Goal: Task Accomplishment & Management: Use online tool/utility

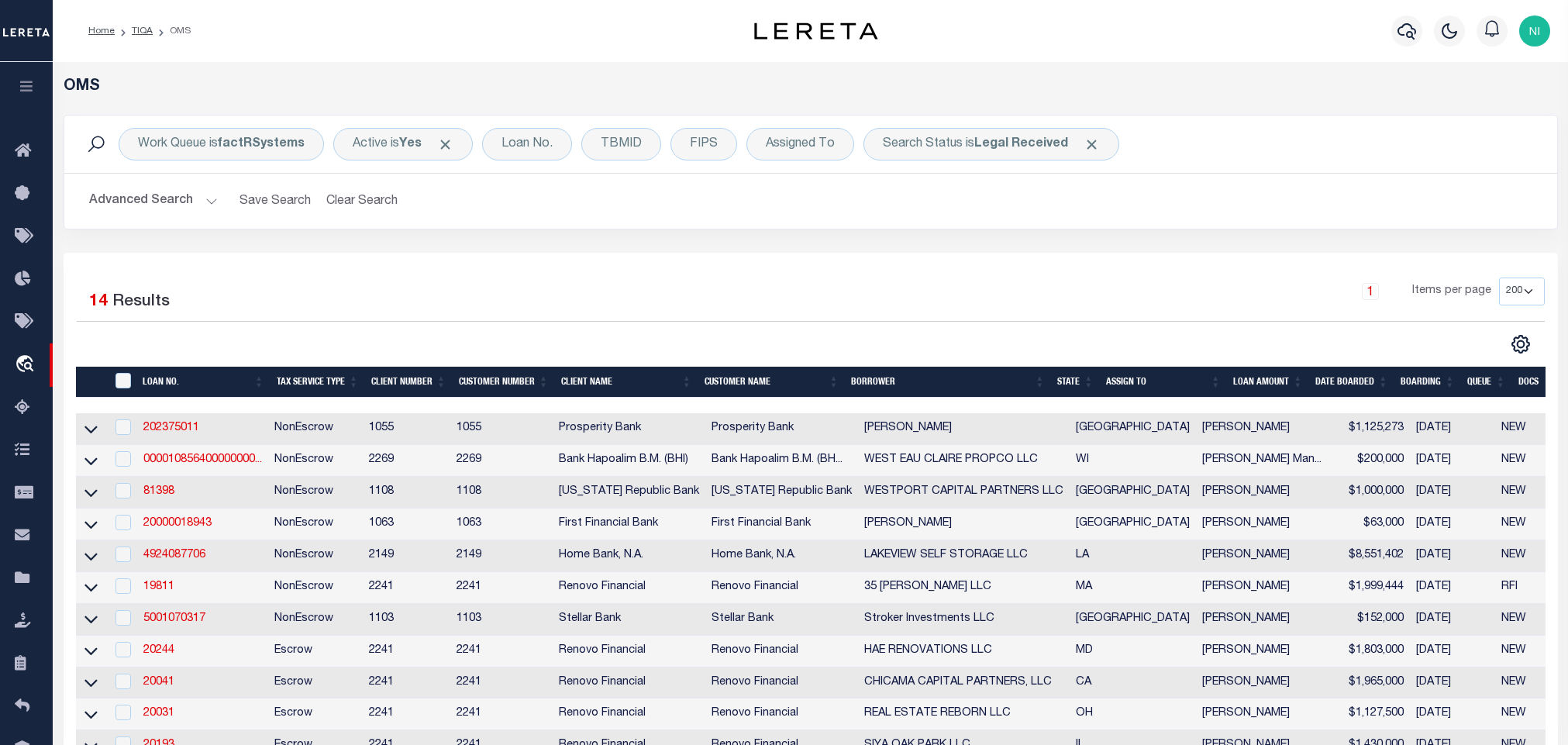
select select "200"
click at [1393, 32] on button "button" at bounding box center [1407, 31] width 31 height 31
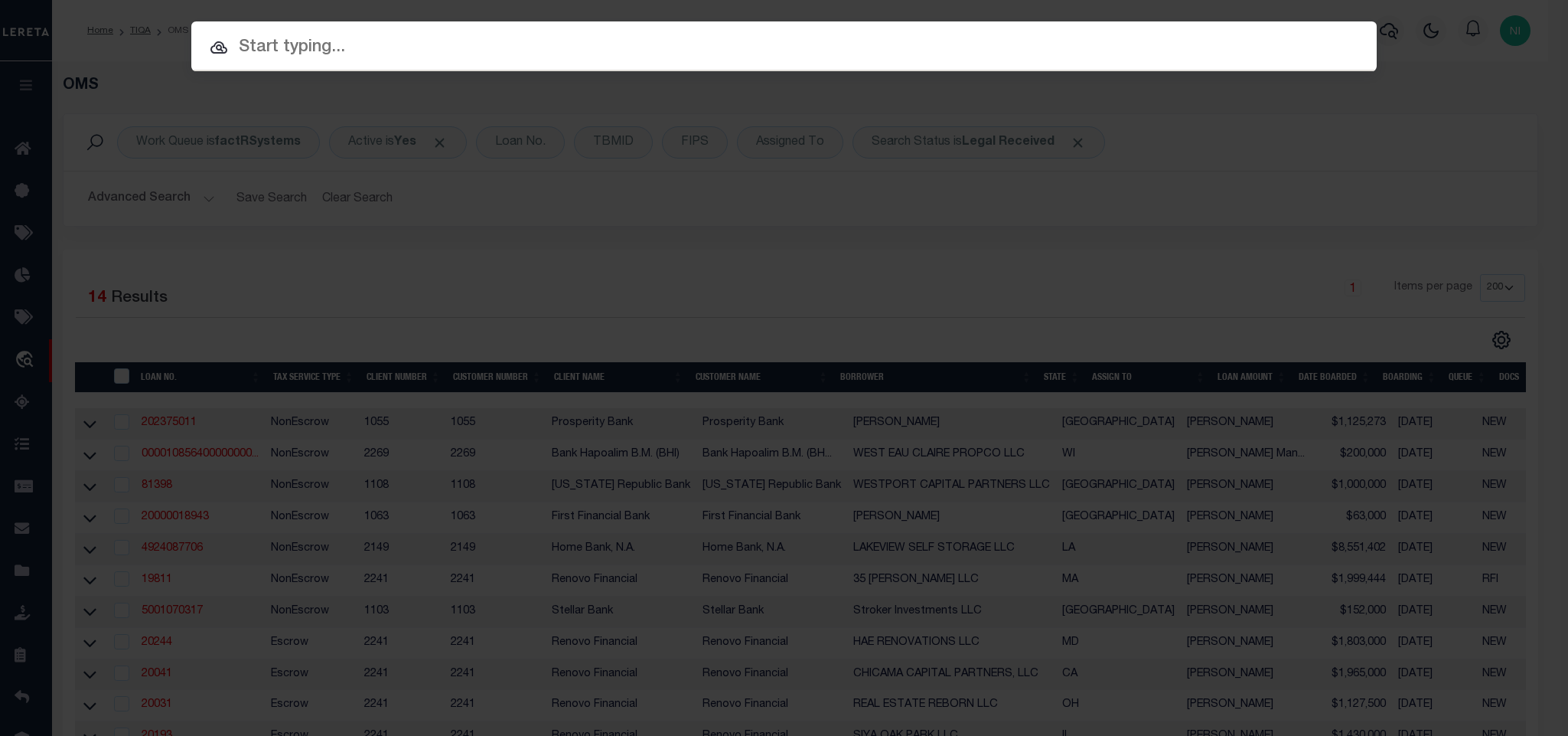
paste input "916017249"
type input "916017249"
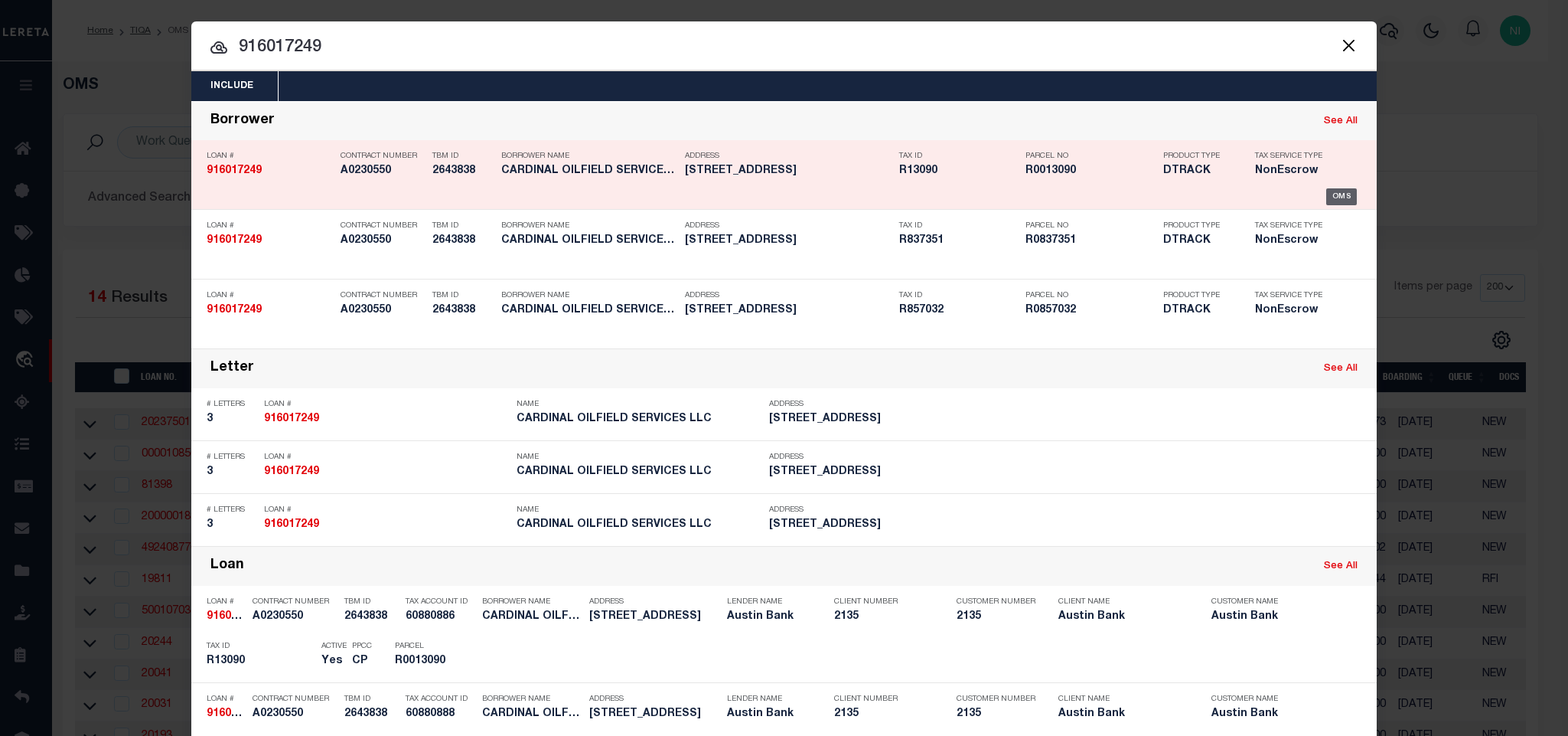
click at [1327, 200] on div "OMS" at bounding box center [1342, 197] width 31 height 17
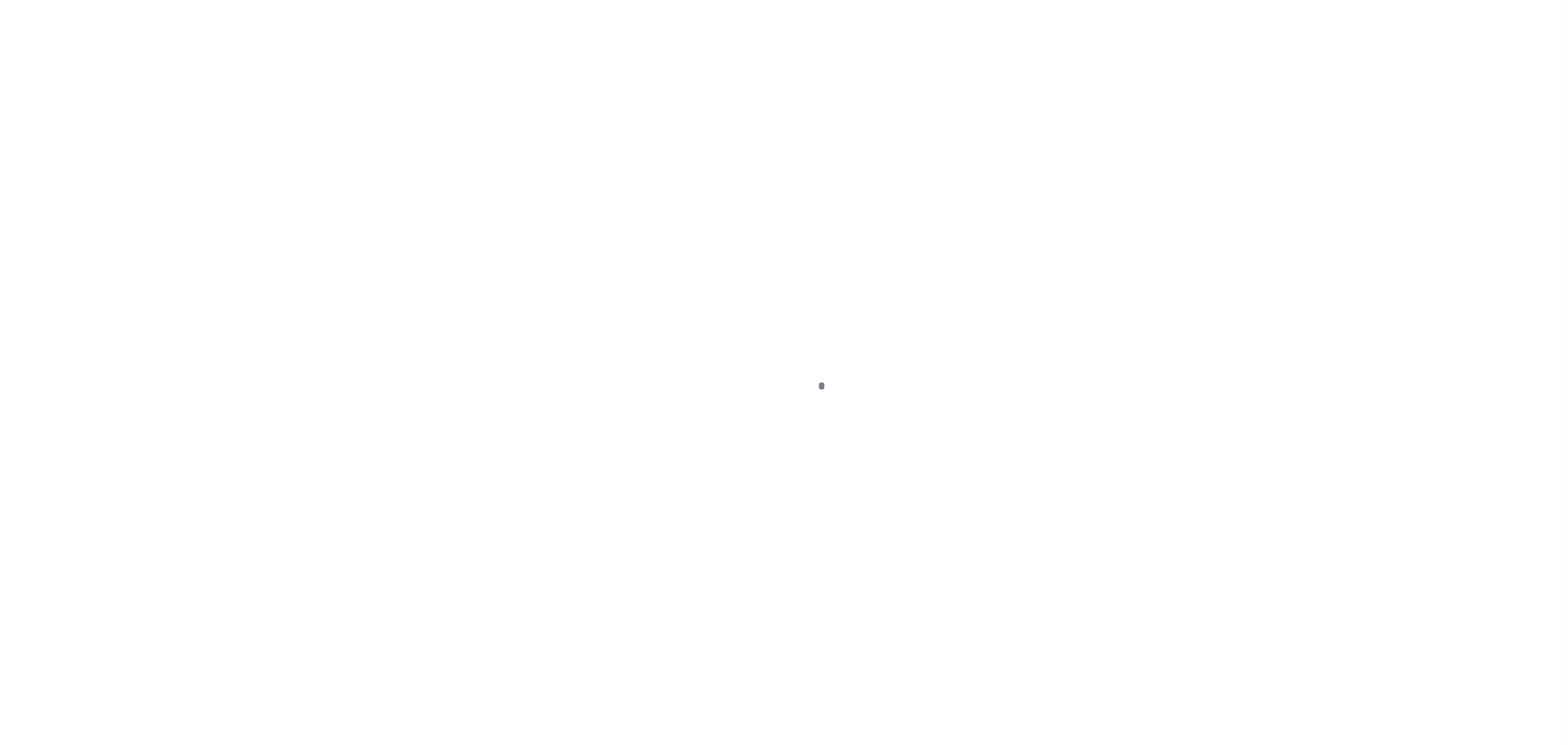
type input "916017249"
type input "CARDINAL OILFIELD SERVICES LLC"
select select
type input "[STREET_ADDRESS]"
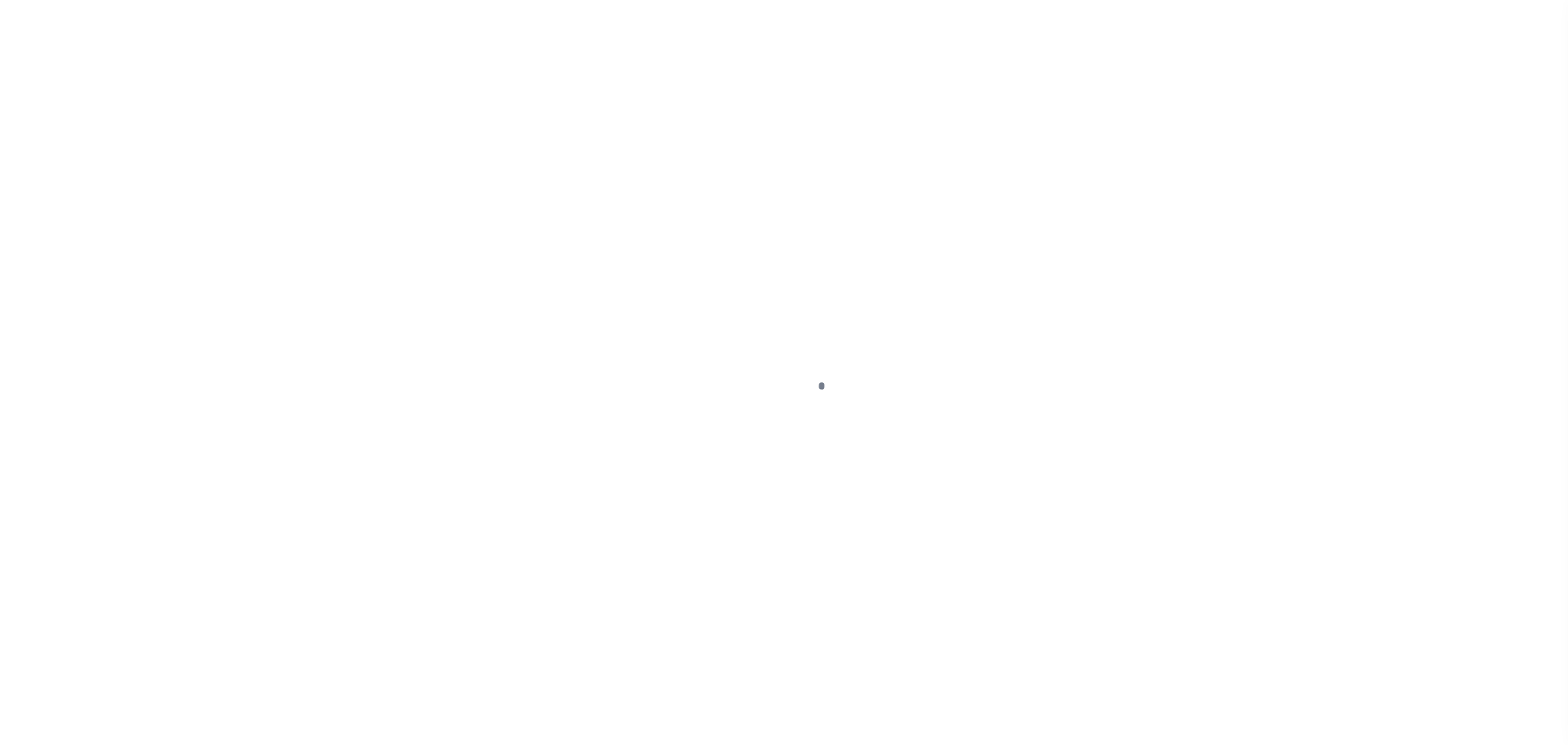
type input "[GEOGRAPHIC_DATA]"
select select "NonEscrow"
select select "6888"
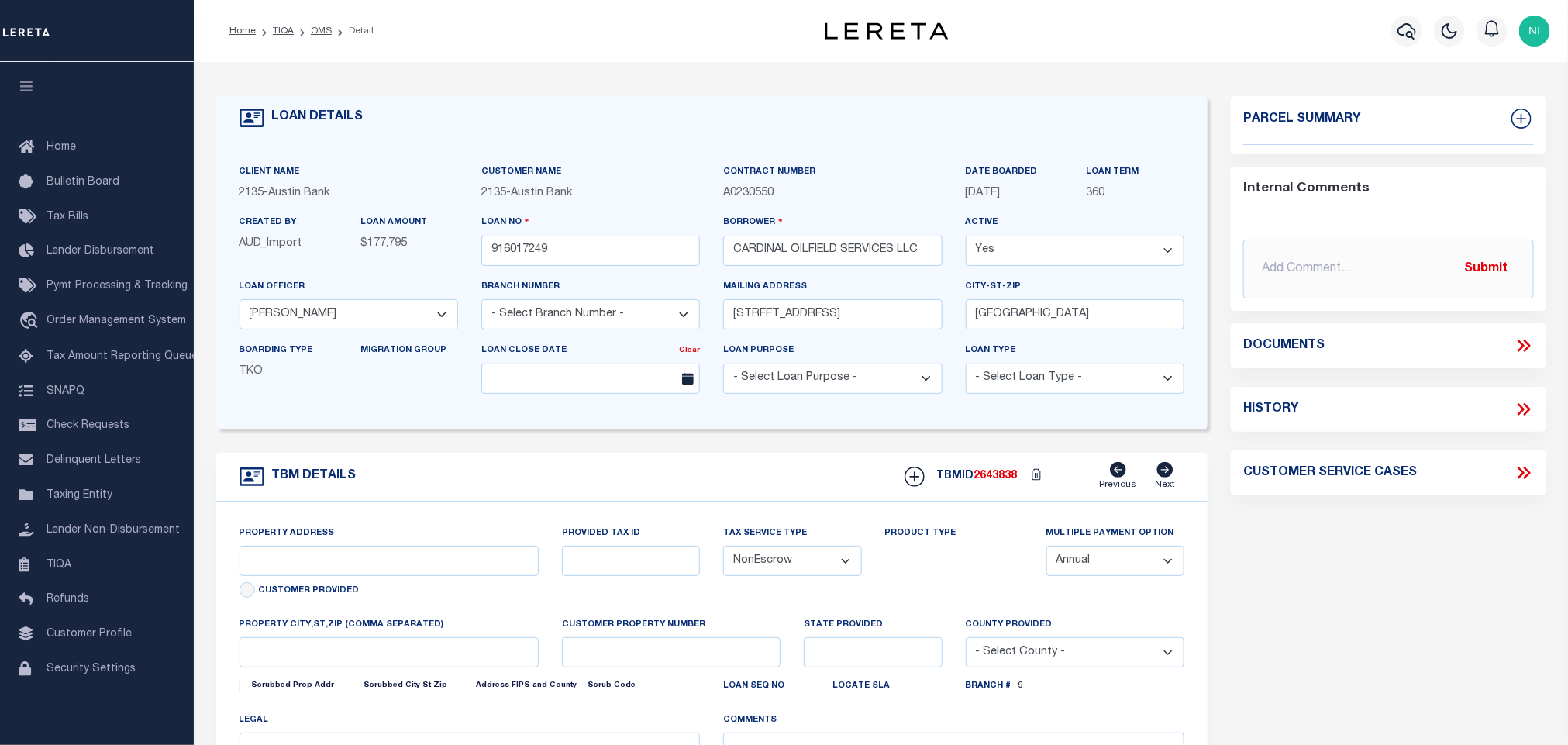
select select "2593"
type input "[STREET_ADDRESS]"
select select
type input "[GEOGRAPHIC_DATA] [GEOGRAPHIC_DATA] 75839"
type input "[GEOGRAPHIC_DATA]"
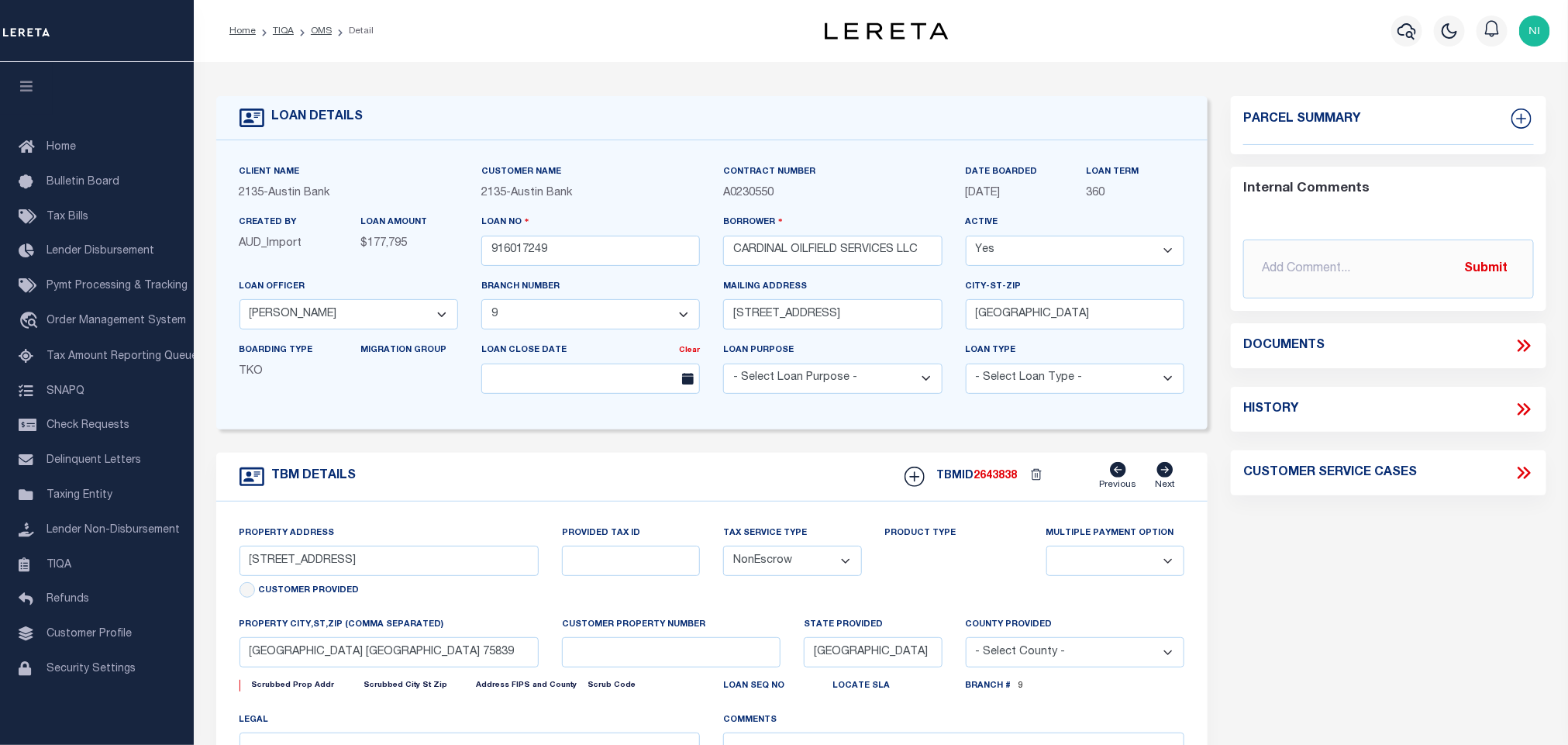
select select
type textarea "DOT 10.776 AC, [PERSON_NAME] SVY, A-25 BLK 3, 4, 5 - [STREET_ADDRESS]"
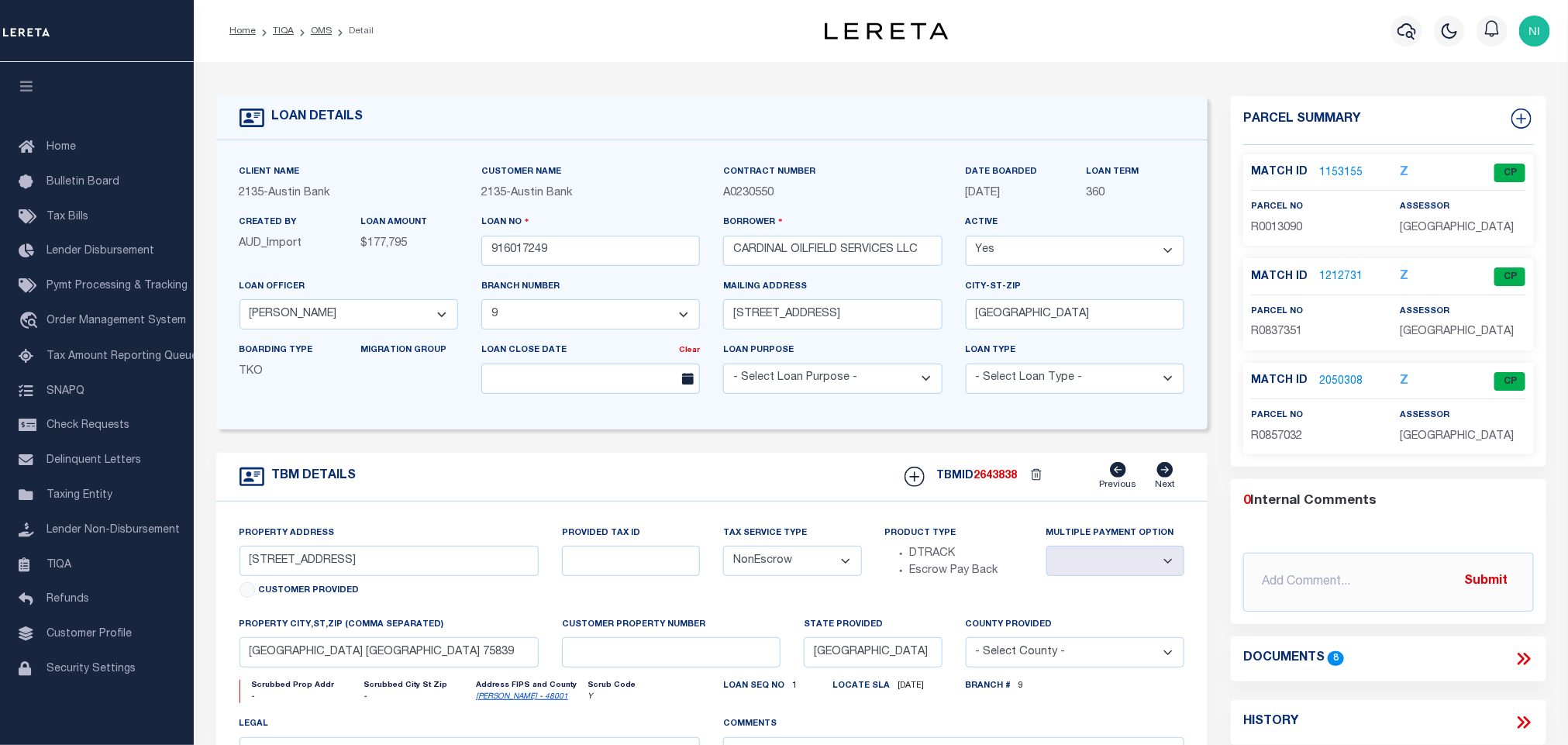
click at [1326, 277] on link "1212731" at bounding box center [1341, 277] width 44 height 17
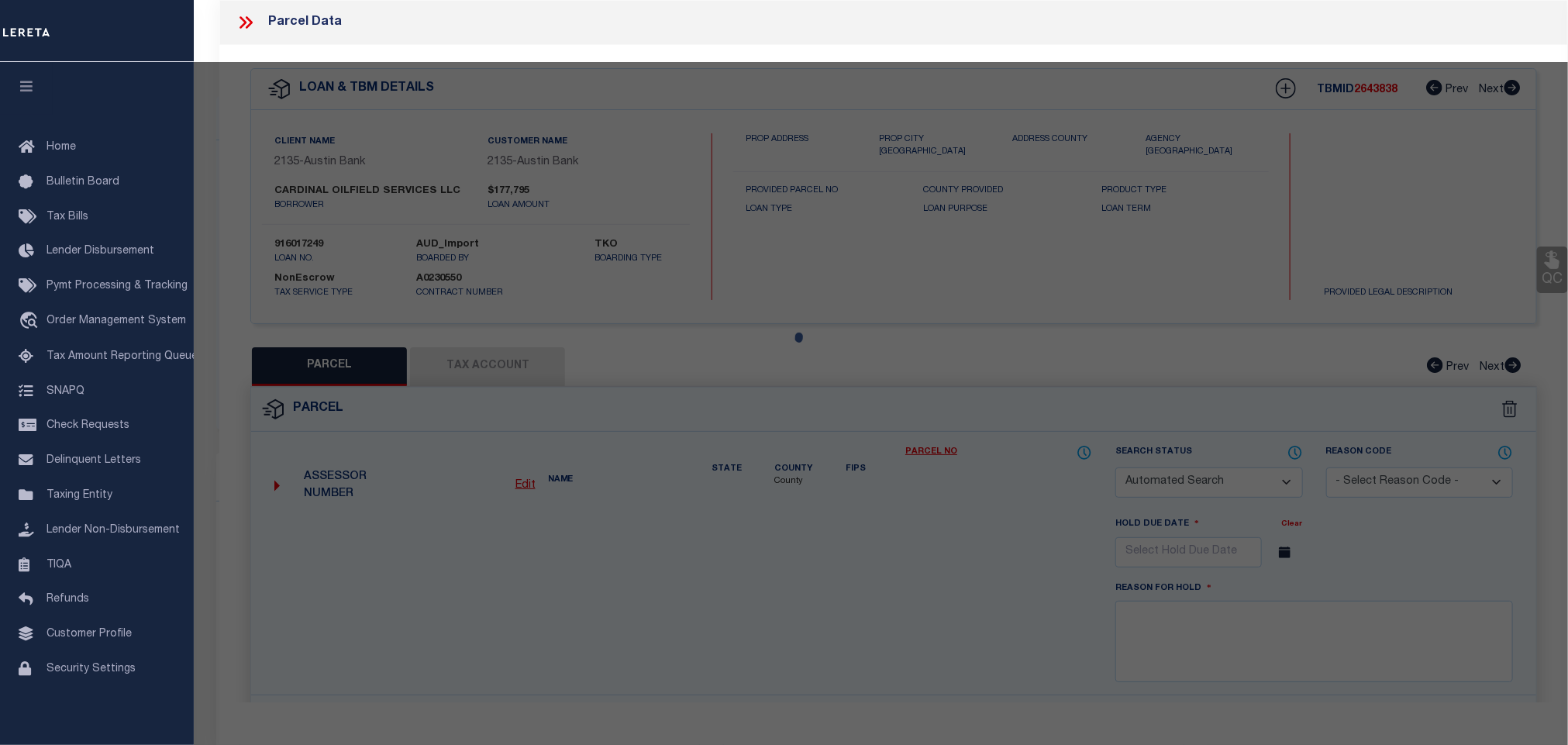
checkbox input "false"
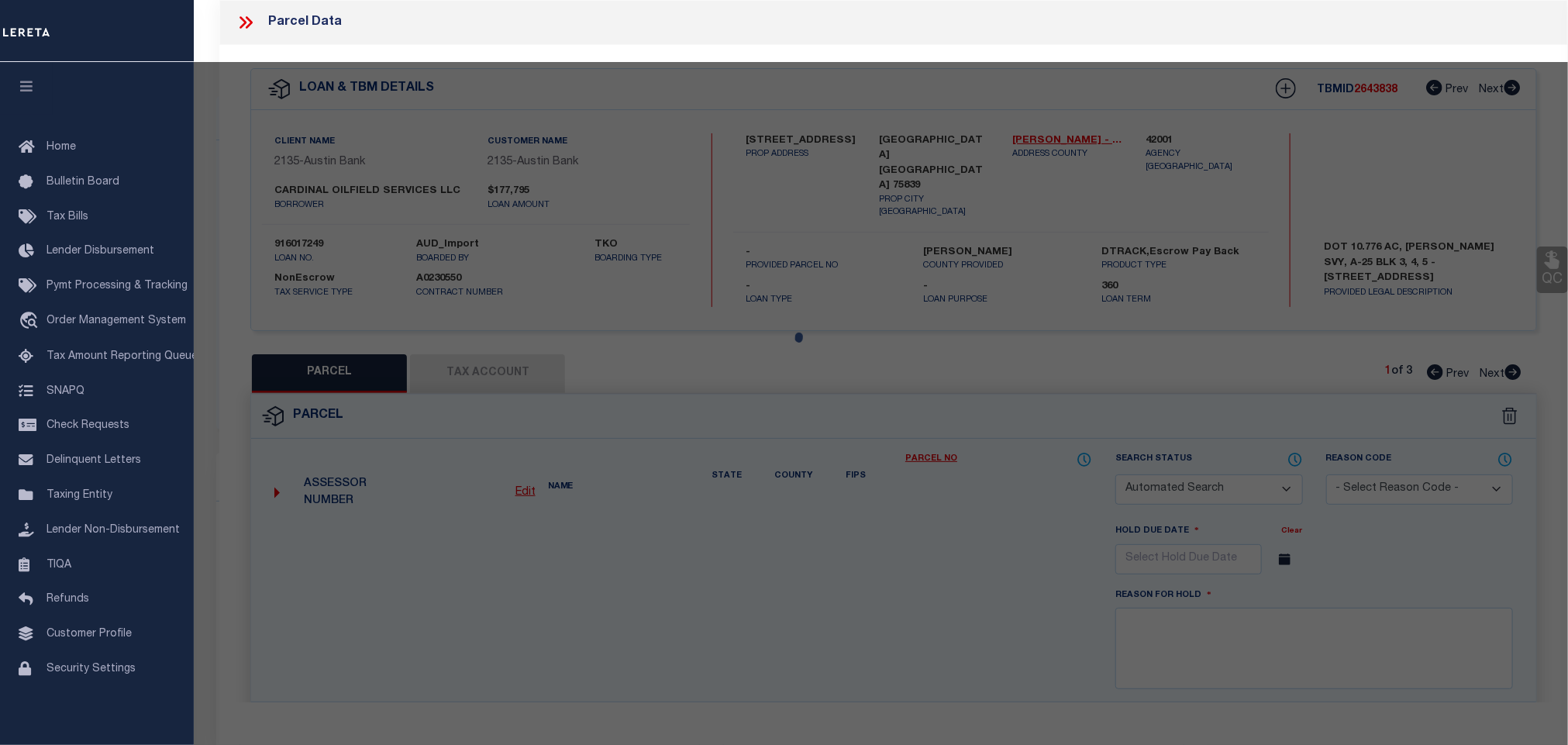
select select "CP"
type input "[PERSON_NAME] & [PERSON_NAME]"
select select
type input "[STREET_ADDRESS]"
checkbox input "false"
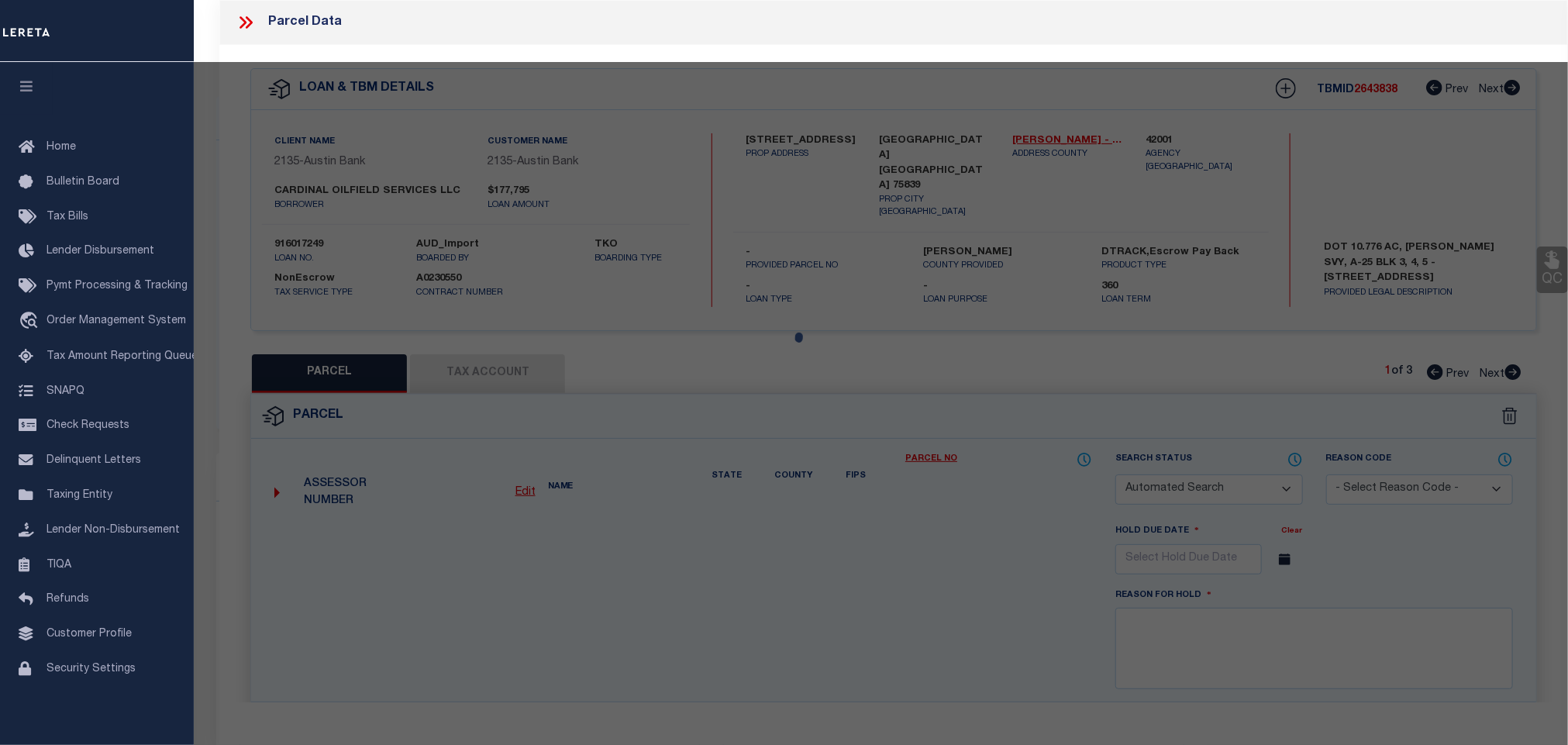
type input "ELKHART TX 75839"
type textarea "A0025 [PERSON_NAME] 948 TRACT 12B, 12C, 12C1, 12C & 12D2 CITY ONLY ACCT FOR R13…"
type textarea "SH reviewed on [DATE] Spoke with assessor state this parcel was split in [DATE]…"
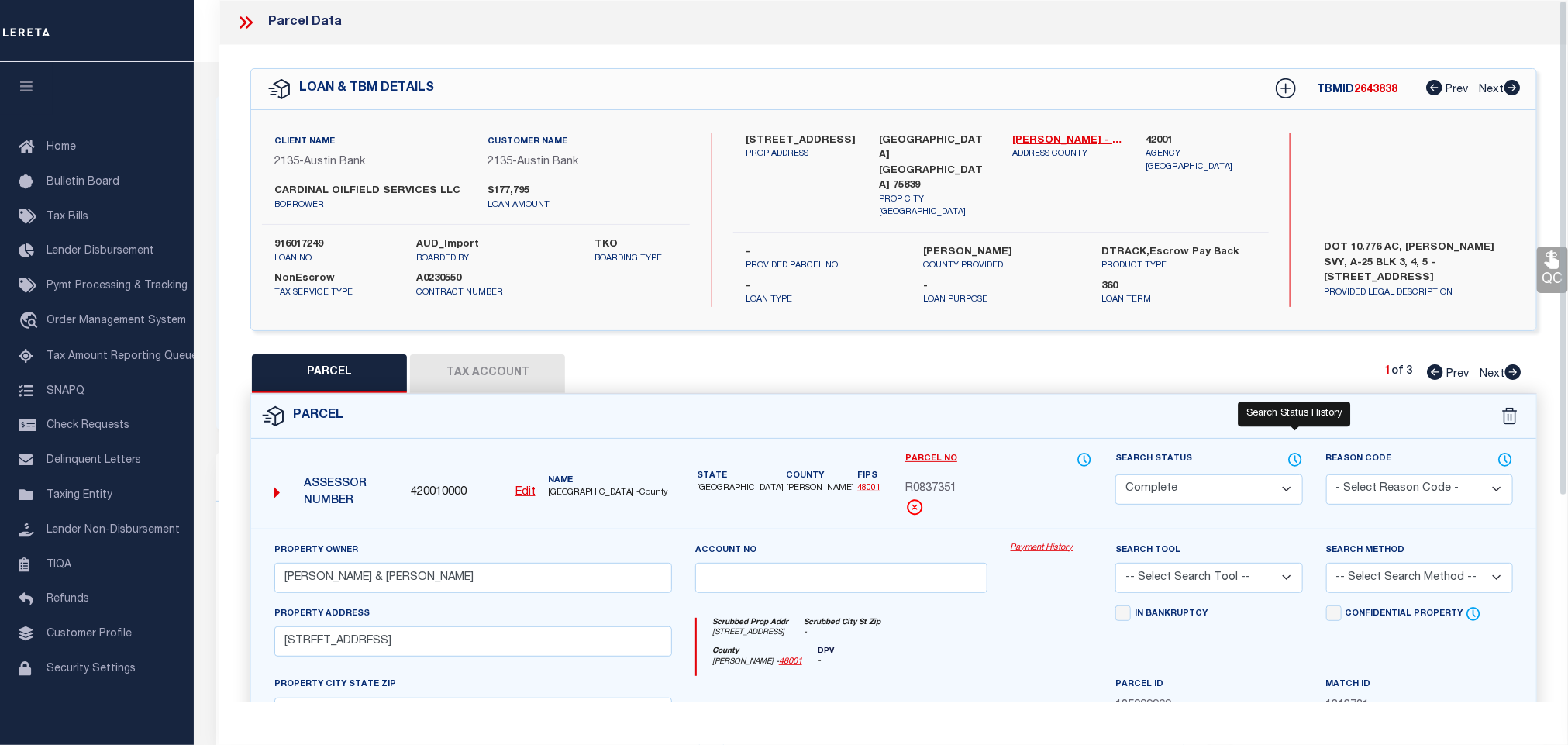
click at [1289, 451] on icon at bounding box center [1296, 460] width 16 height 17
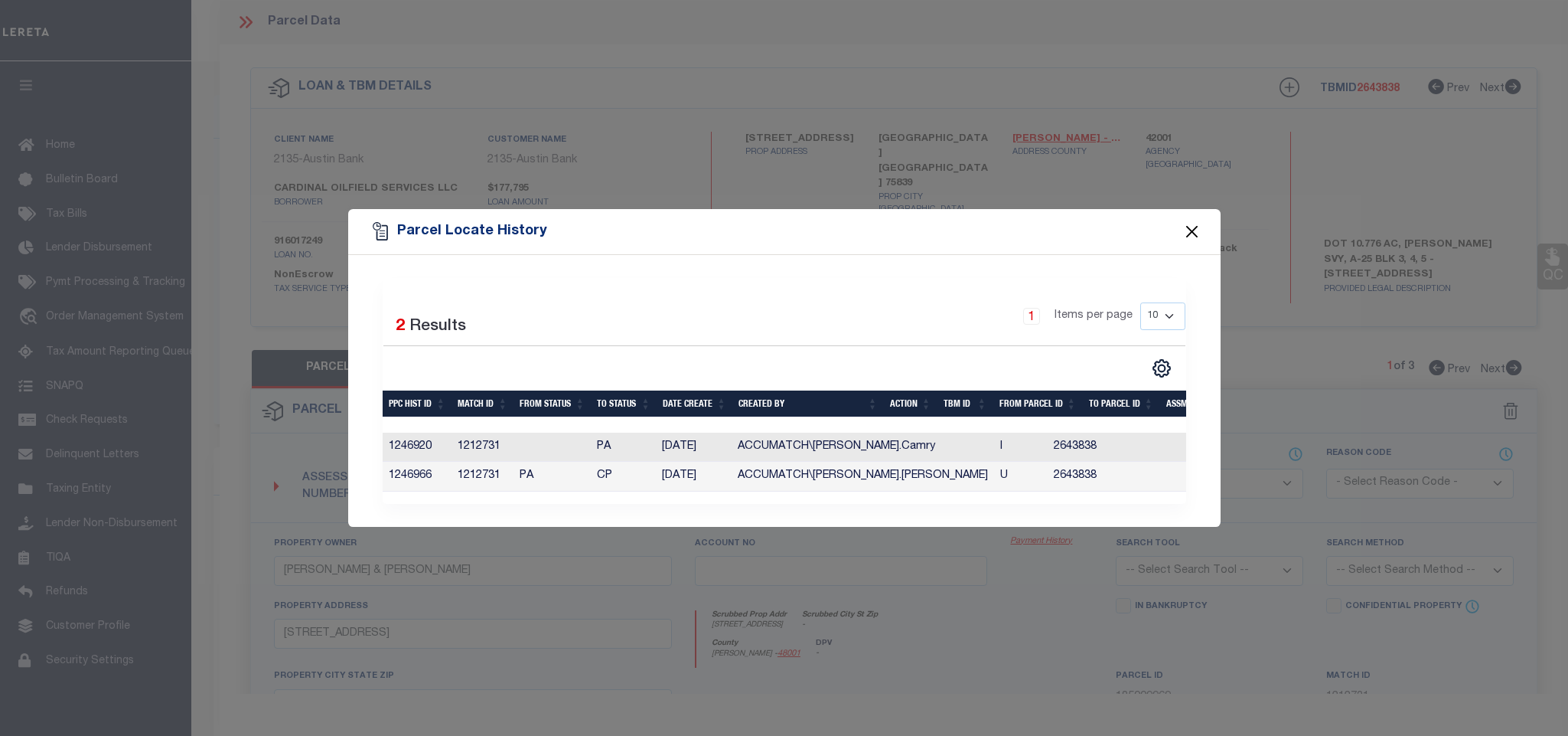
click at [1187, 226] on button "Close" at bounding box center [1192, 231] width 20 height 20
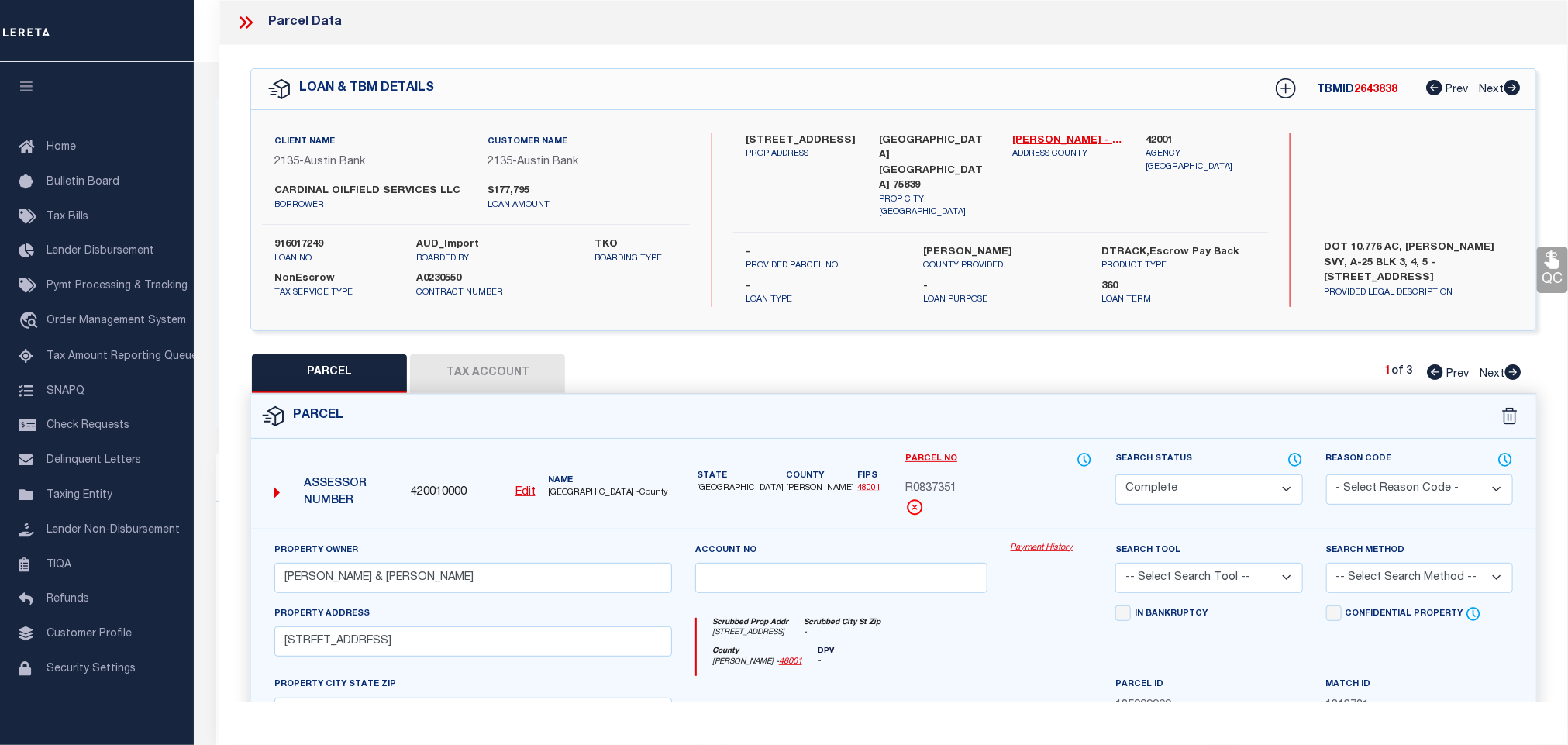
click at [538, 374] on button "Tax Account" at bounding box center [488, 373] width 155 height 38
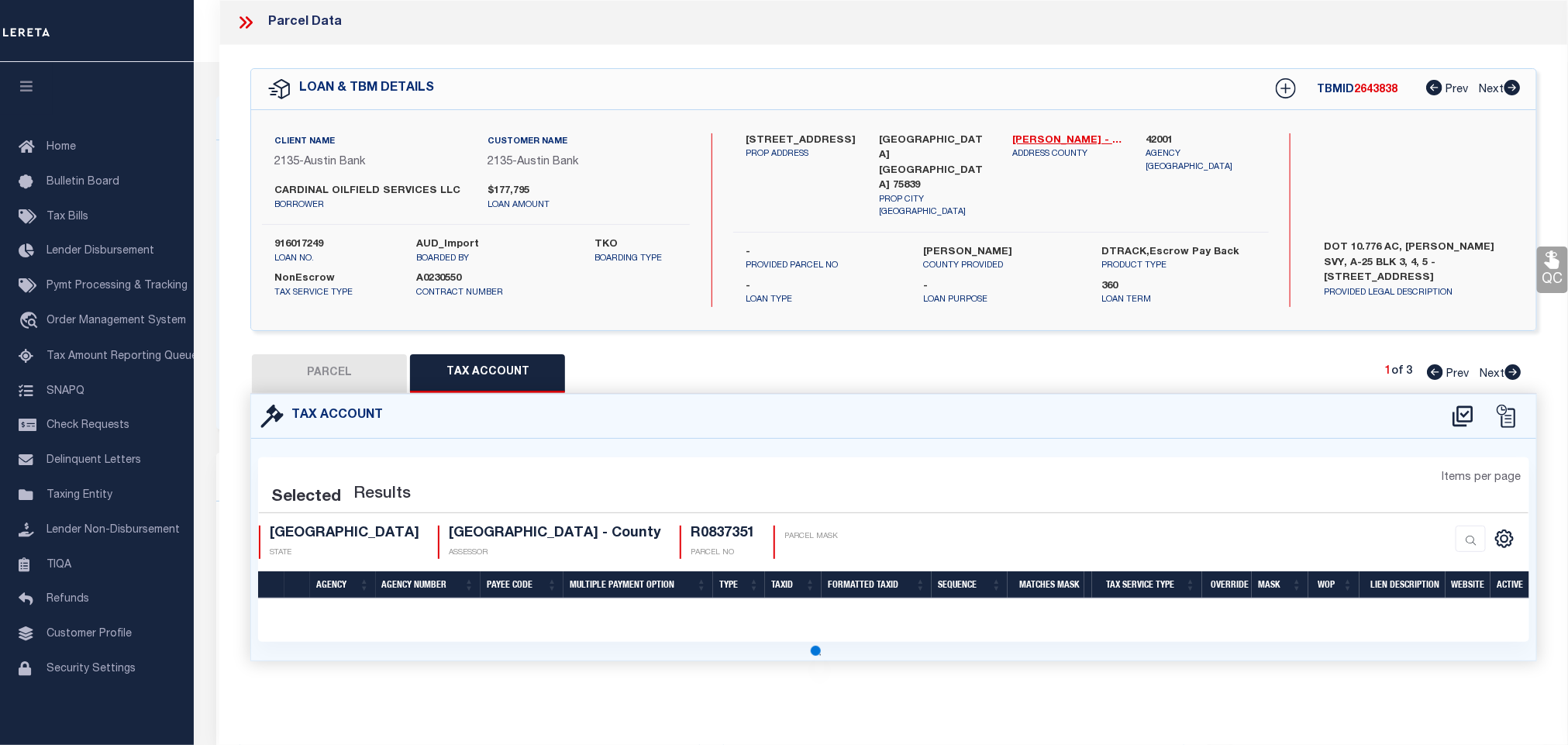
select select "100"
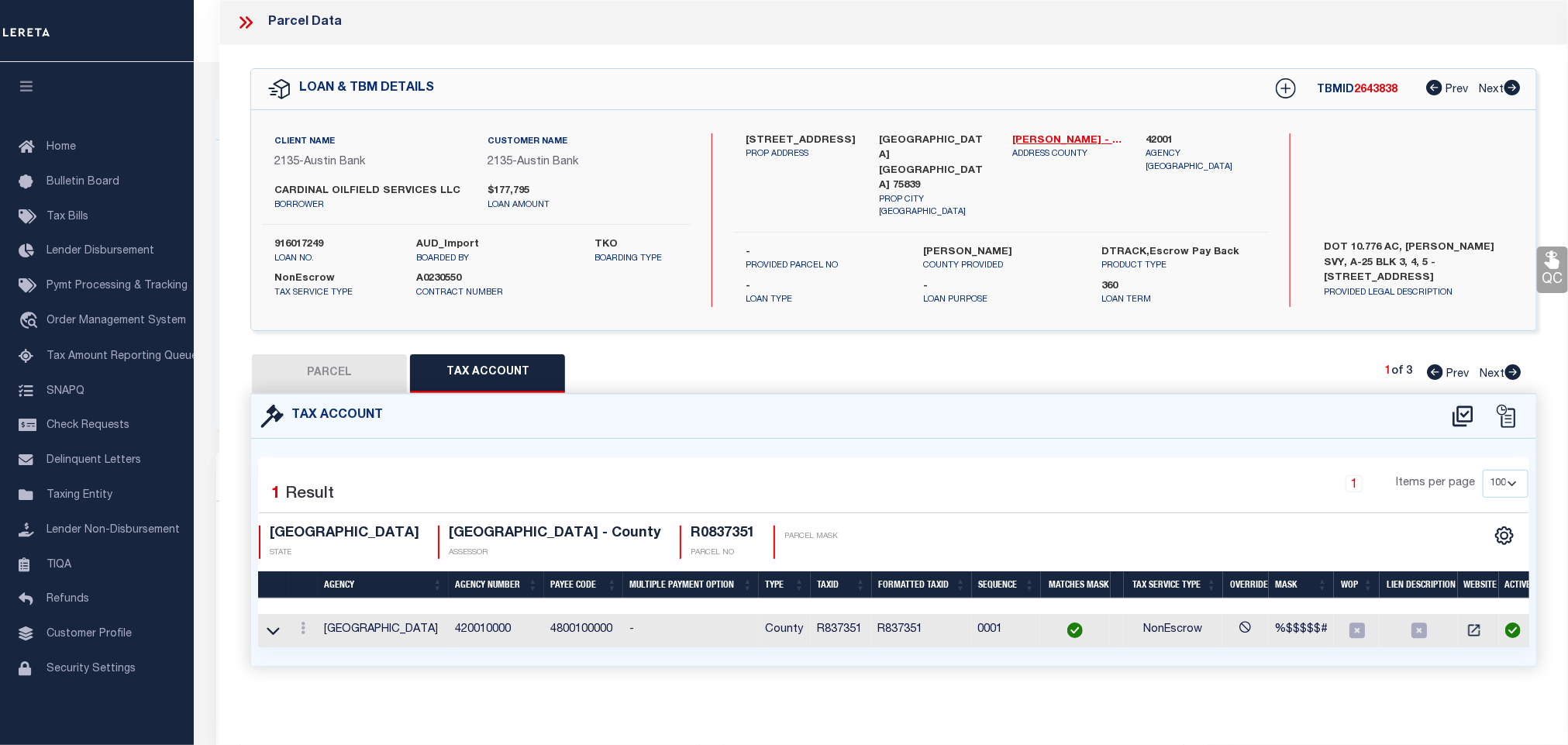
click at [343, 361] on button "PARCEL" at bounding box center [330, 373] width 155 height 38
select select "AS"
checkbox input "false"
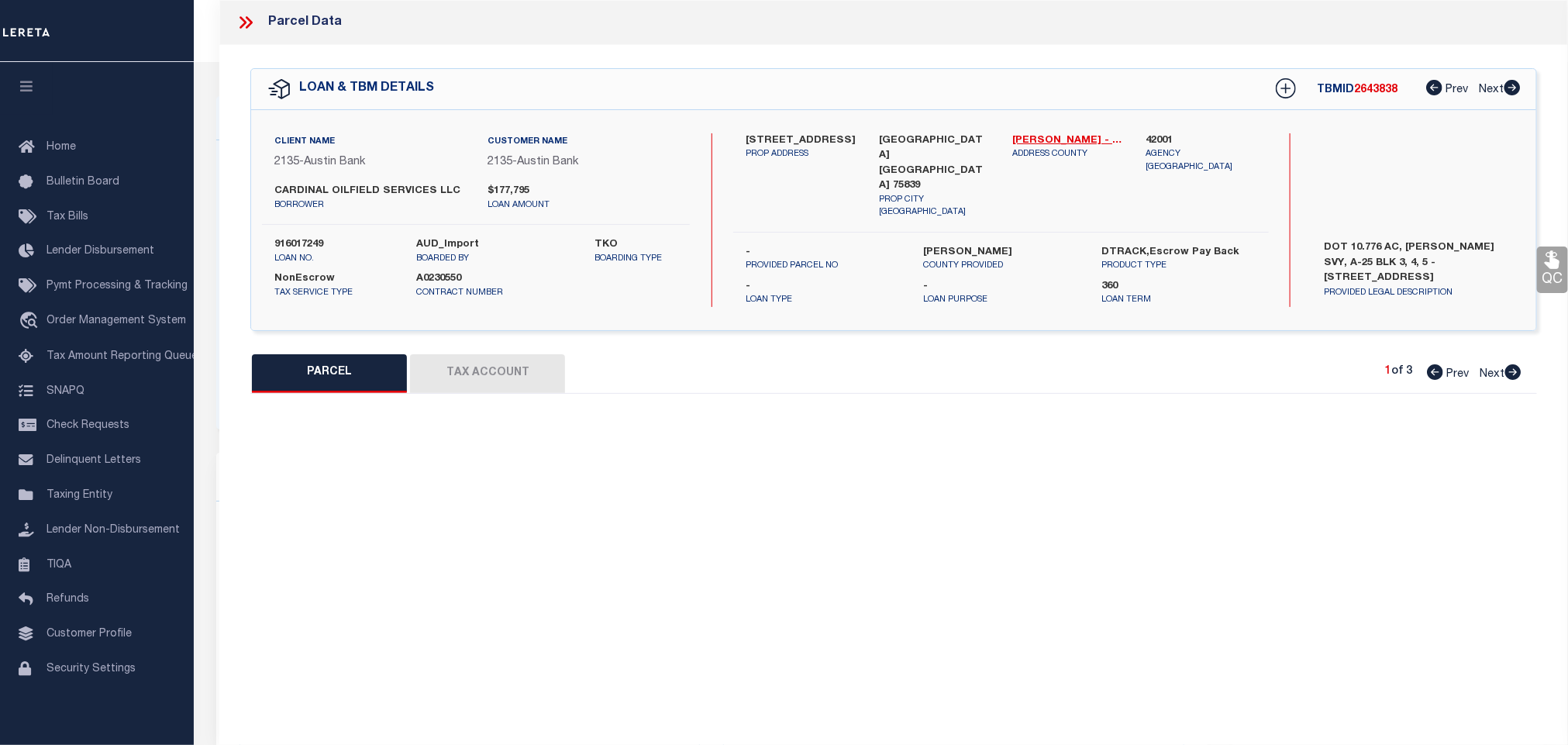
select select "CP"
type input "[PERSON_NAME] & [PERSON_NAME]"
select select
type input "[STREET_ADDRESS]"
checkbox input "false"
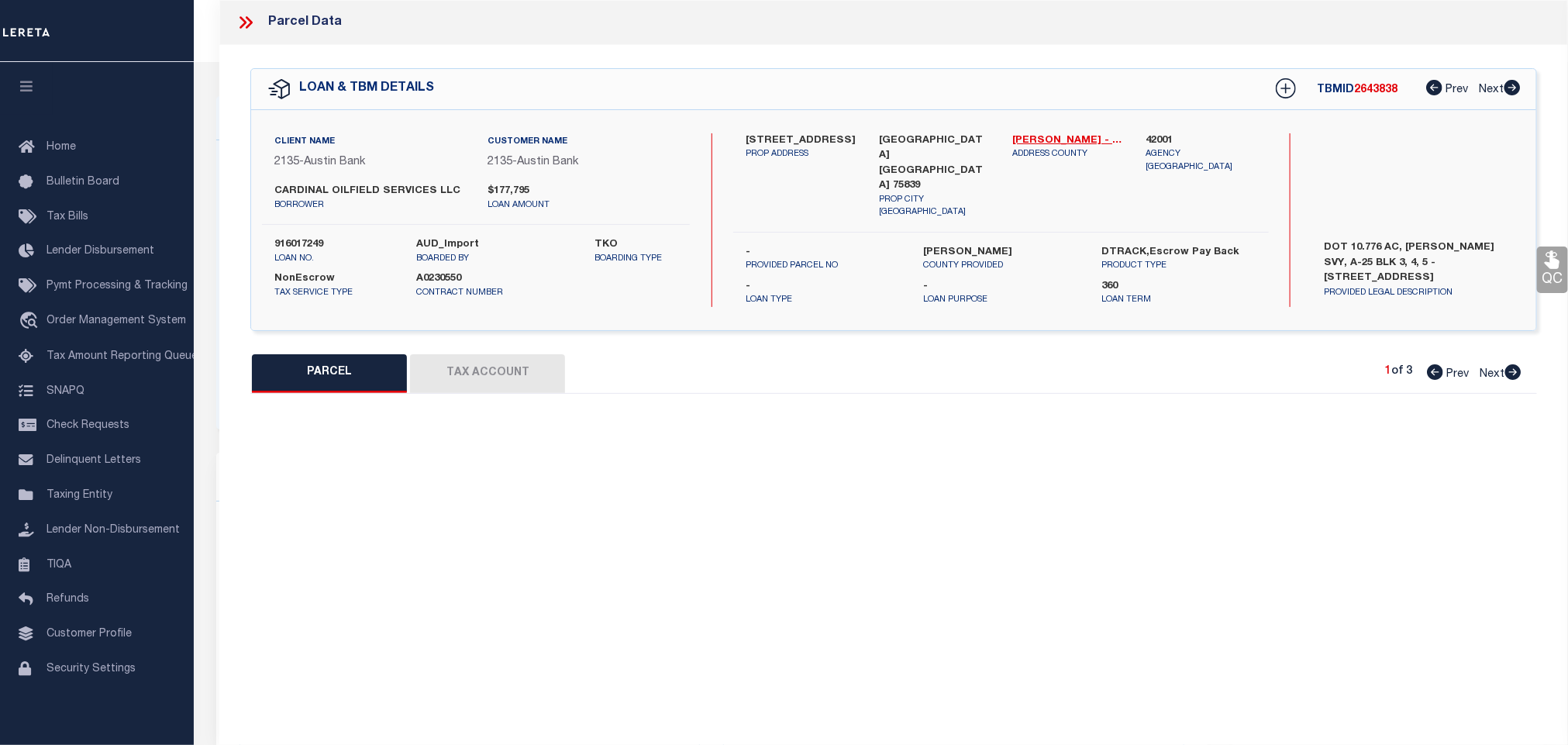
type input "ELKHART TX 75839"
type textarea "A0025 [PERSON_NAME] 948 TRACT 12B, 12C, 12C1, 12C & 12D2 CITY ONLY ACCT FOR R13…"
type textarea "SH reviewed on [DATE] Spoke with assessor state this parcel was split in [DATE]…"
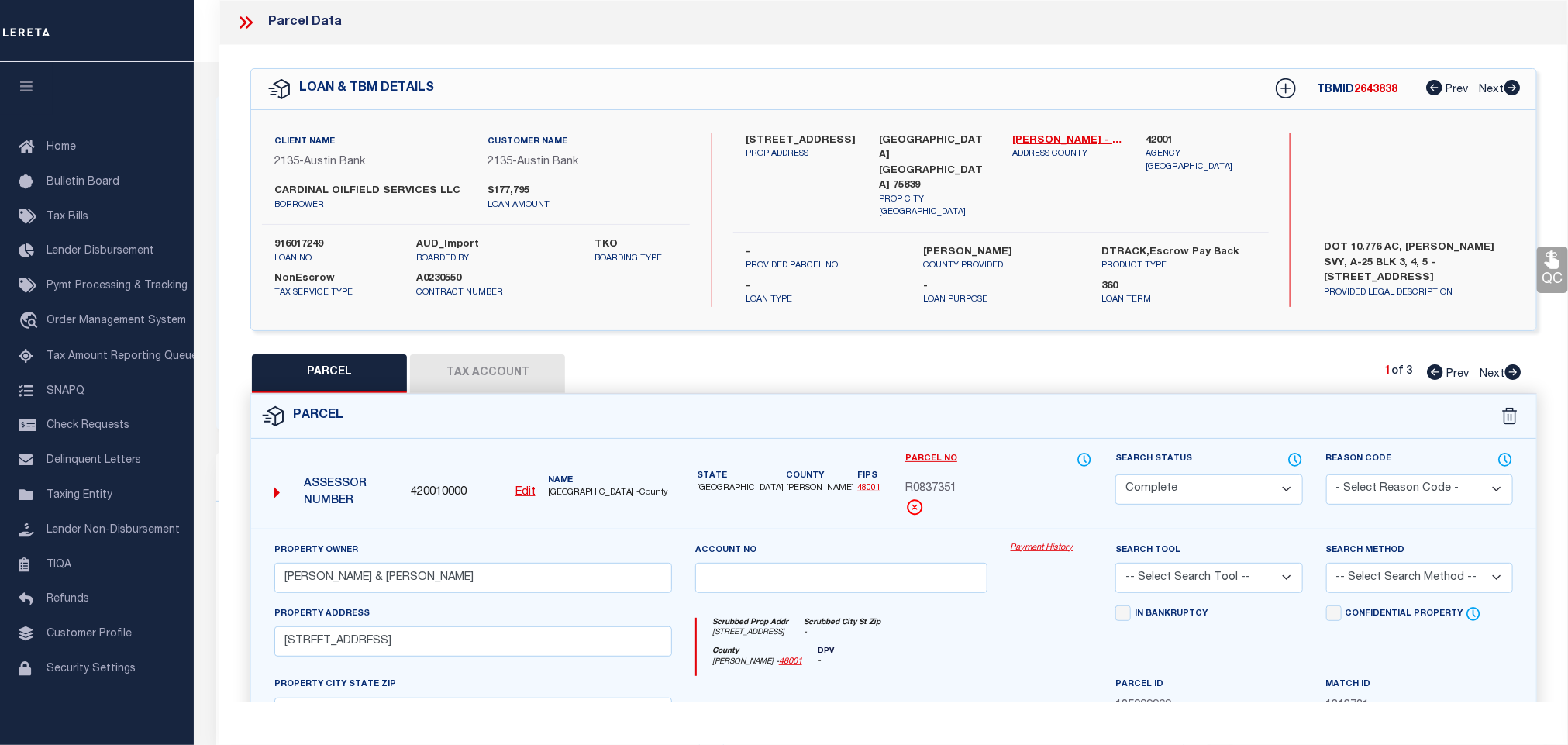
click at [858, 483] on link "48001" at bounding box center [869, 488] width 24 height 9
click at [930, 489] on span "R0837351" at bounding box center [931, 489] width 51 height 17
copy span "R0837351"
click at [556, 370] on button "Tax Account" at bounding box center [488, 373] width 155 height 38
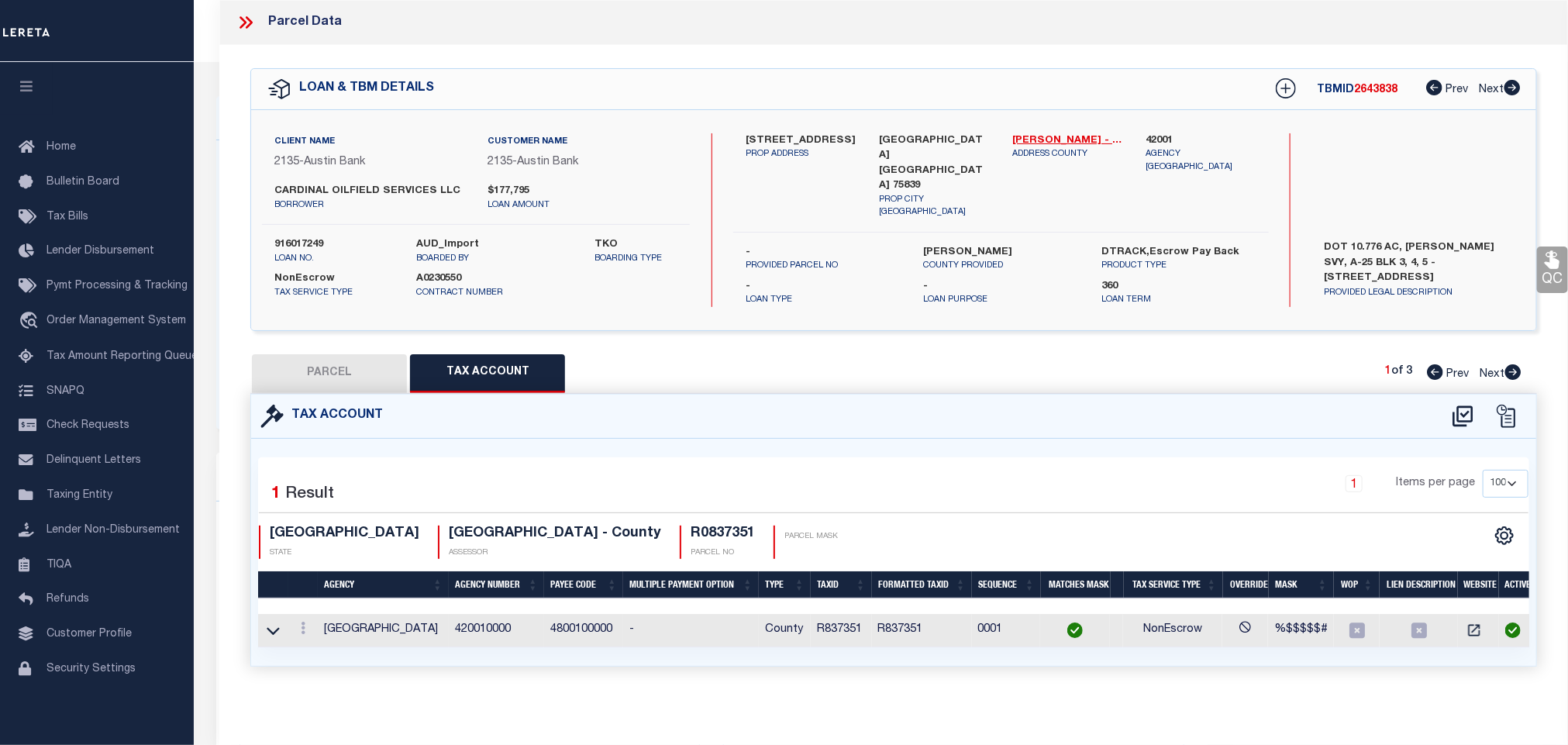
select select "100"
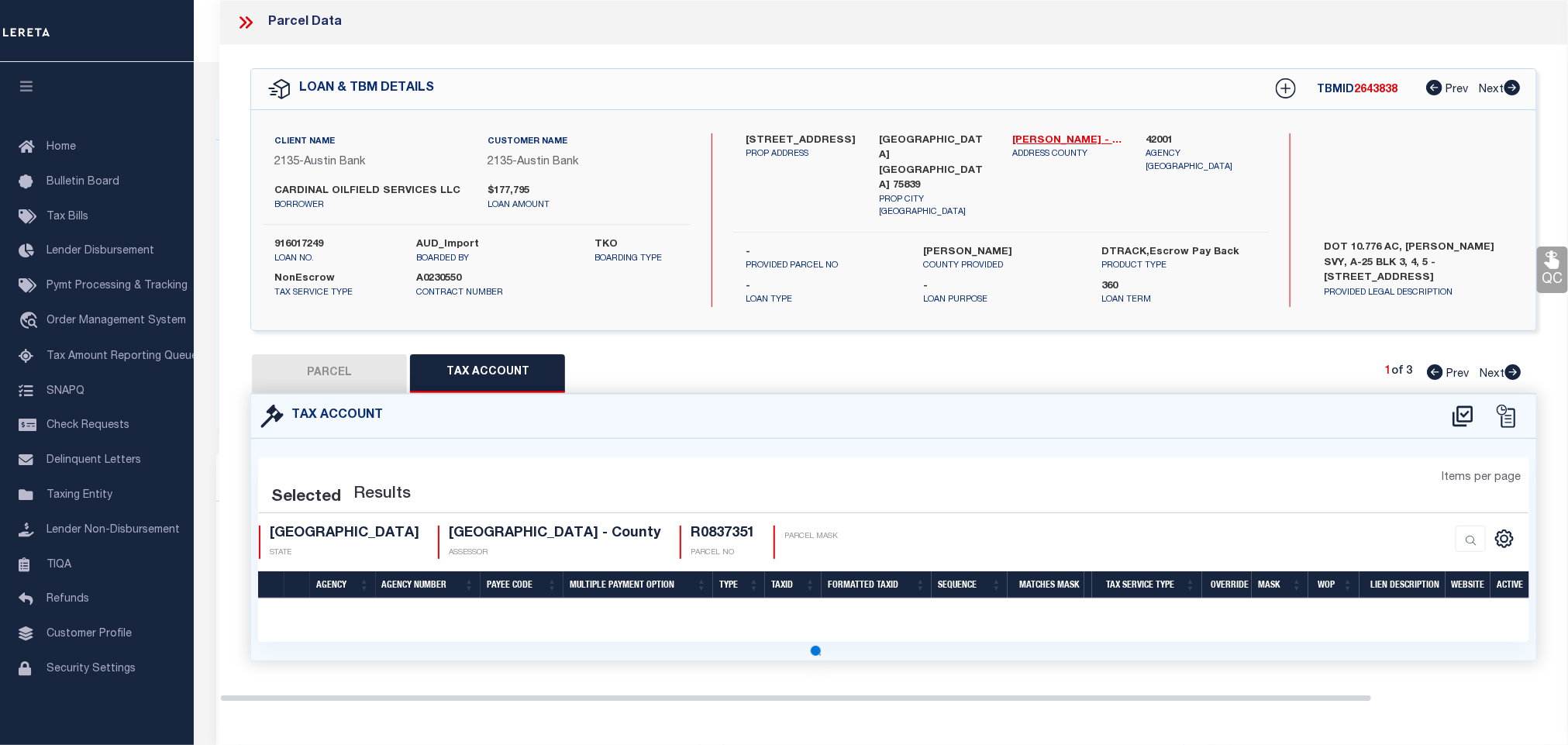
select select "100"
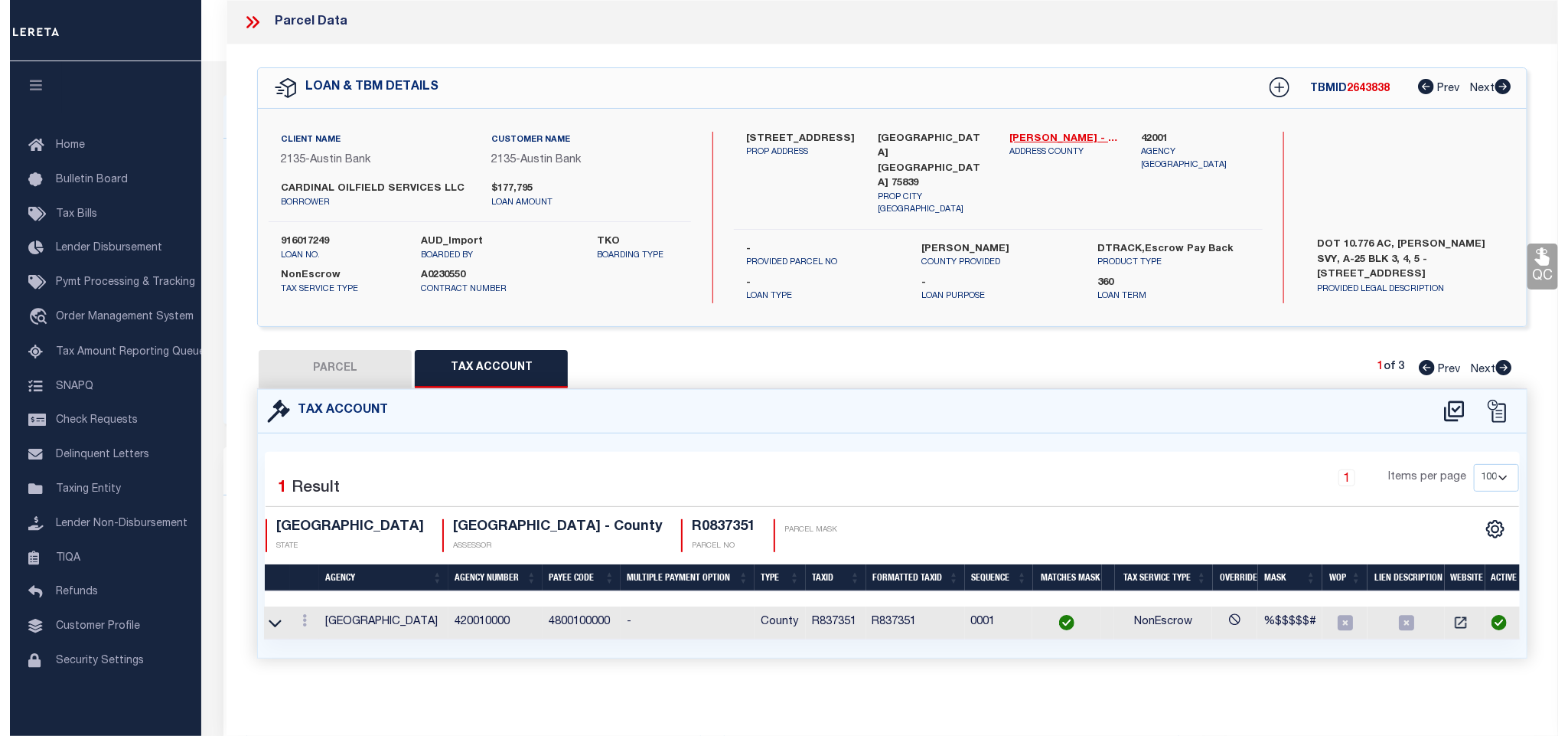
scroll to position [0, 4]
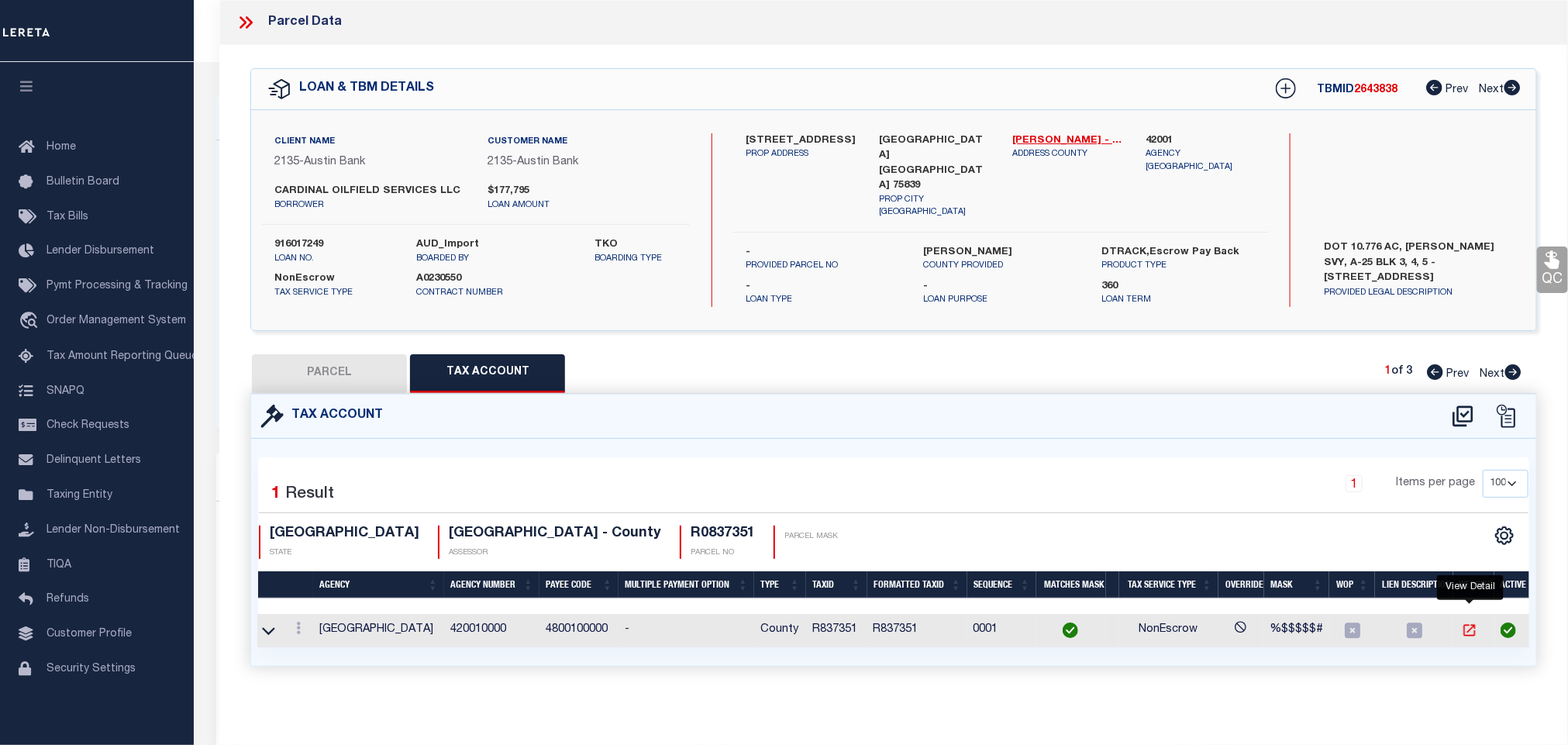
click at [1469, 628] on icon "" at bounding box center [1469, 630] width 16 height 16
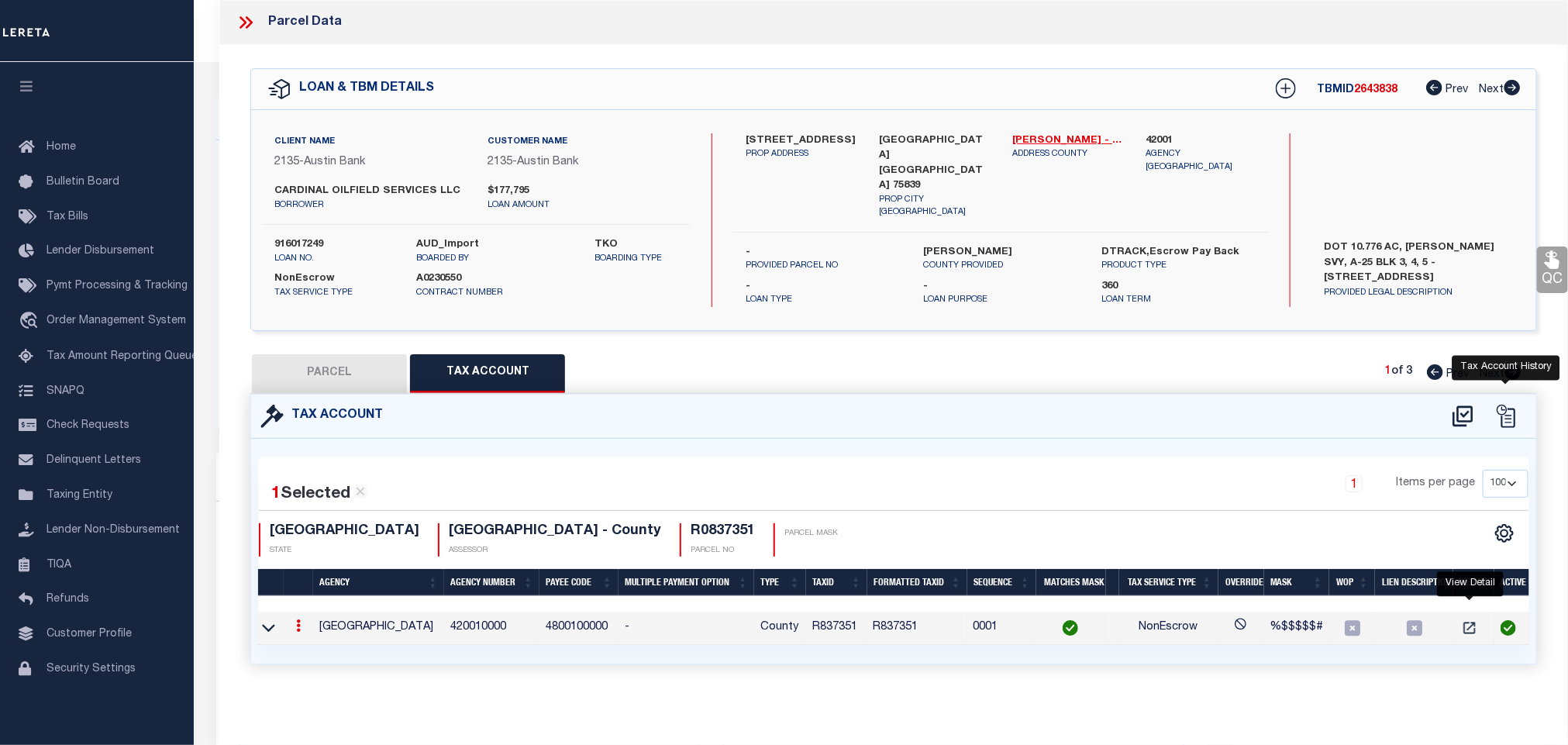
click at [1503, 406] on icon at bounding box center [1506, 416] width 24 height 24
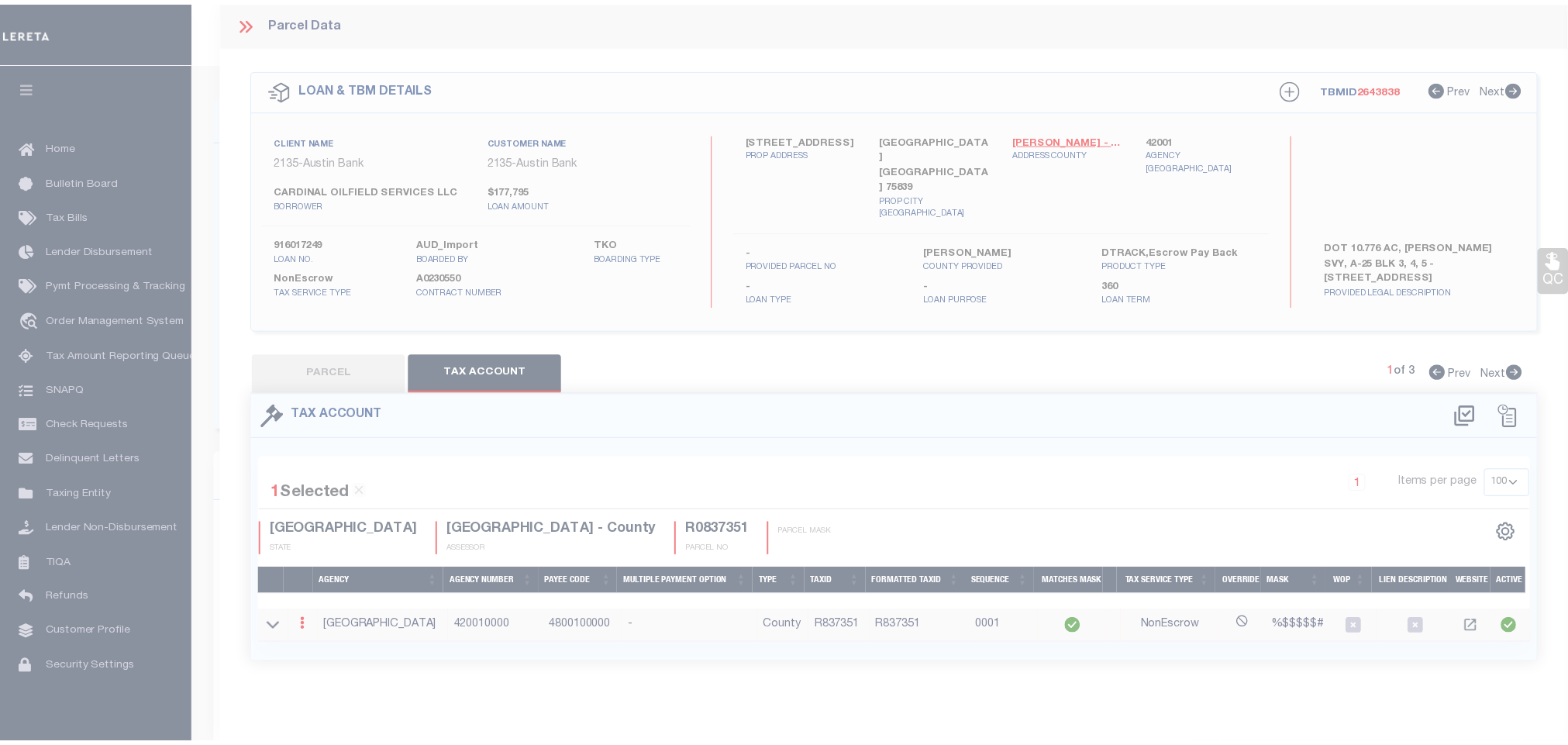
scroll to position [0, 0]
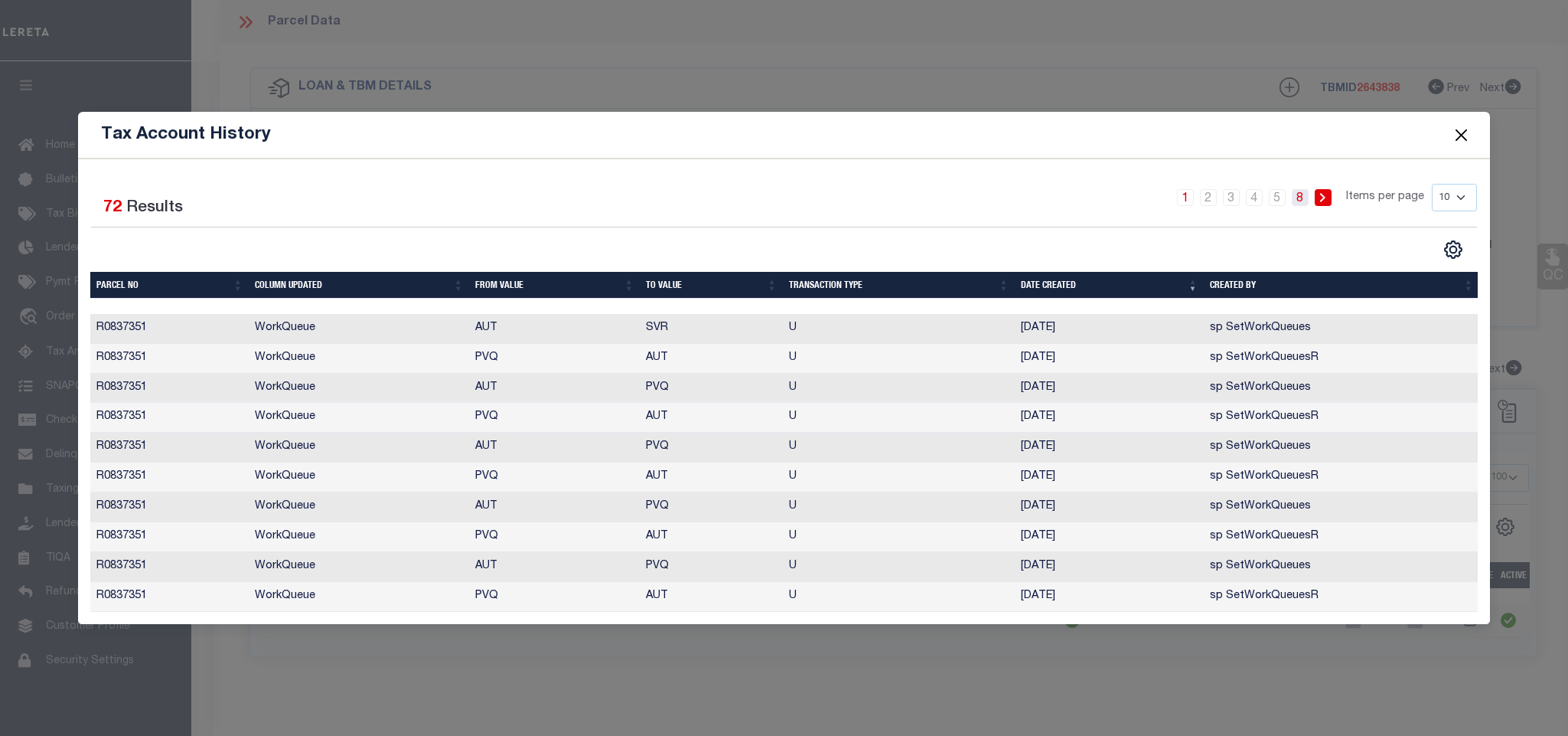
click at [1299, 190] on link "8" at bounding box center [1301, 197] width 17 height 17
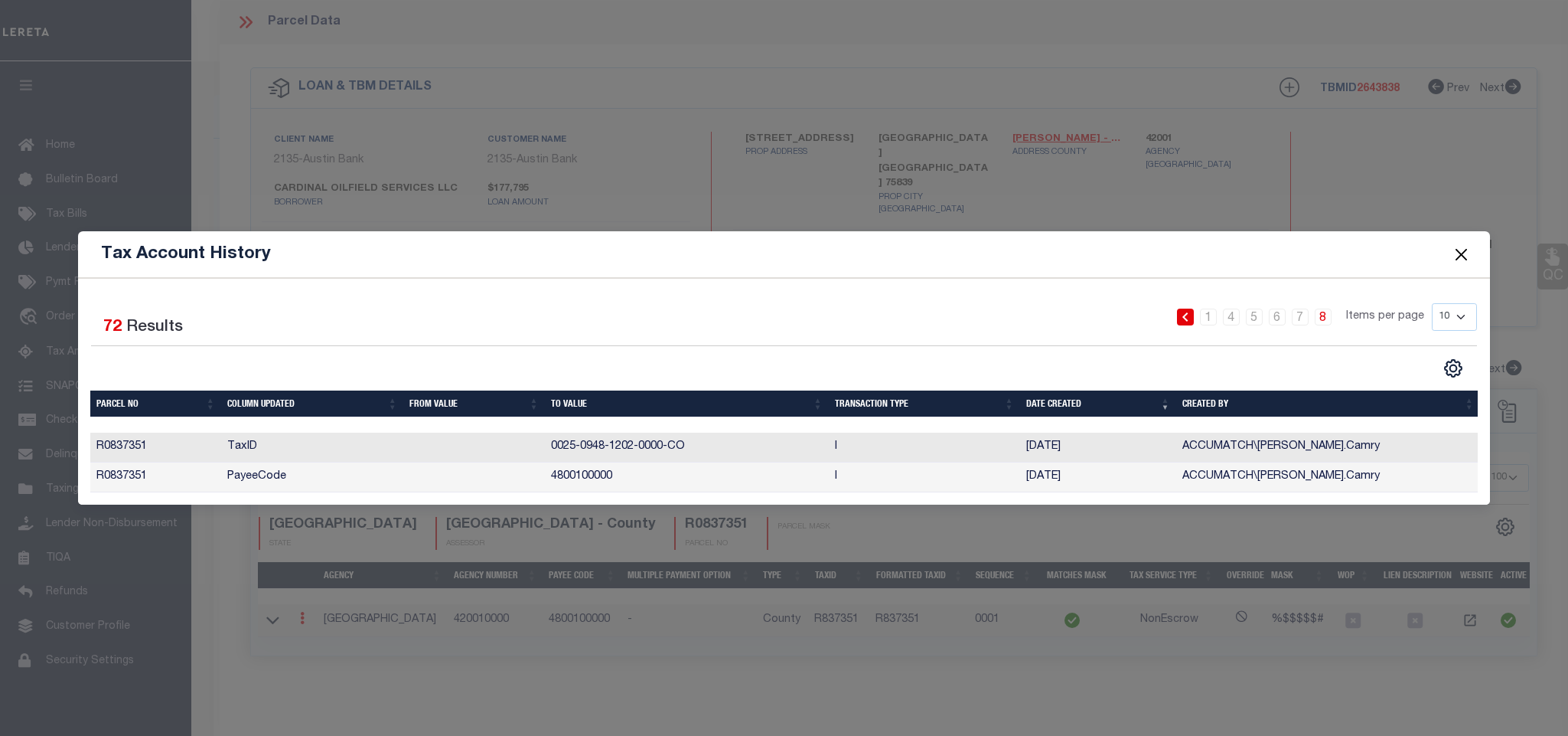
click at [1457, 246] on button "Close" at bounding box center [1460, 253] width 20 height 20
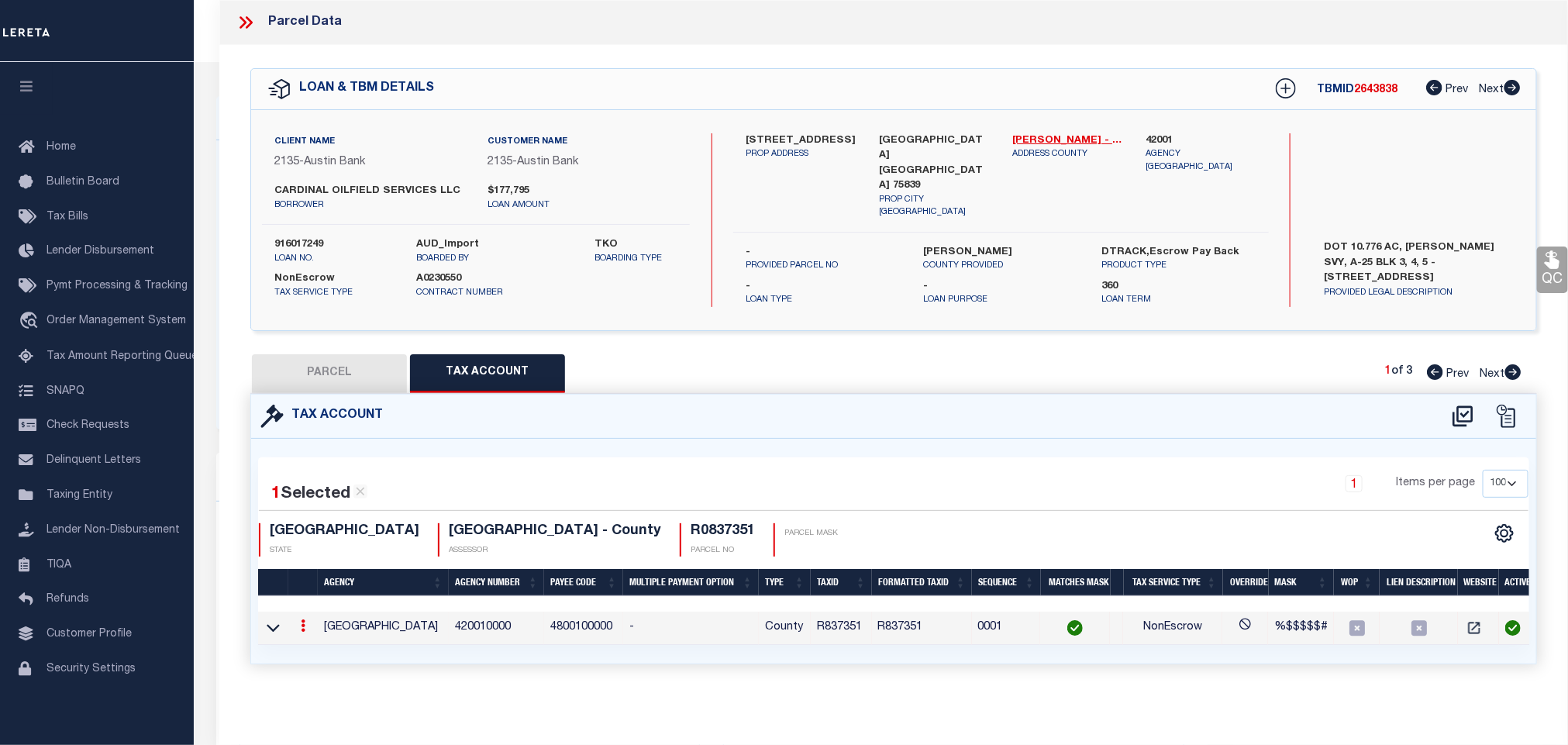
click at [322, 384] on button "PARCEL" at bounding box center [330, 373] width 155 height 38
select select "AS"
checkbox input "false"
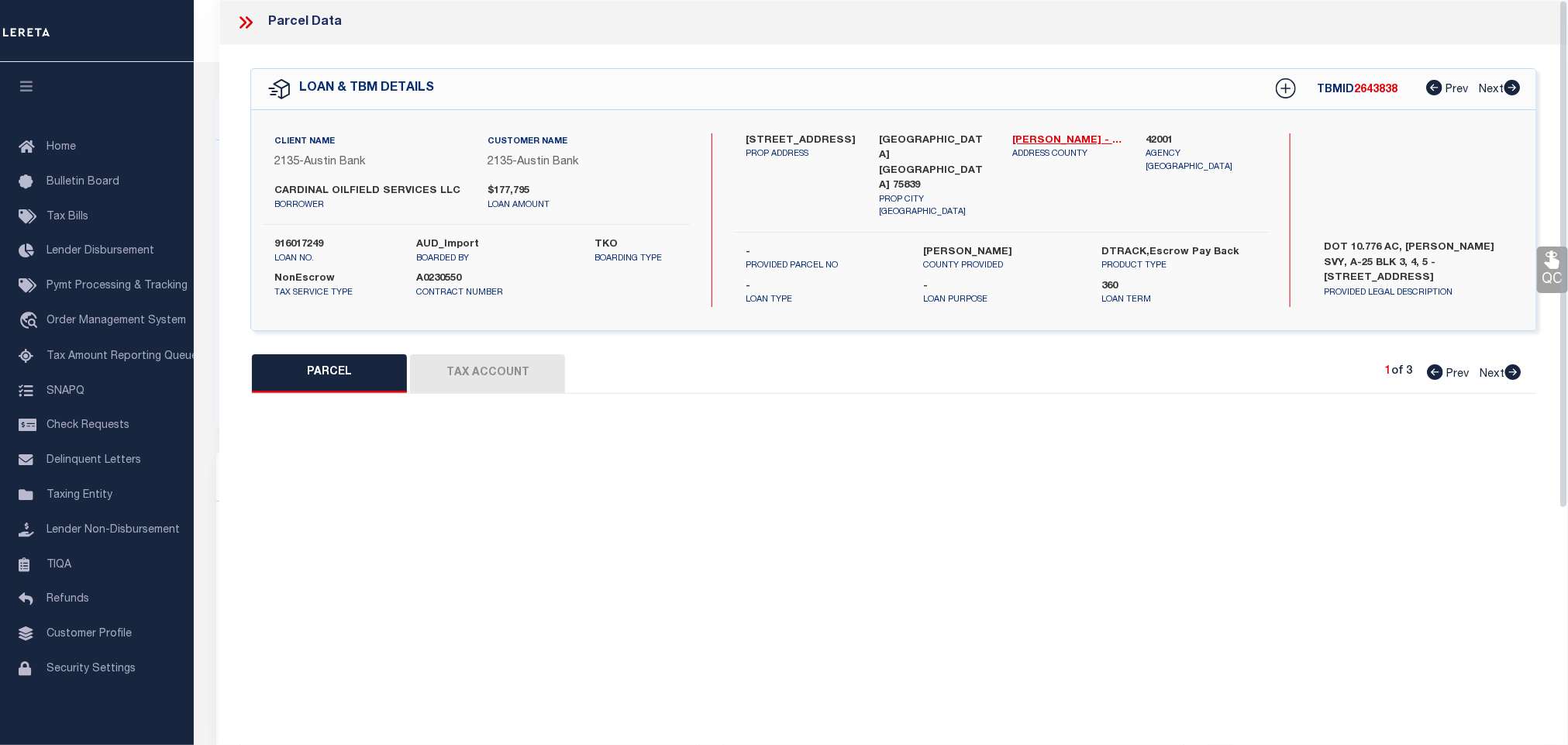
select select "CP"
type input "[PERSON_NAME] & [PERSON_NAME]"
select select
type input "[STREET_ADDRESS]"
checkbox input "false"
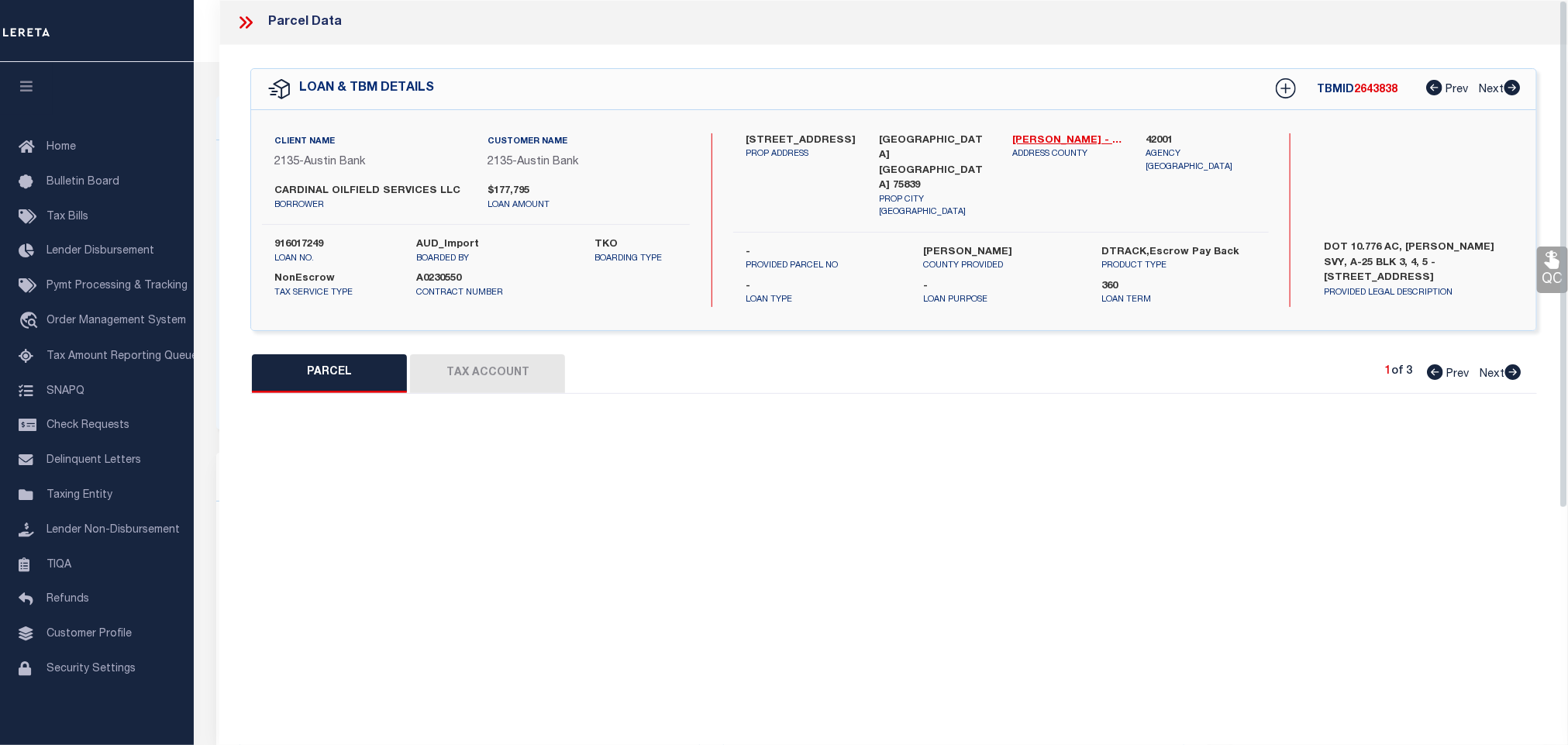
type input "ELKHART TX 75839"
type textarea "A0025 [PERSON_NAME] 948 TRACT 12B, 12C, 12C1, 12C & 12D2 CITY ONLY ACCT FOR R13…"
type textarea "SH reviewed on [DATE] Spoke with assessor state this parcel was split in [DATE]…"
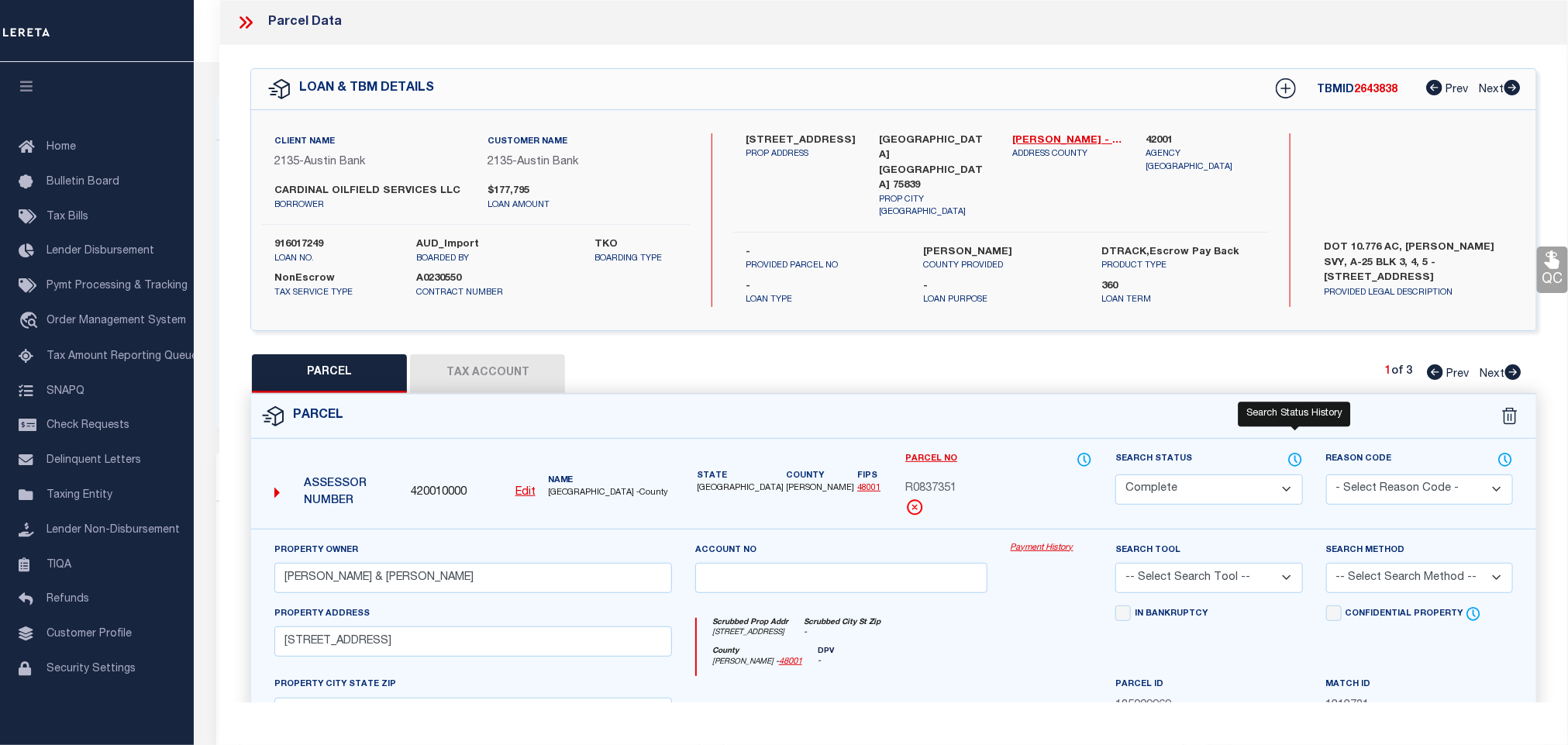
click at [1291, 456] on icon at bounding box center [1296, 460] width 16 height 17
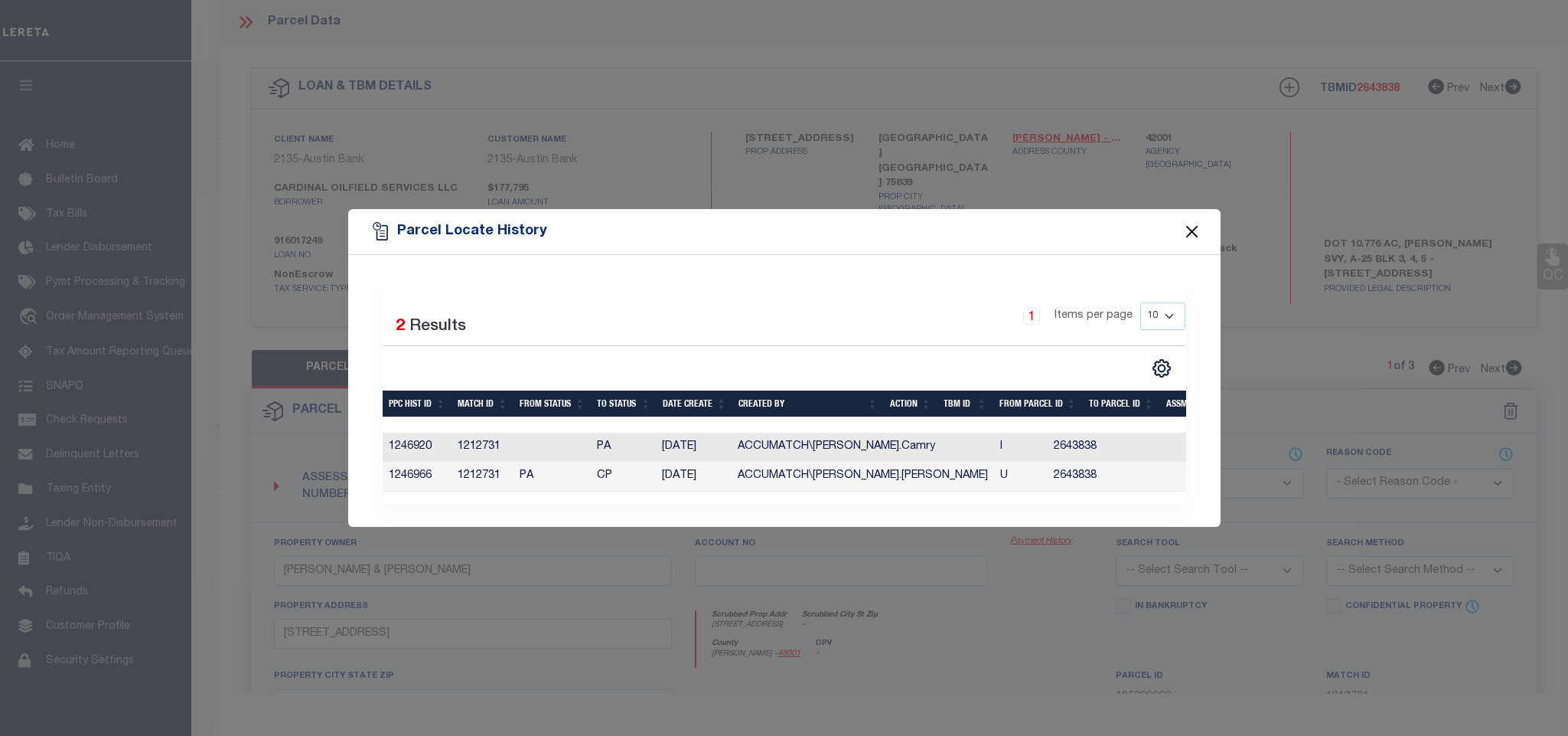
click at [1188, 228] on button "Close" at bounding box center [1192, 231] width 20 height 20
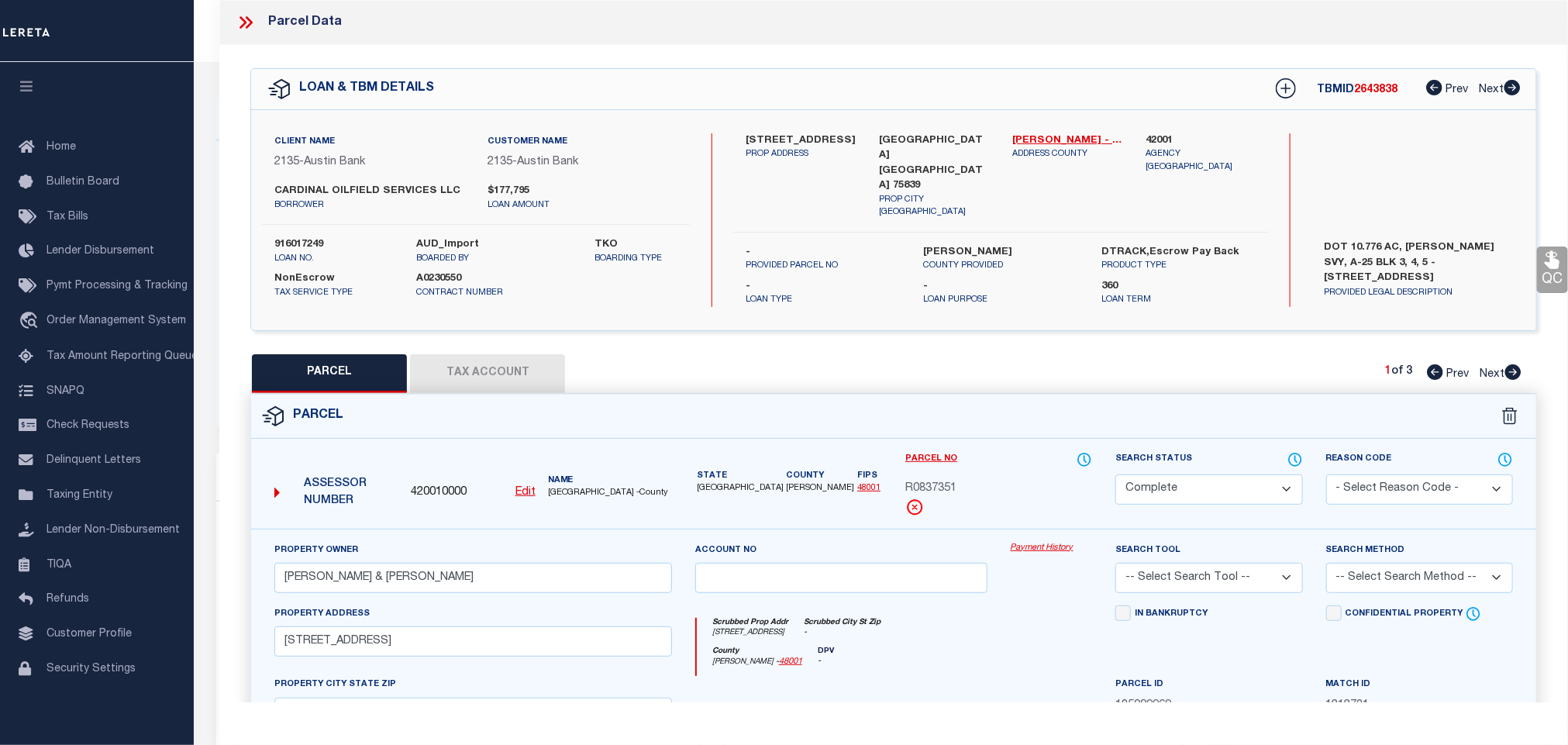
click at [511, 375] on button "Tax Account" at bounding box center [488, 373] width 155 height 38
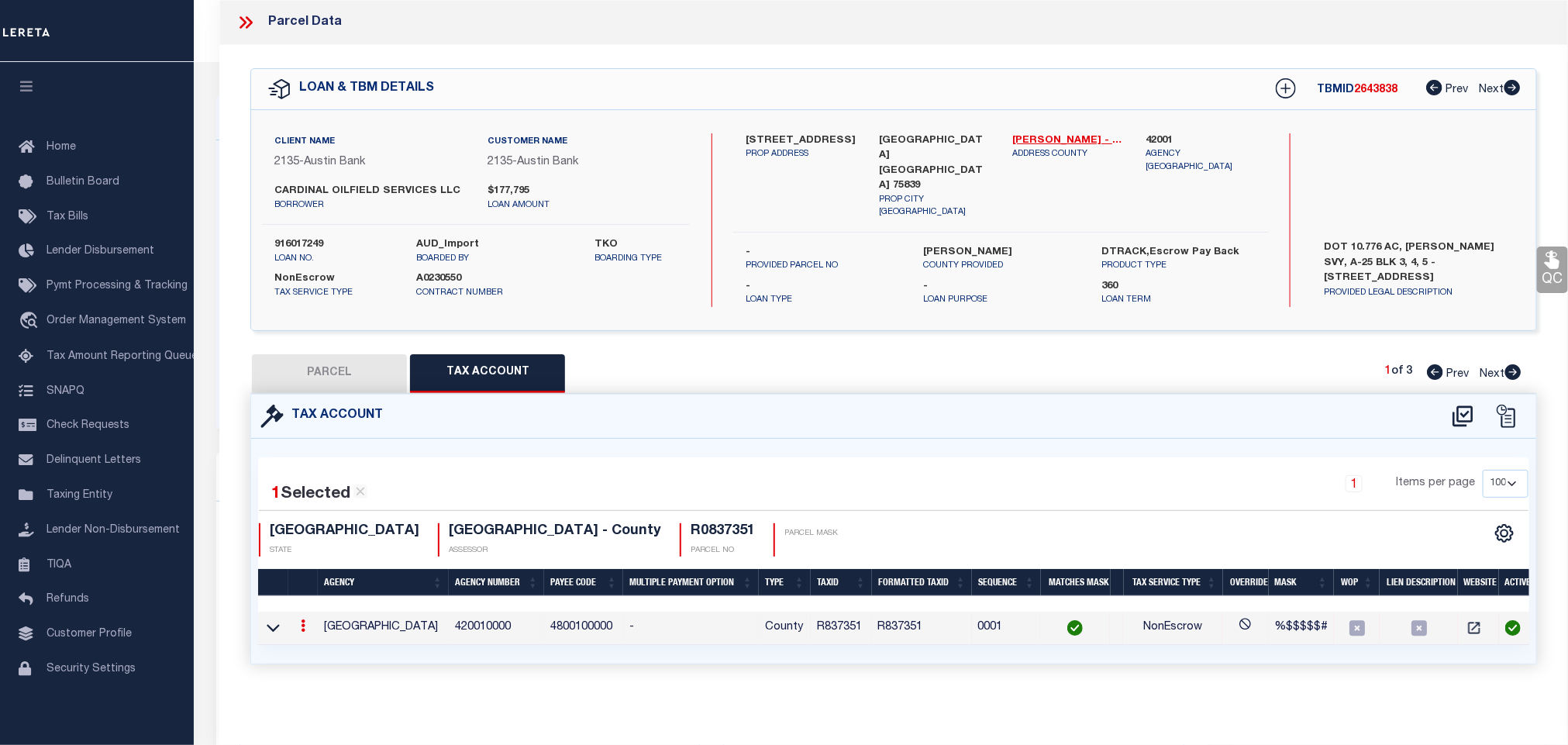
select select "100"
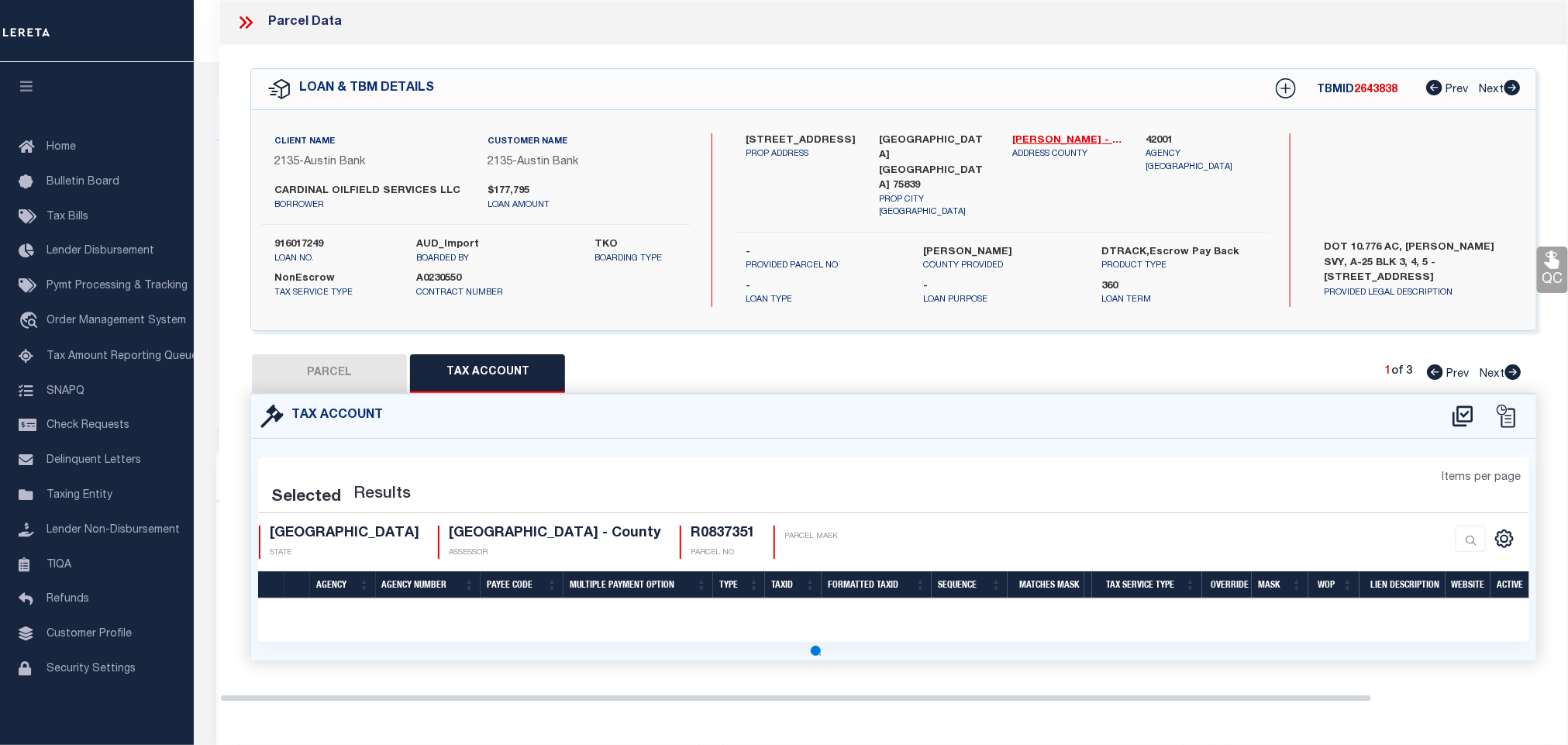
select select "100"
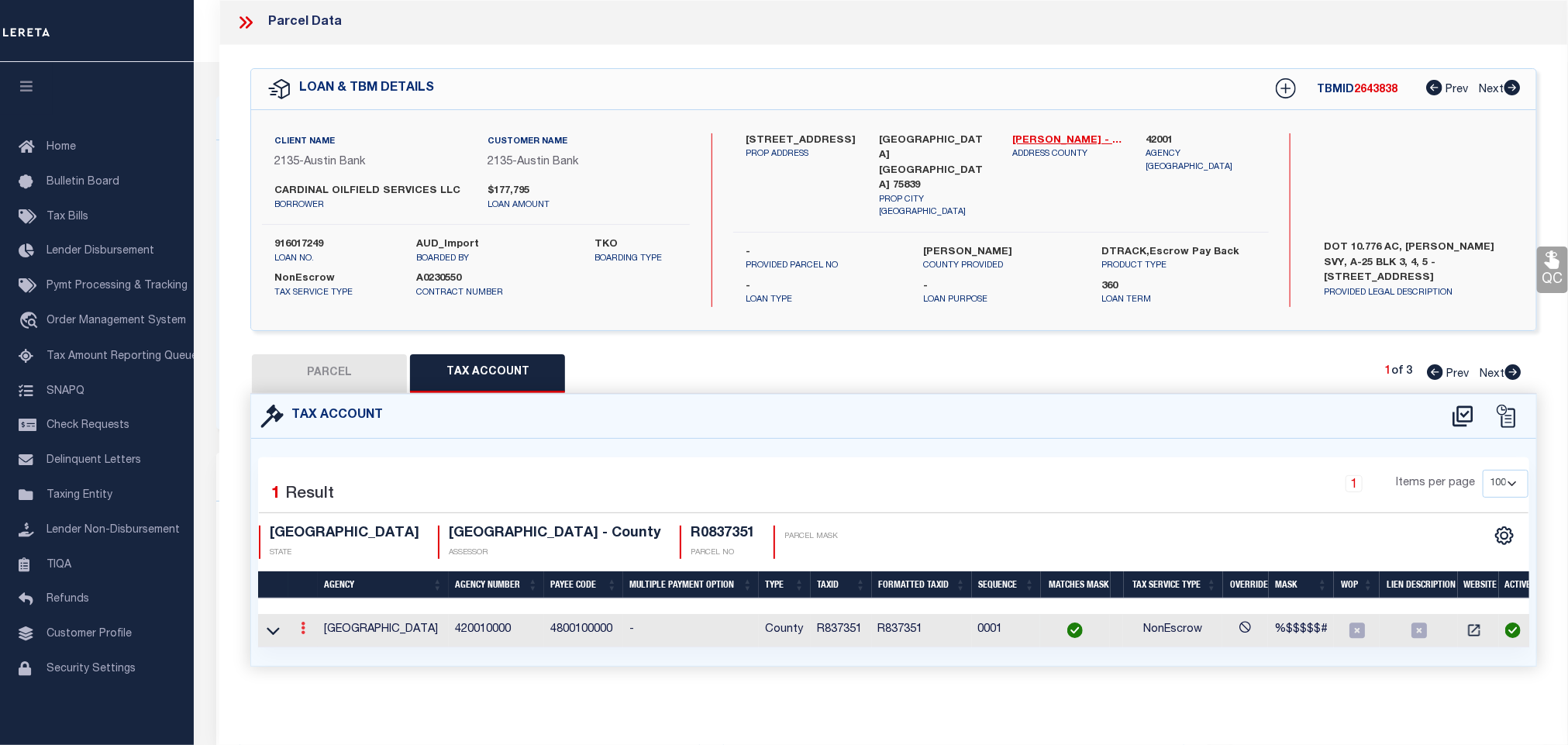
click at [308, 628] on link at bounding box center [304, 630] width 17 height 12
click at [316, 630] on div at bounding box center [321, 627] width 10 height 4
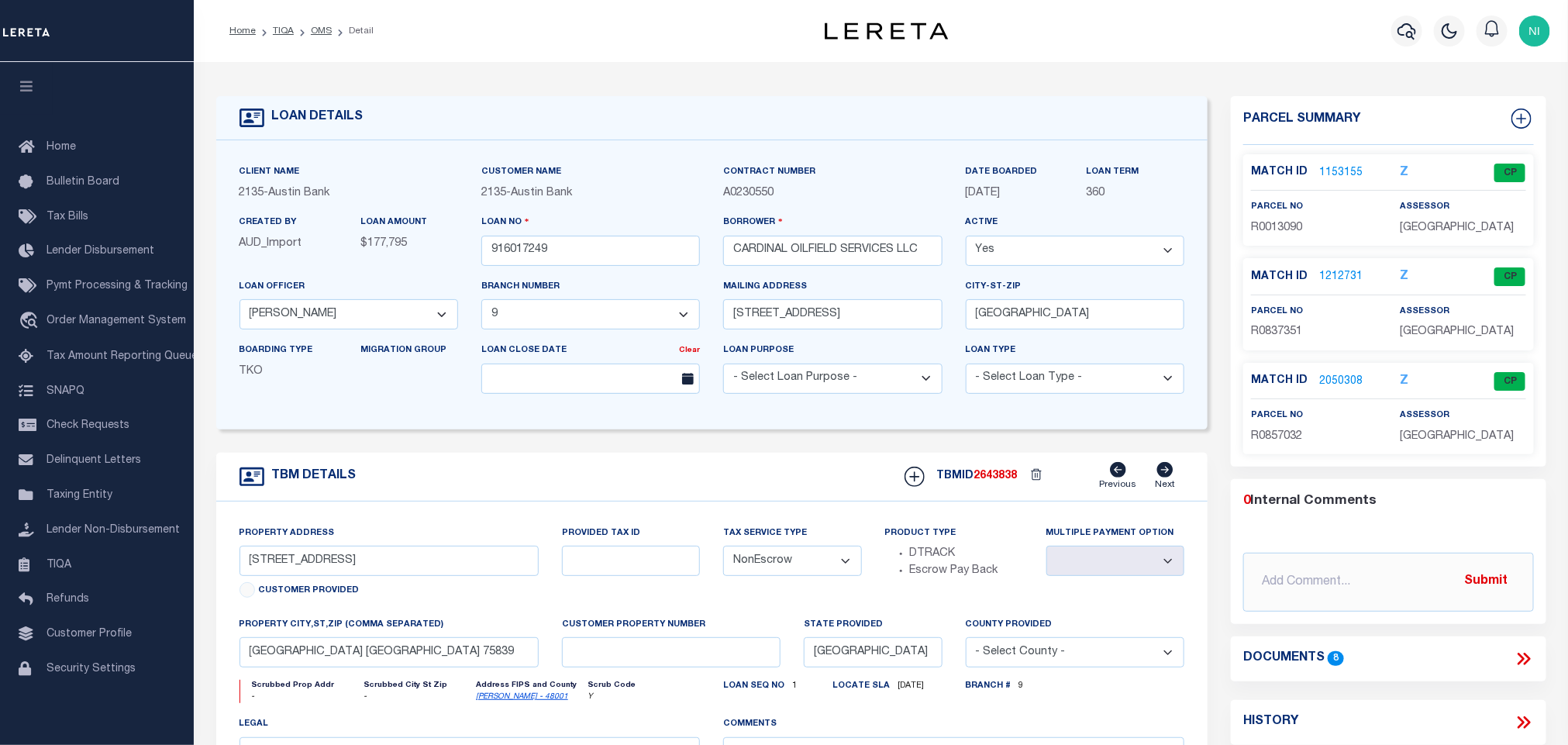
click at [1335, 280] on link "1212731" at bounding box center [1341, 277] width 44 height 17
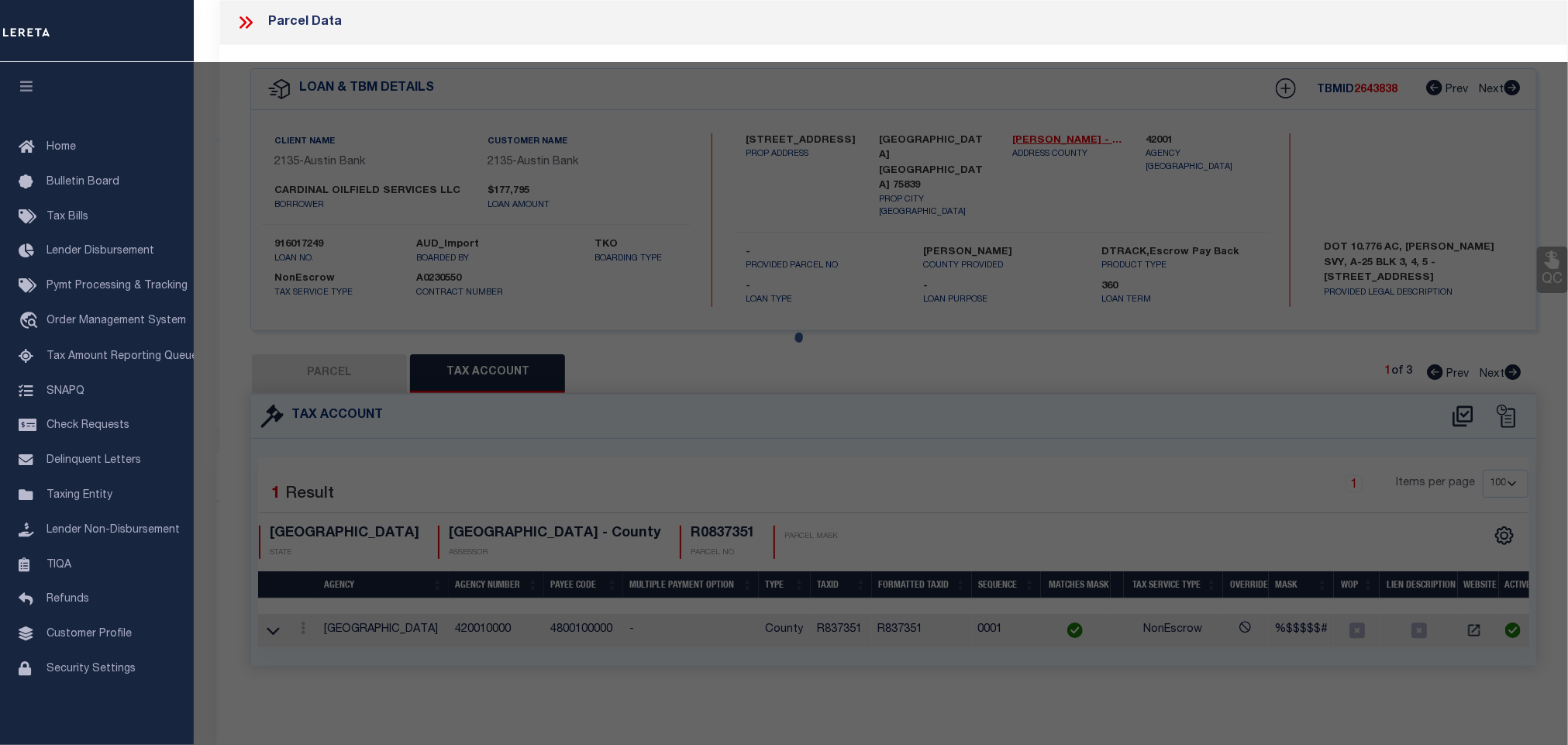
select select "AS"
checkbox input "false"
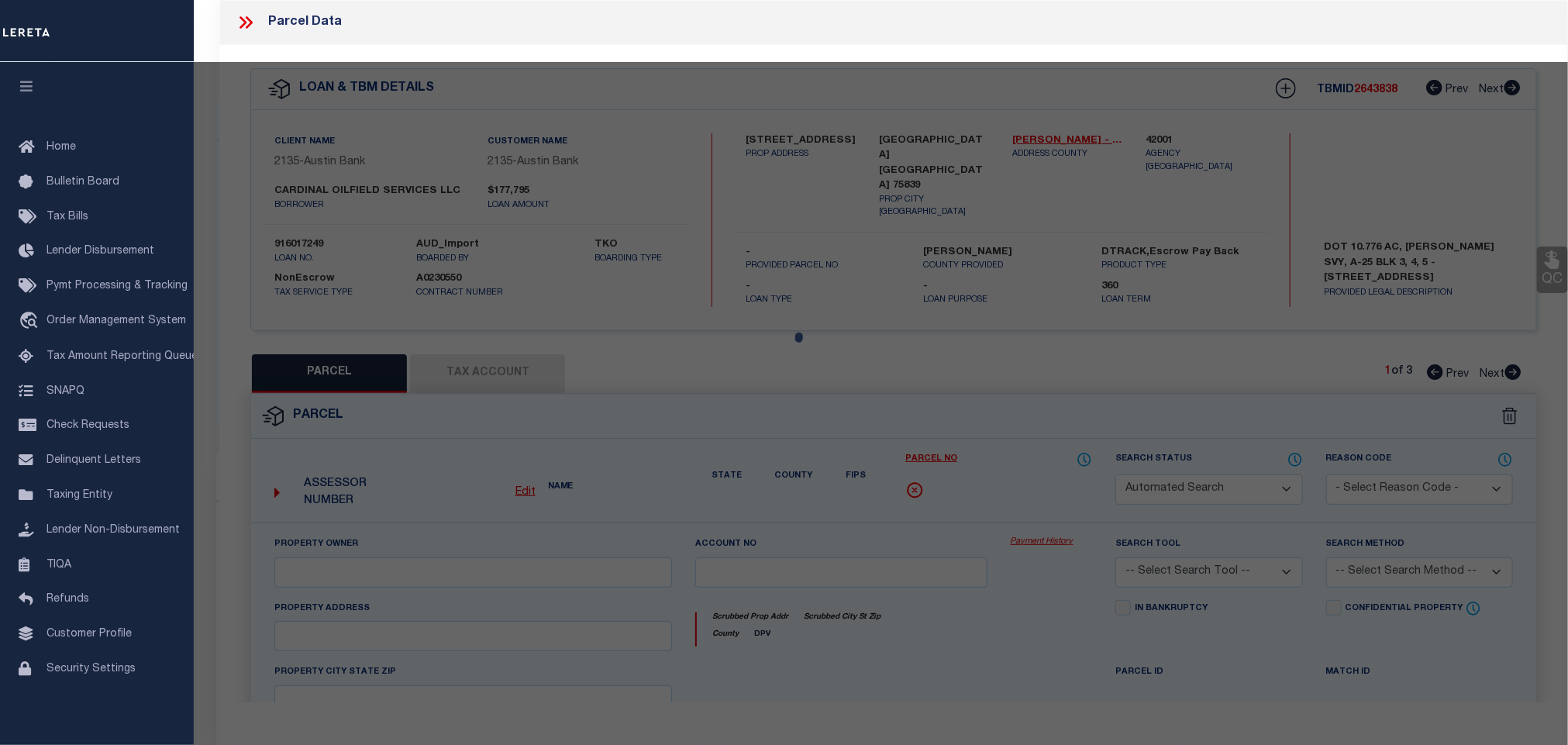
select select "CP"
type input "[PERSON_NAME] & [PERSON_NAME]"
select select
type input "[STREET_ADDRESS]"
checkbox input "false"
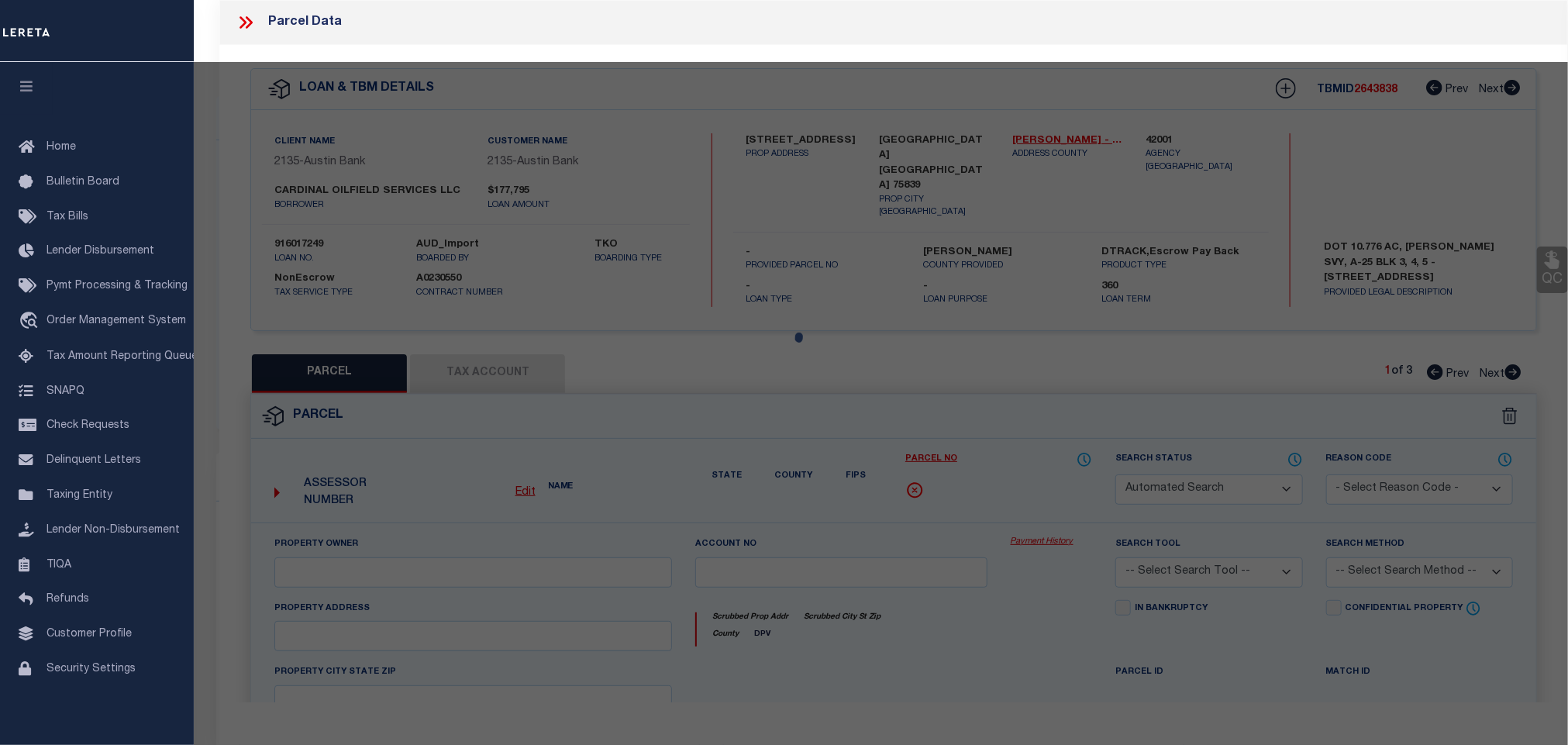
type input "ELKHART TX 75839"
type textarea "A0025 [PERSON_NAME] 948 TRACT 12B, 12C, 12C1, 12C & 12D2 CITY ONLY ACCT FOR R13…"
type textarea "SH reviewed on [DATE] Spoke with assessor state this parcel was split in [DATE]…"
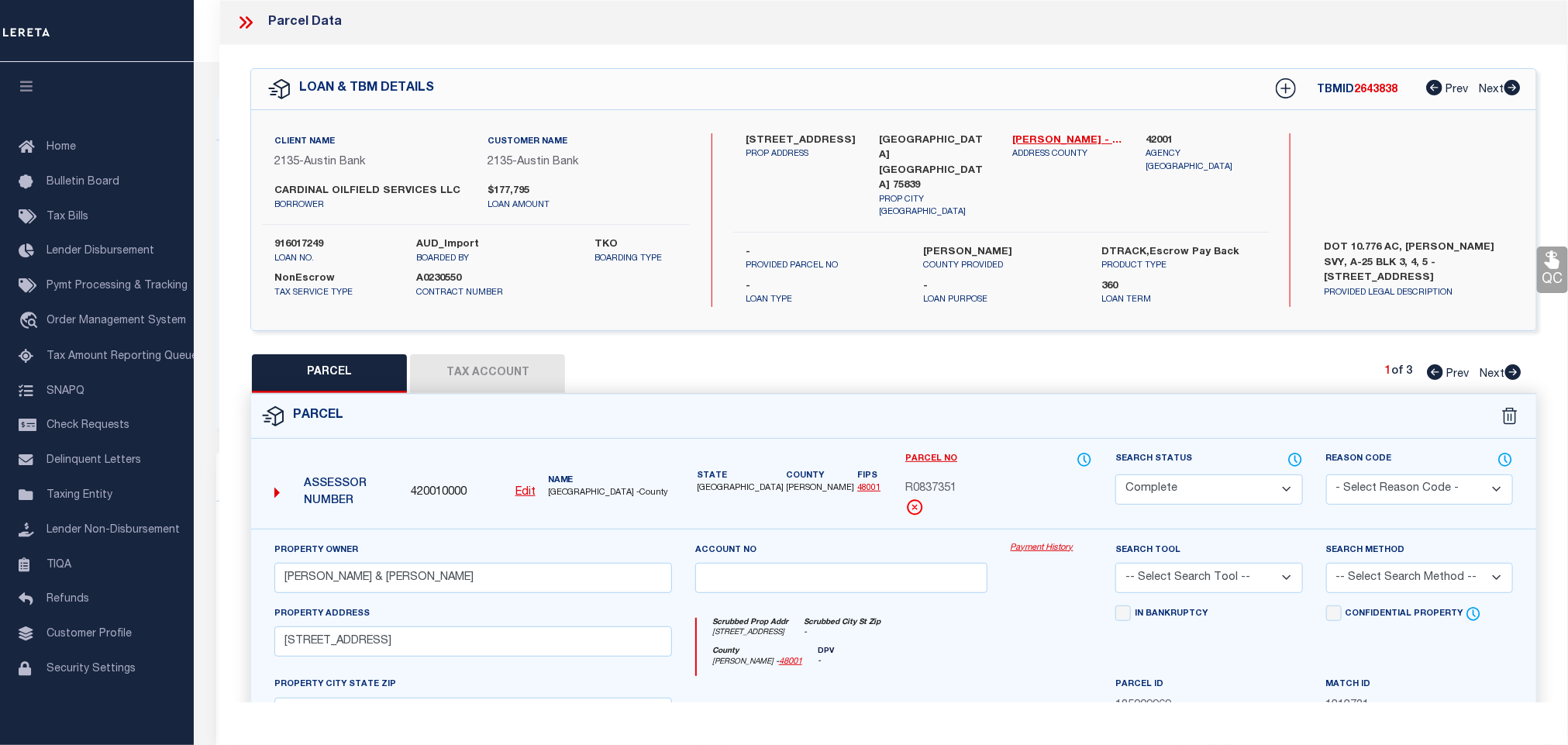
click at [251, 29] on icon at bounding box center [245, 22] width 20 height 20
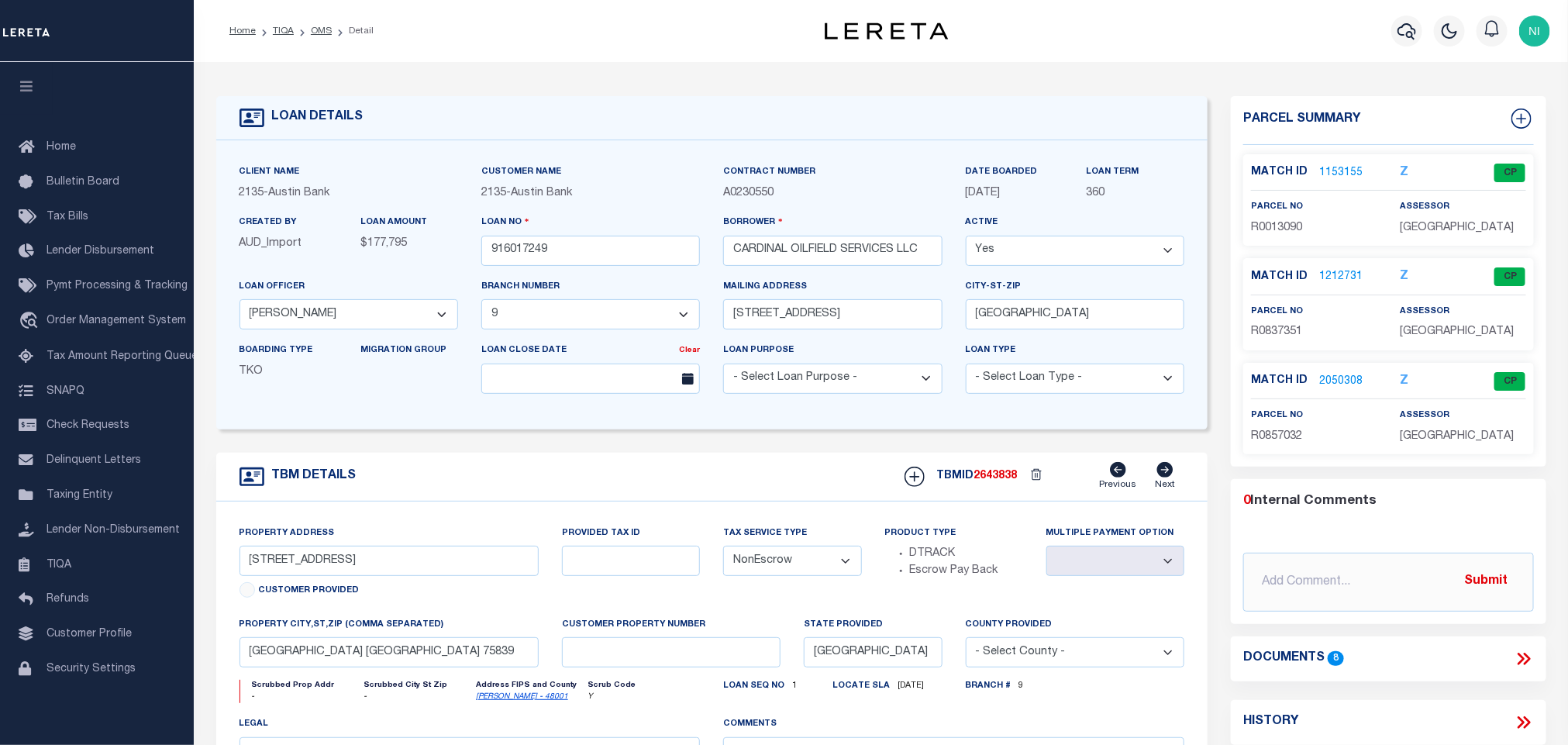
click at [1350, 274] on link "1212731" at bounding box center [1341, 277] width 44 height 17
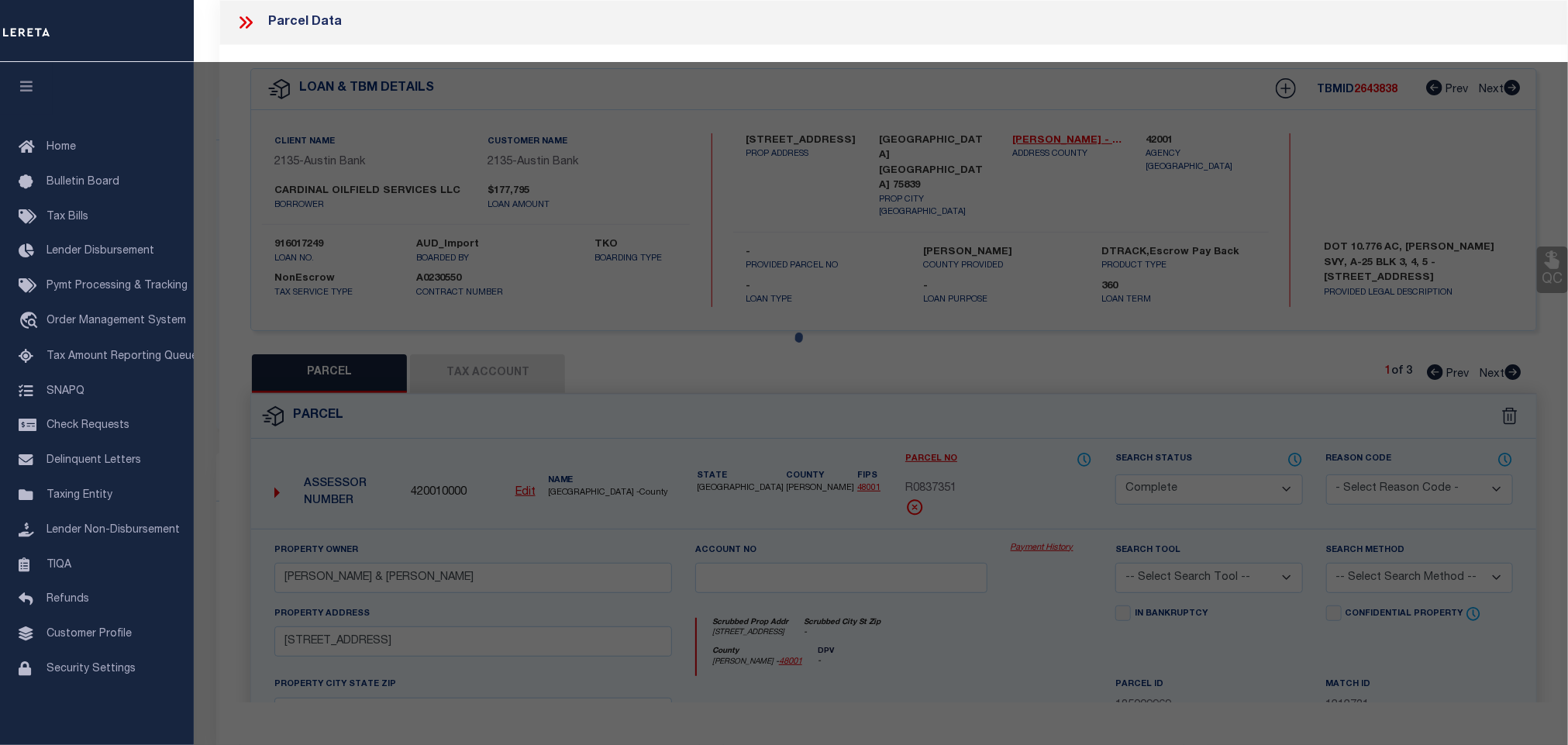
select select "AS"
checkbox input "false"
select select "CP"
type input "[PERSON_NAME] & [PERSON_NAME]"
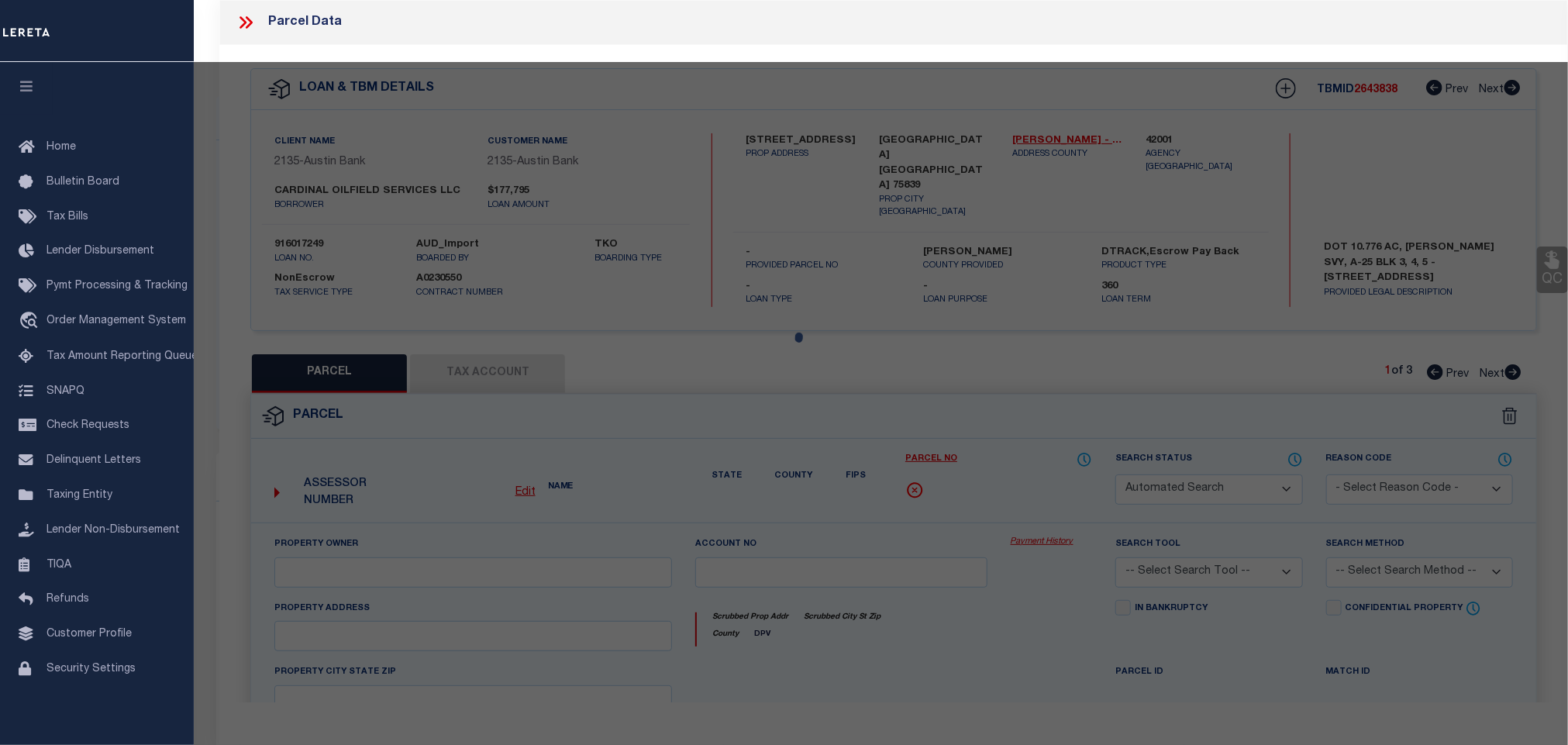
select select
type input "[STREET_ADDRESS]"
checkbox input "false"
type input "ELKHART TX 75839"
type textarea "A0025 [PERSON_NAME] 948 TRACT 12B, 12C, 12C1, 12C & 12D2 CITY ONLY ACCT FOR R13…"
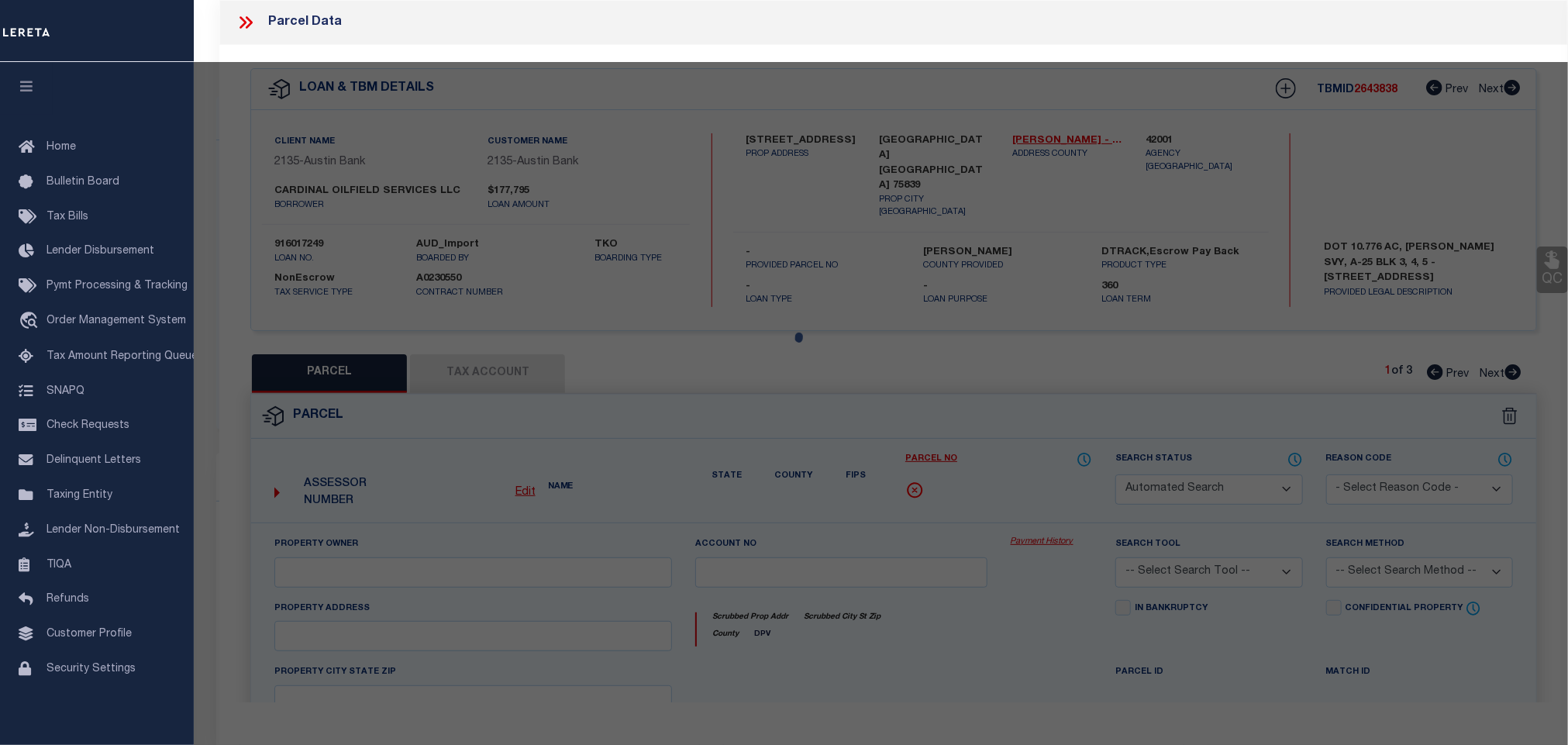
type textarea "SH reviewed on [DATE] Spoke with assessor state this parcel was split in [DATE]…"
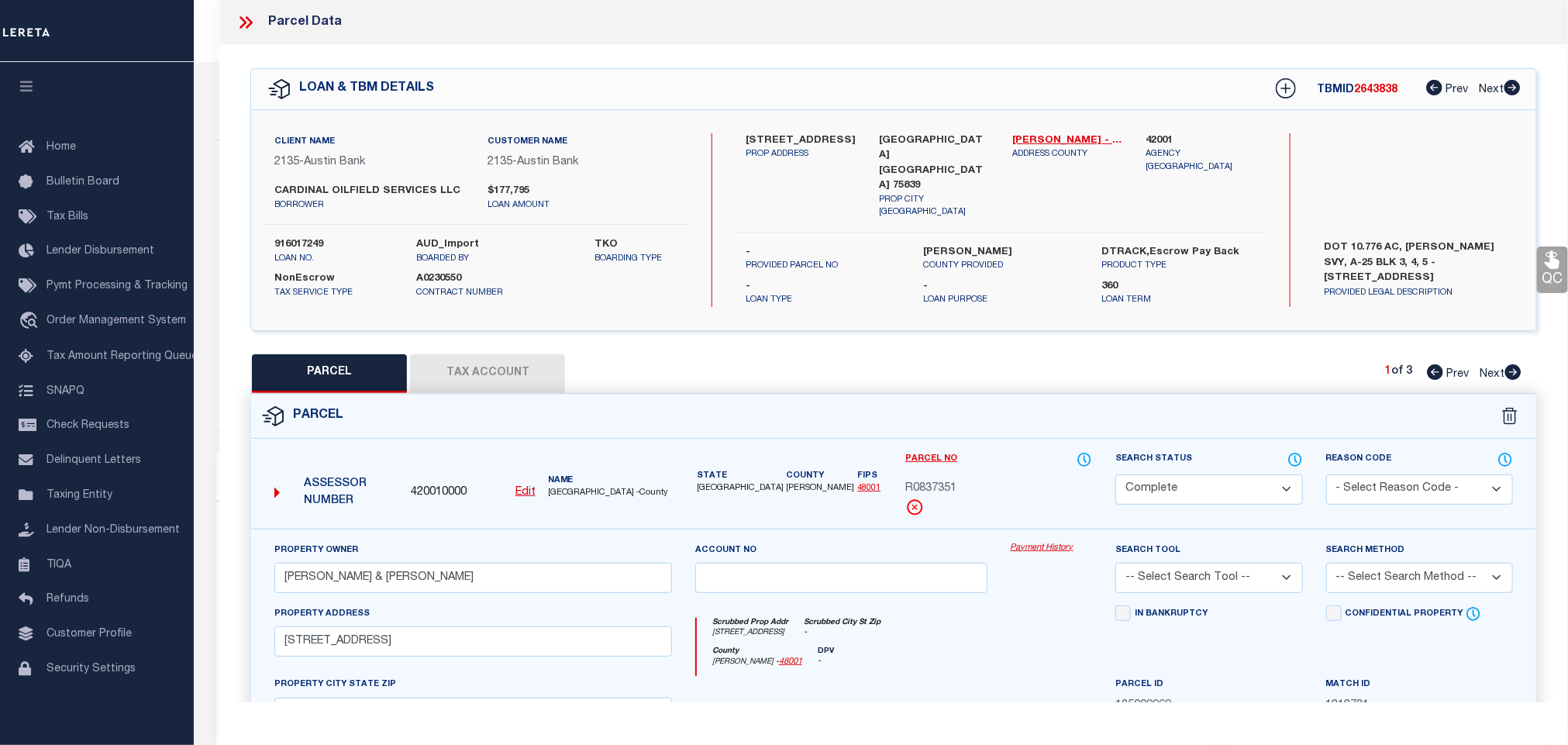
click at [462, 354] on button "Tax Account" at bounding box center [488, 373] width 155 height 38
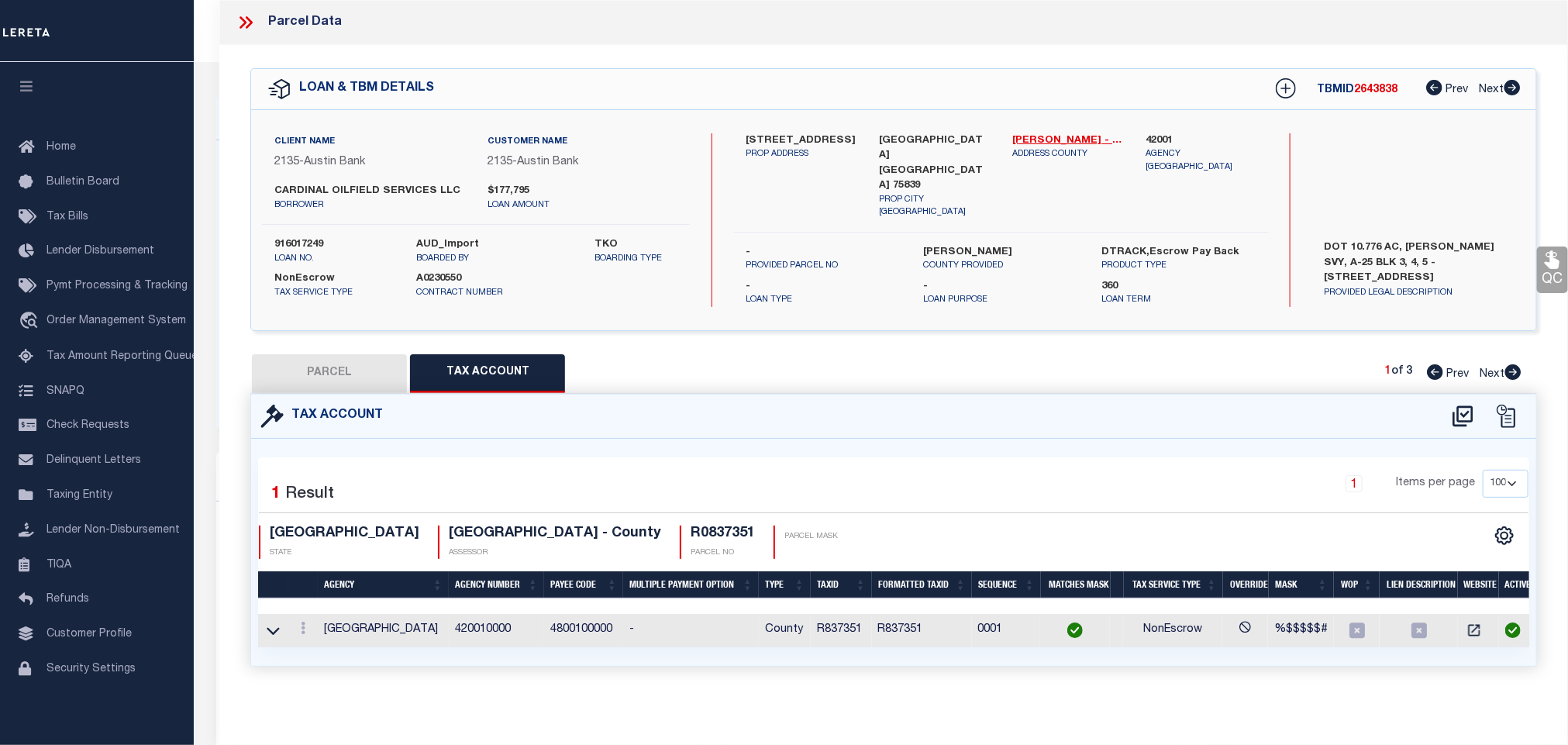
select select "100"
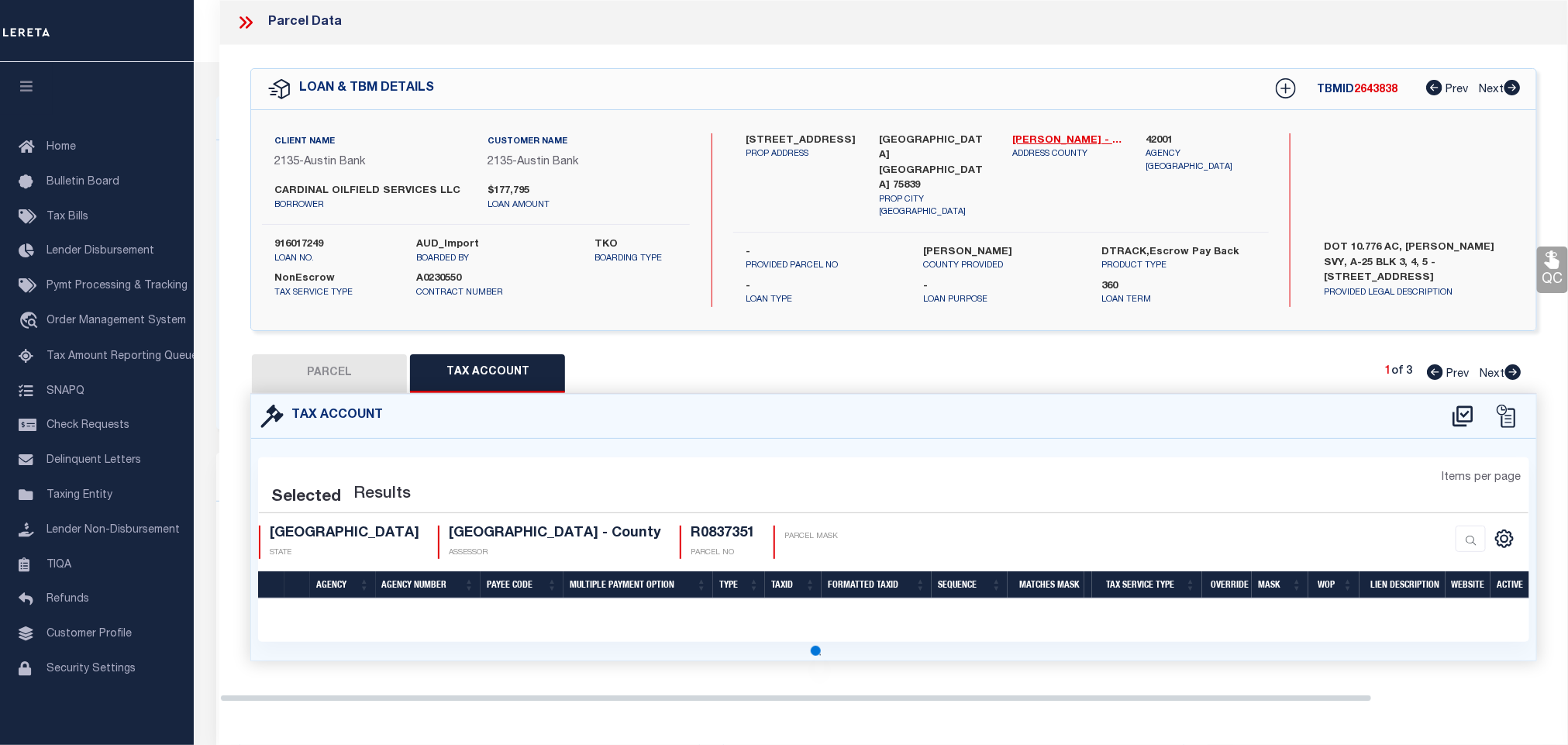
select select "100"
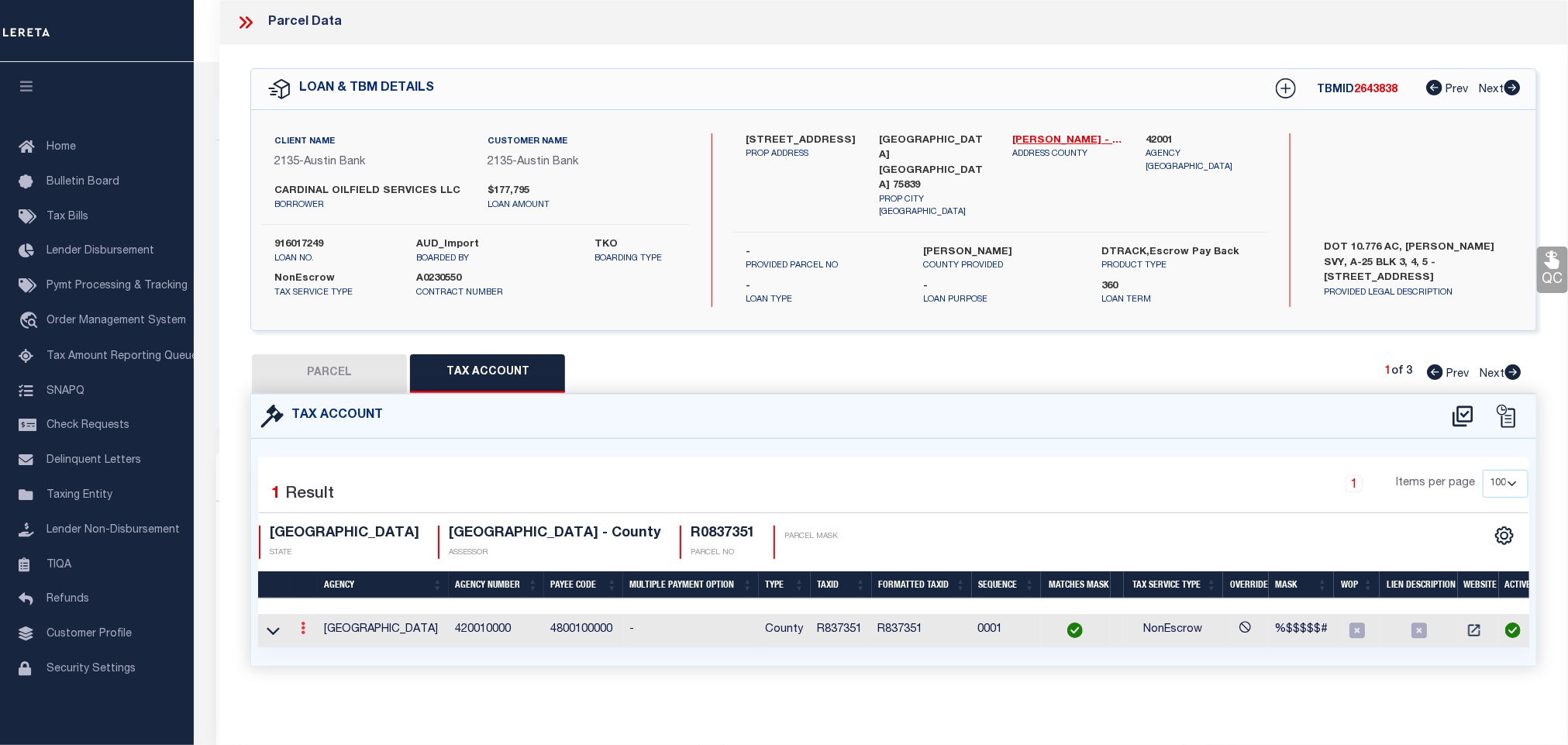
click at [303, 624] on icon at bounding box center [303, 627] width 4 height 12
click at [314, 649] on icon "" at bounding box center [319, 651] width 11 height 11
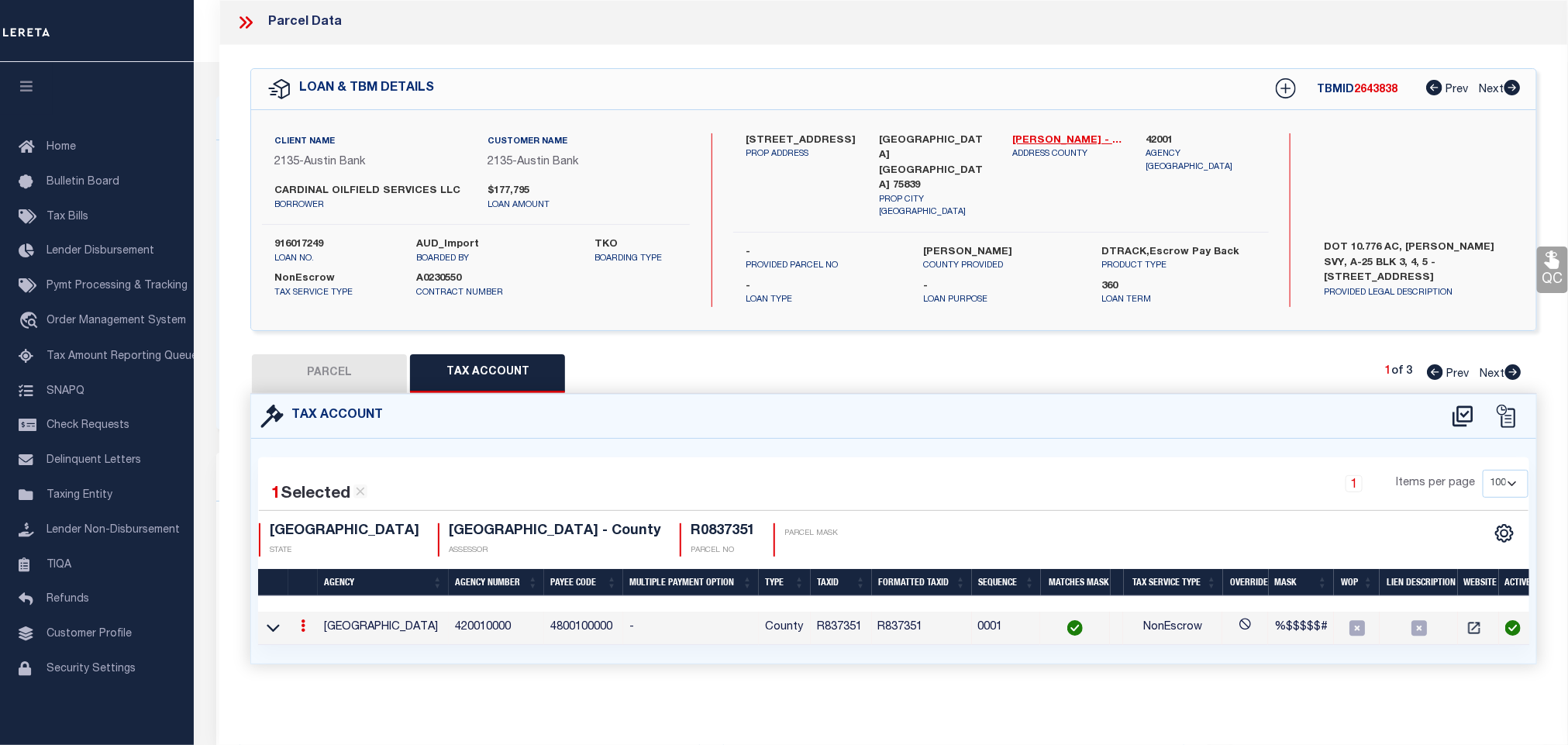
type input "R837351"
type textarea "%$$$$$#"
checkbox input "true"
type input "XXXXXXX*"
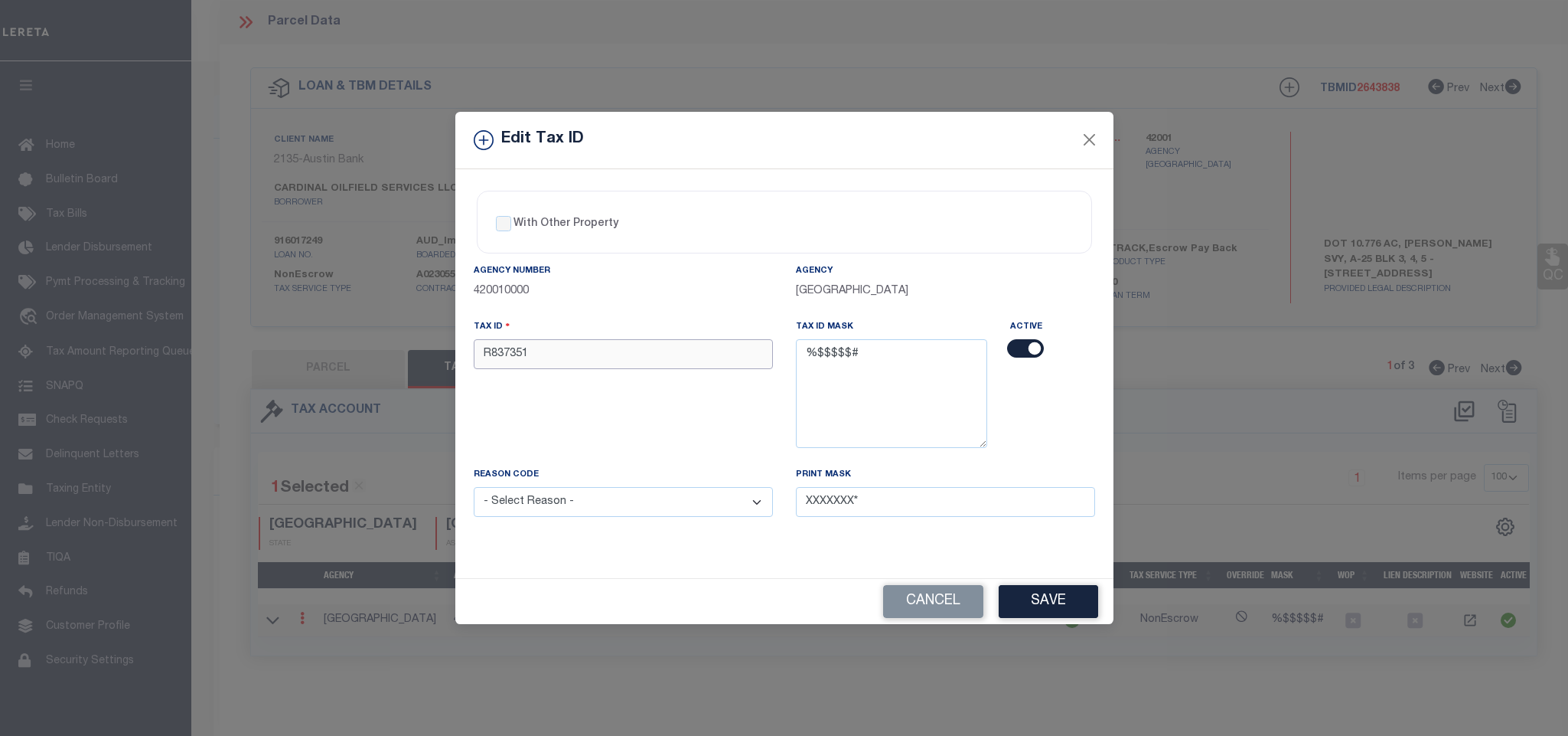
drag, startPoint x: 560, startPoint y: 352, endPoint x: 414, endPoint y: 353, distance: 146.0
click at [414, 353] on div "Edit Tax ID With Other Property With Other Property Type Temporary" at bounding box center [784, 368] width 1568 height 736
paste input "336765"
type input "R336765"
click at [1026, 600] on button "Save" at bounding box center [1048, 602] width 99 height 33
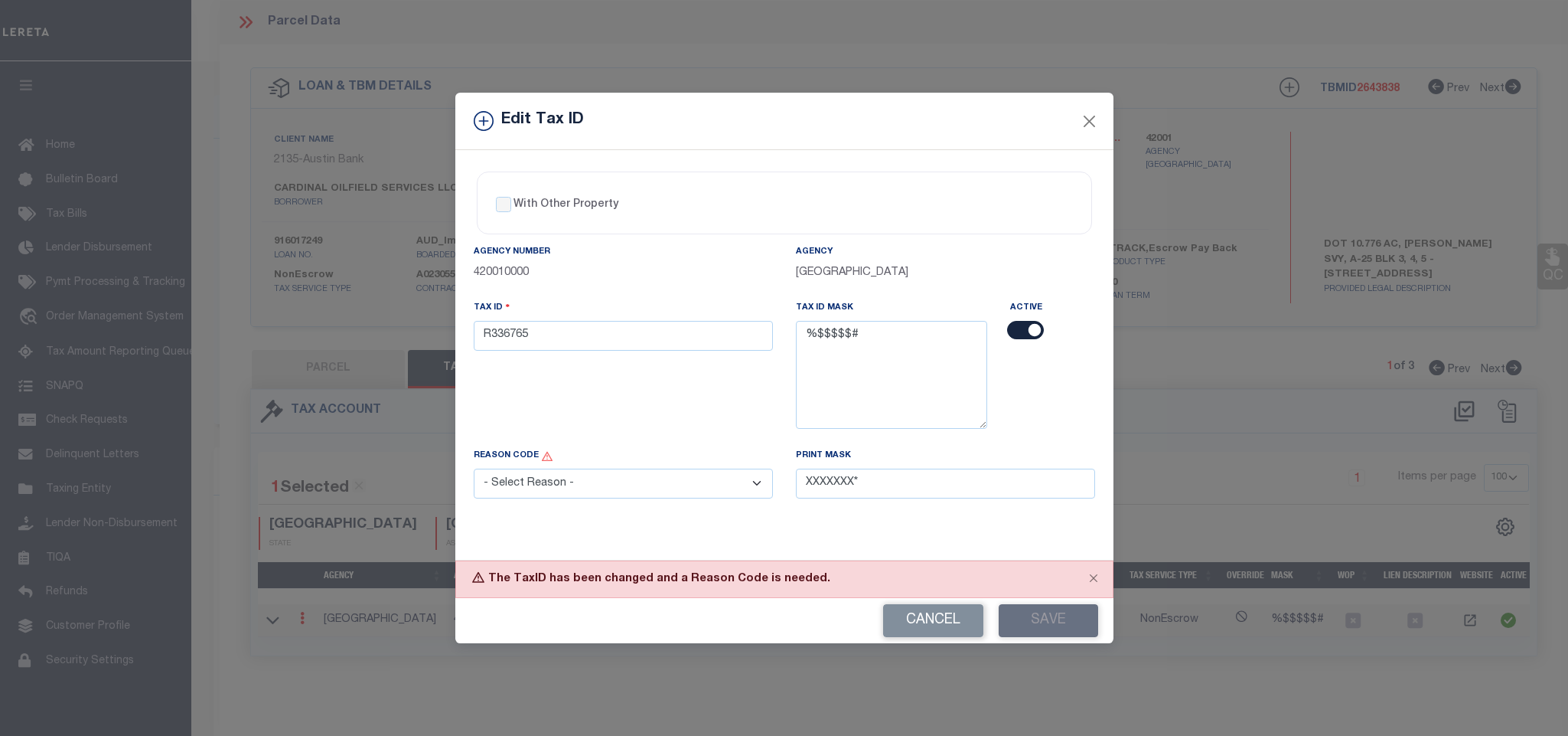
click at [622, 490] on select "- Select Reason - 099 - Other (Provide additional detail) ACT - Agency Changed …" at bounding box center [623, 483] width 299 height 30
select select "ACT"
click at [474, 475] on select "- Select Reason - 099 - Other (Provide additional detail) ACT - Agency Changed …" at bounding box center [623, 483] width 299 height 30
click at [1059, 629] on button "Save" at bounding box center [1048, 621] width 99 height 33
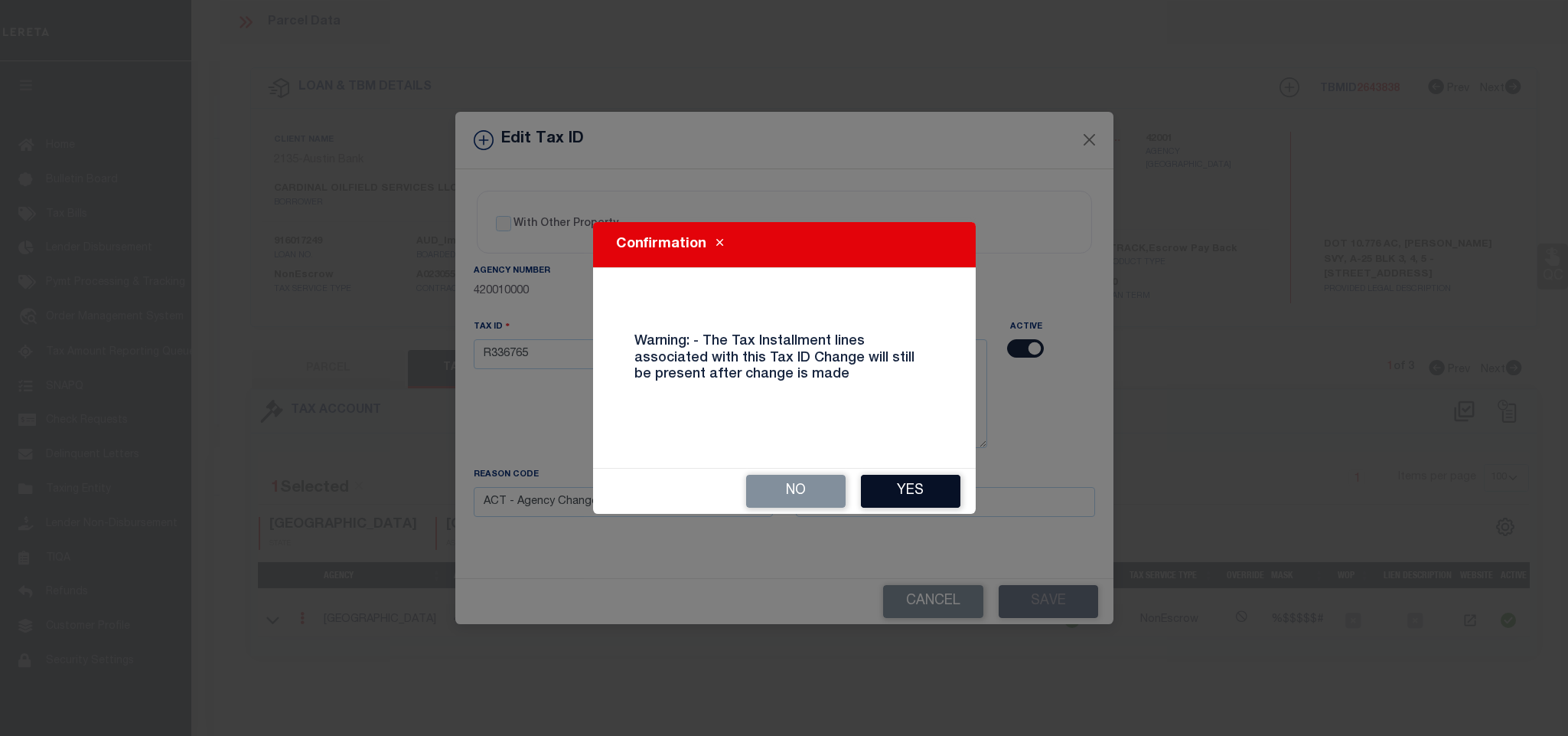
click at [898, 483] on button "Yes" at bounding box center [910, 491] width 99 height 33
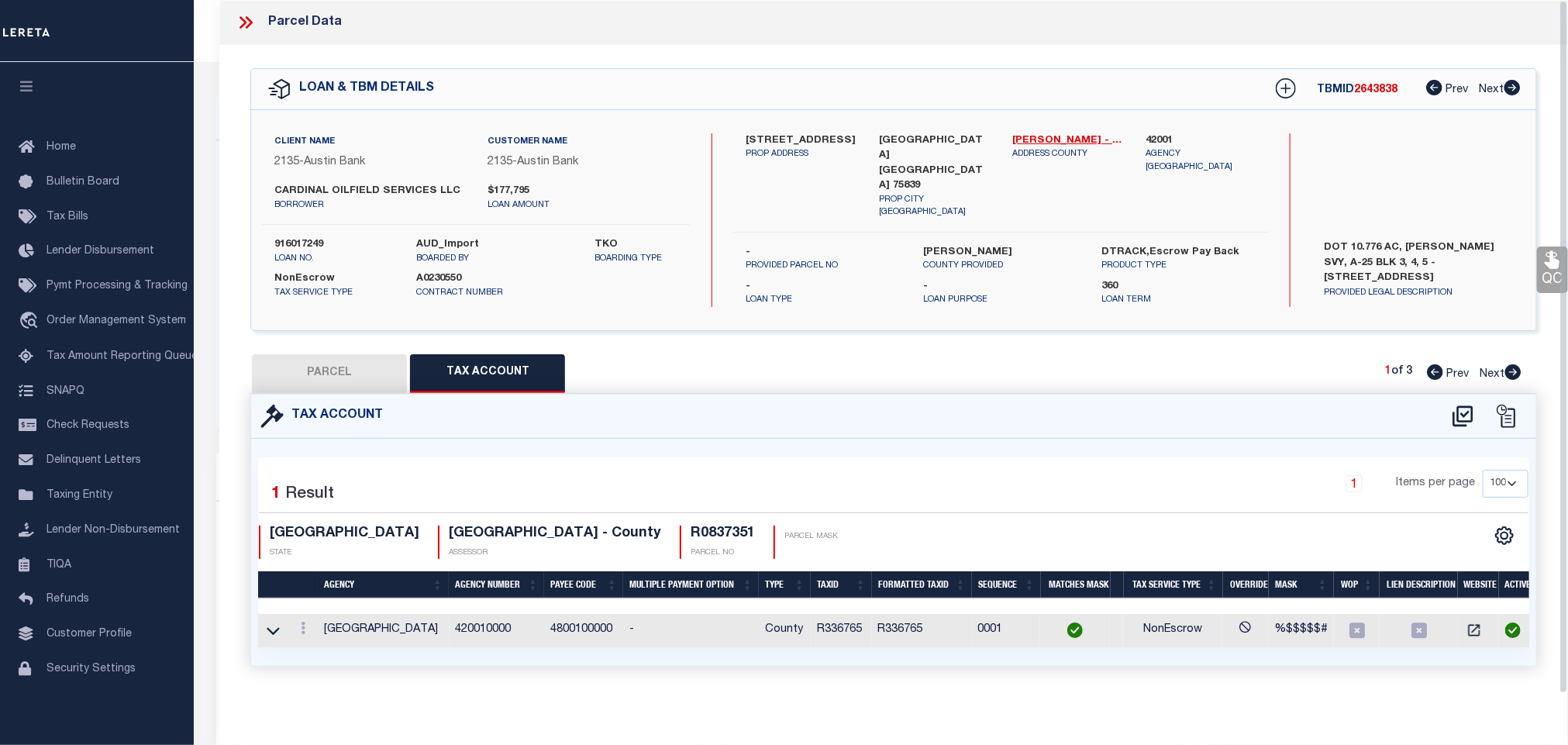
select select
click at [375, 368] on button "PARCEL" at bounding box center [330, 373] width 155 height 38
select select "AS"
checkbox input "false"
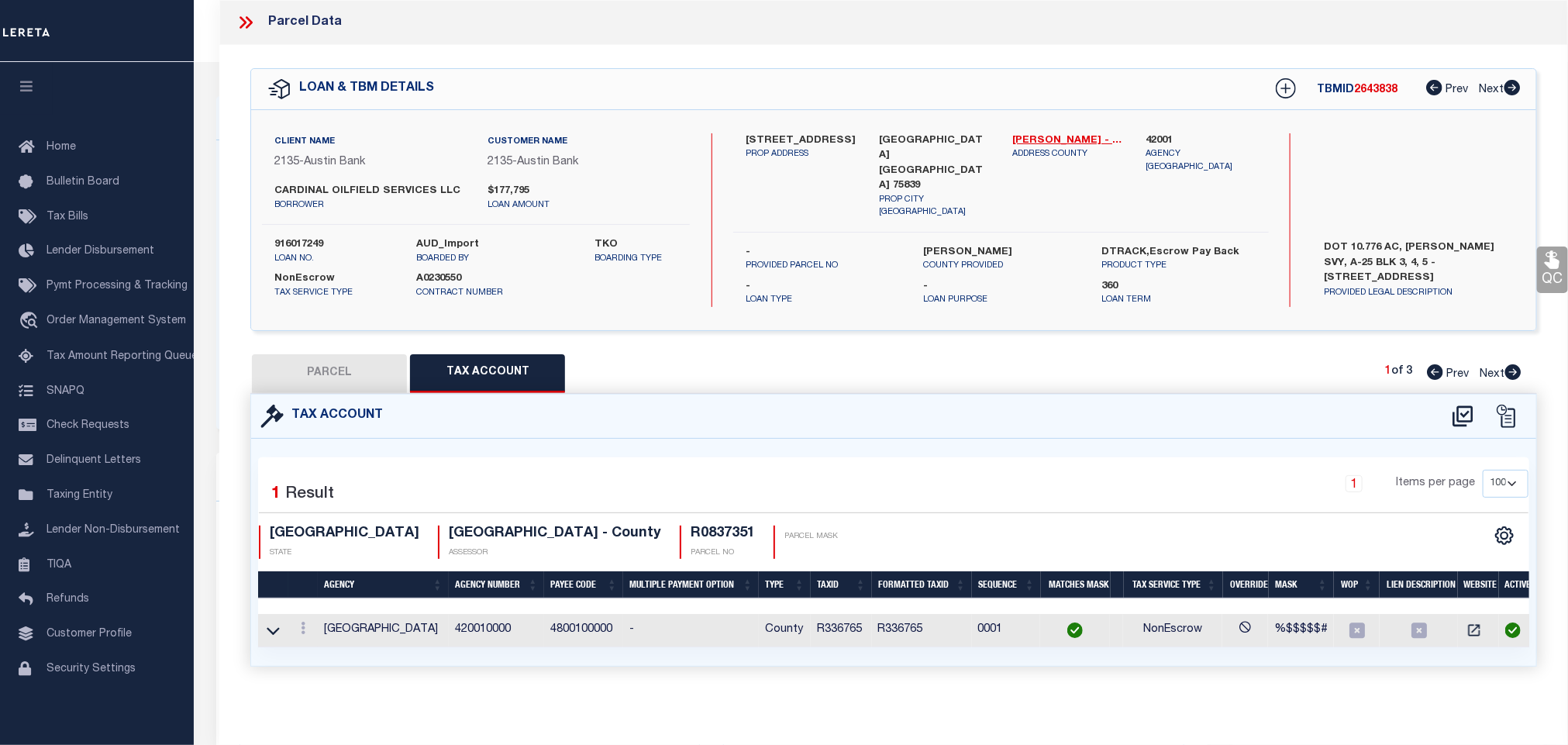
checkbox input "false"
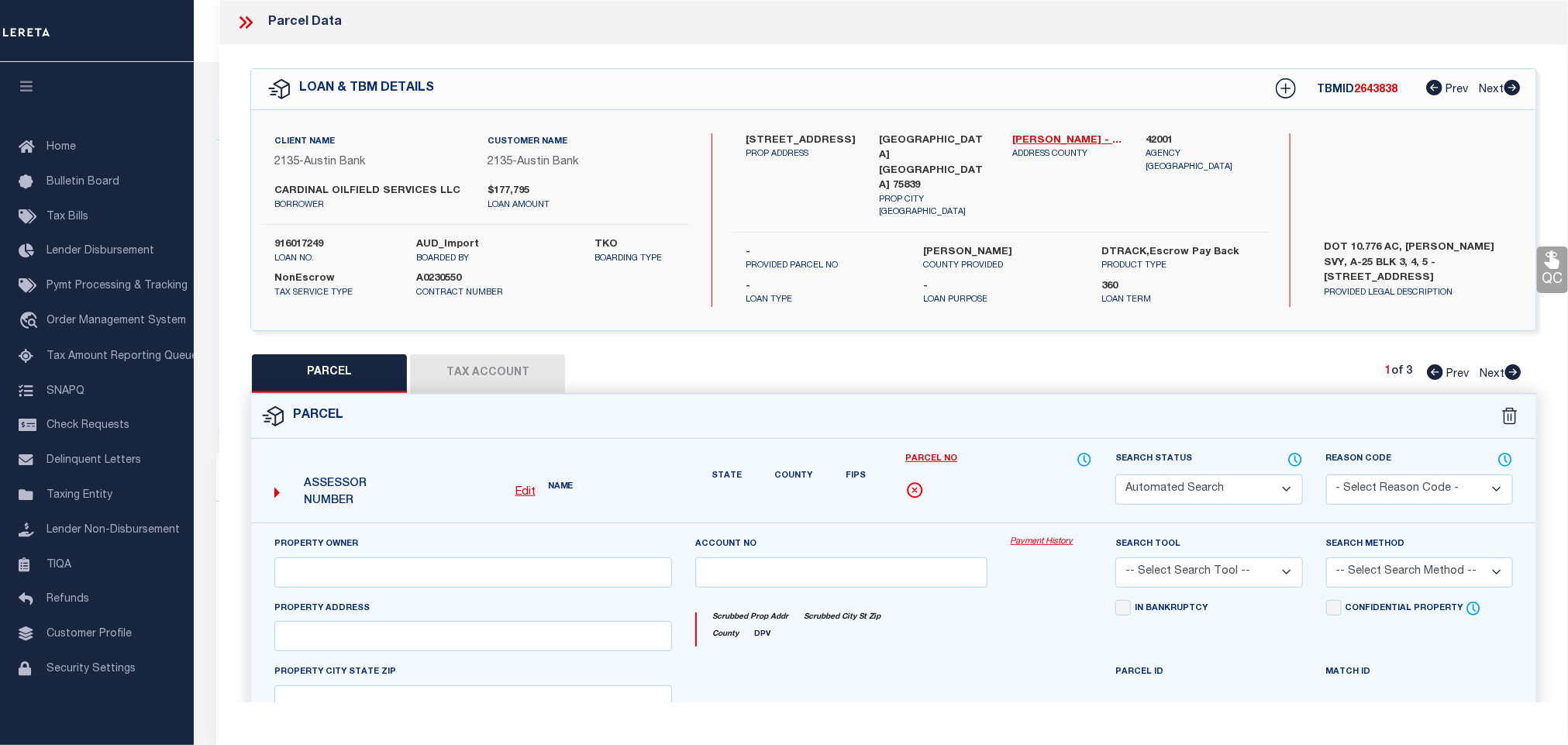
select select "CP"
type input "[PERSON_NAME] & [PERSON_NAME]"
select select
type input "[STREET_ADDRESS]"
checkbox input "false"
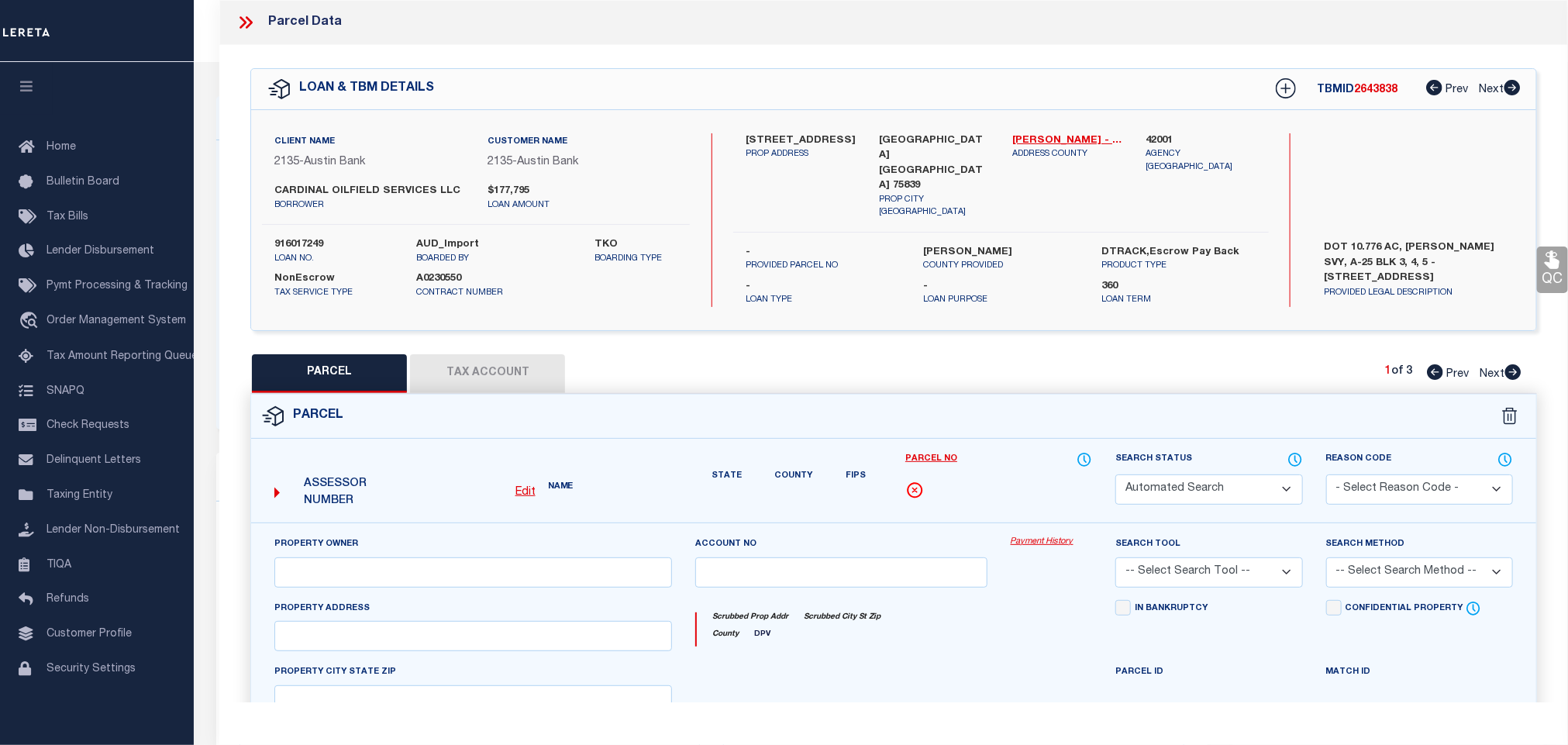
type input "ELKHART TX 75839"
type textarea "A0025 [PERSON_NAME] 948 TRACT 12B, 12C, 12C1, 12C & 12D2 CITY ONLY ACCT FOR R13…"
type textarea "SH reviewed on [DATE] Spoke with assessor state this parcel was split in [DATE]…"
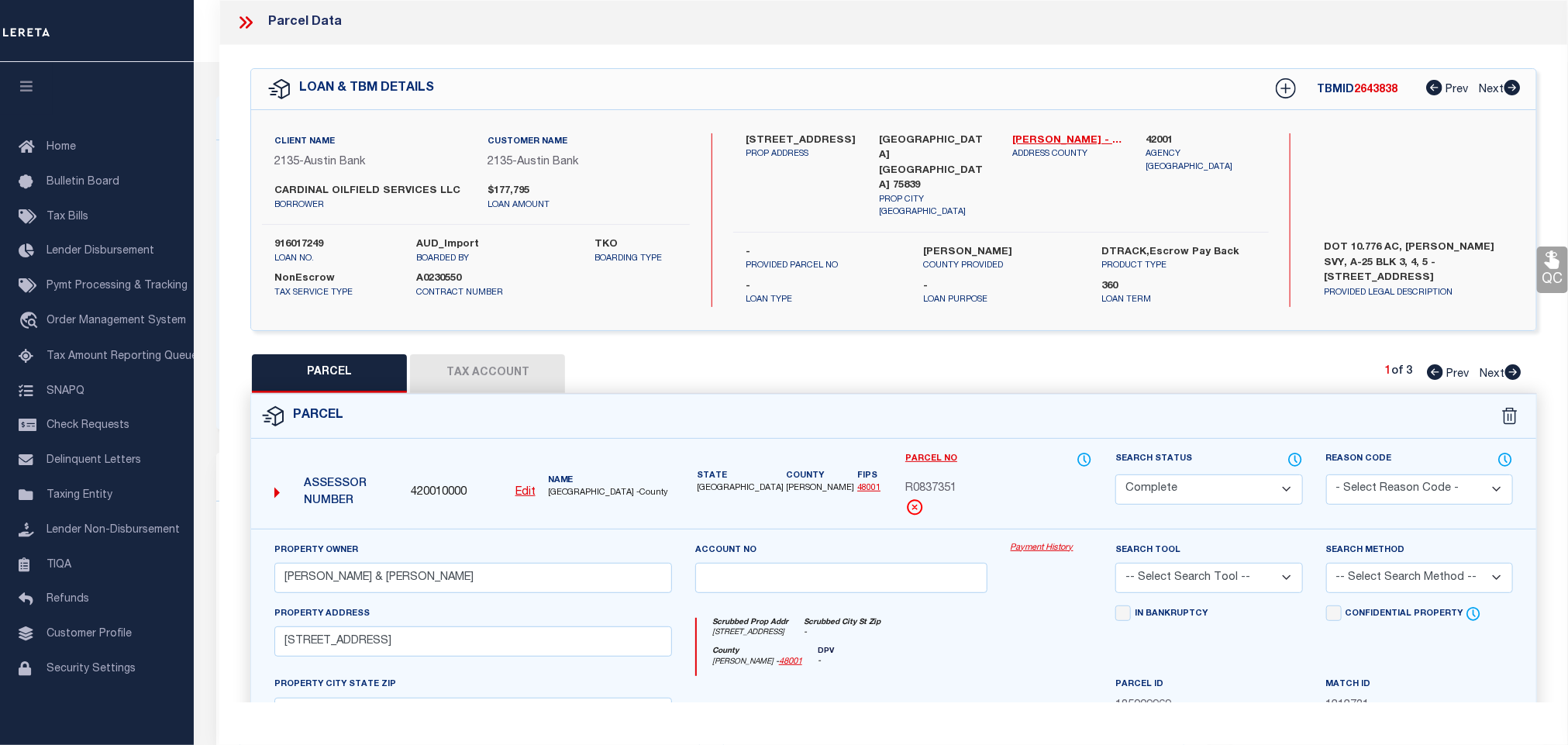
click at [250, 26] on icon at bounding box center [245, 22] width 20 height 20
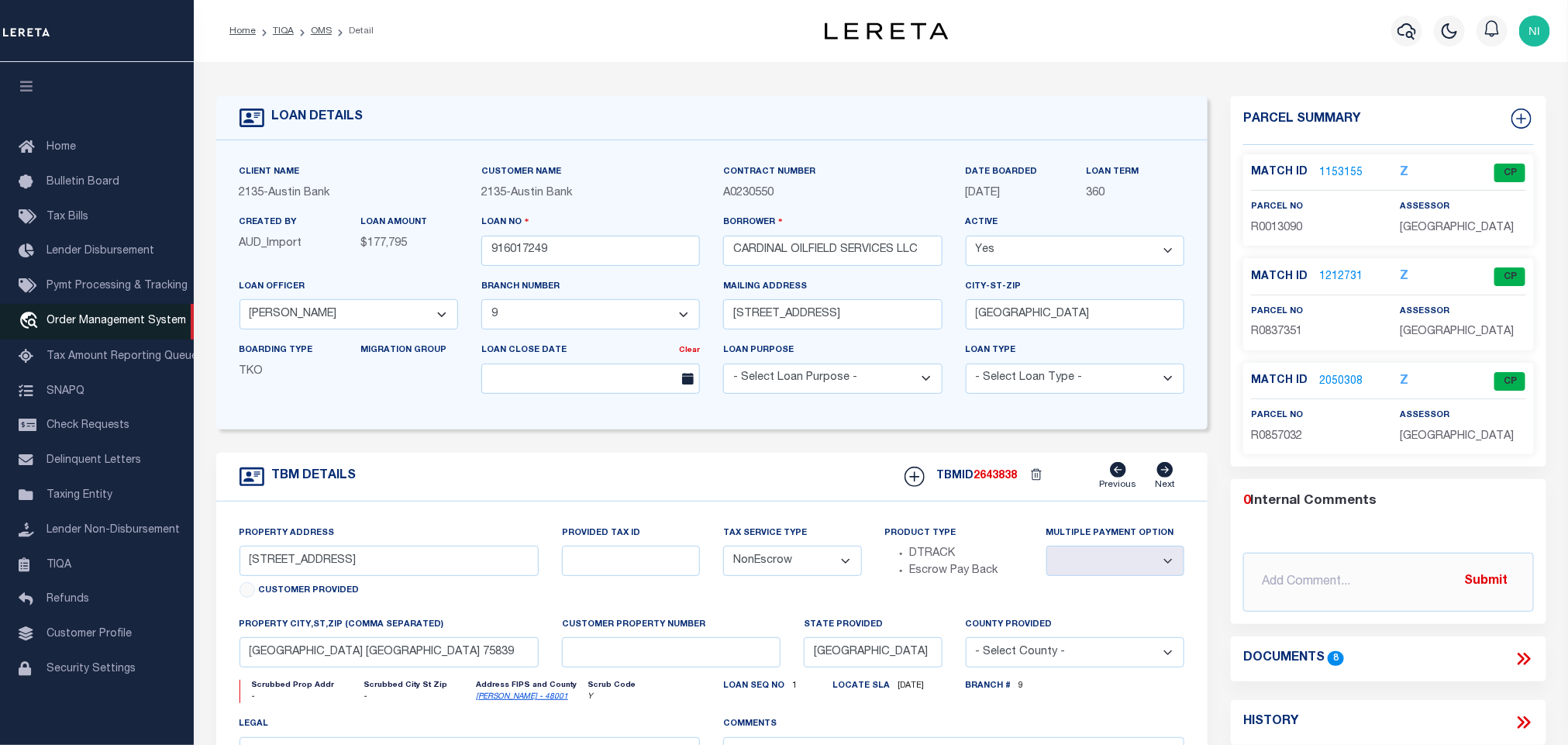
click at [113, 315] on link "travel_explore Order Management System" at bounding box center [97, 321] width 194 height 36
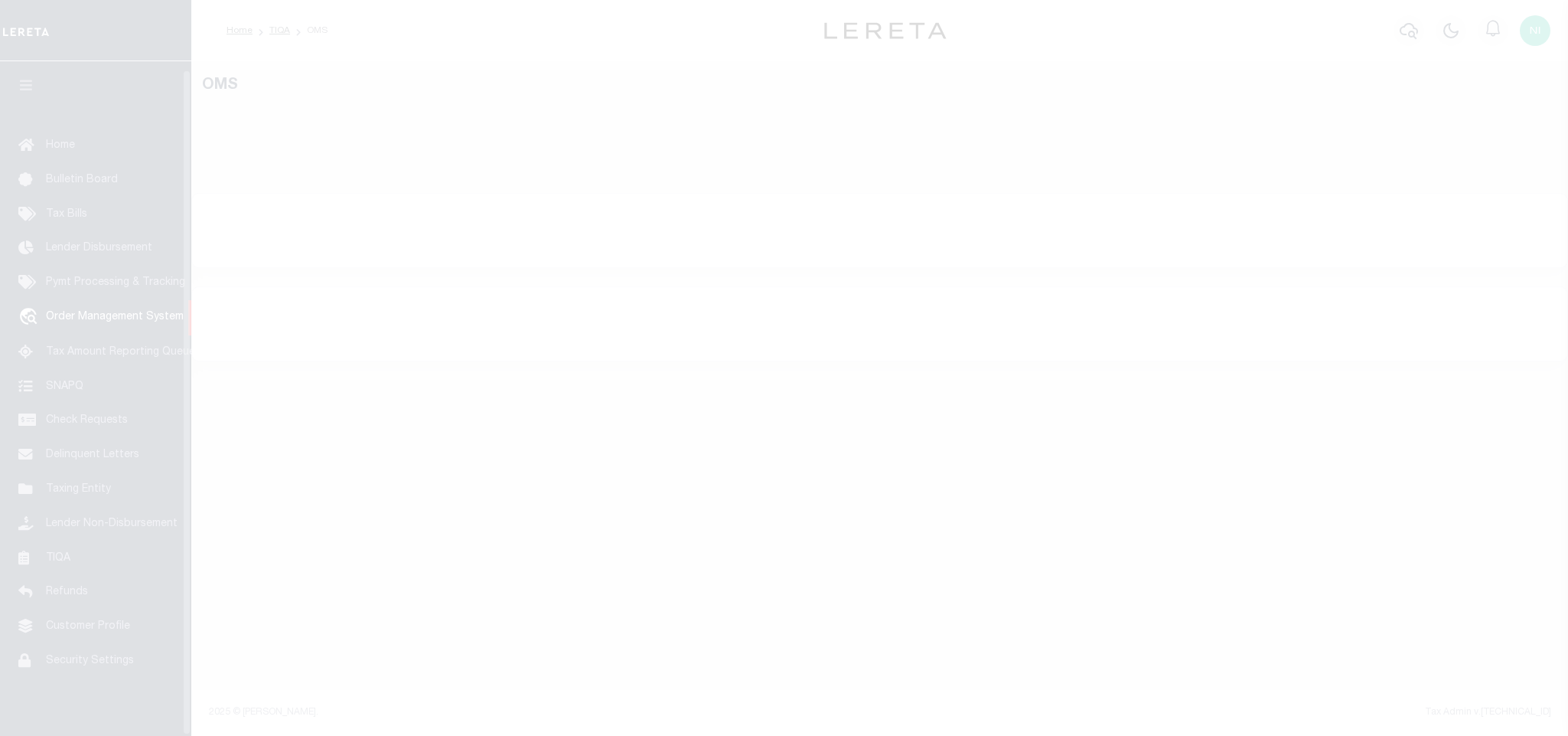
scroll to position [9, 0]
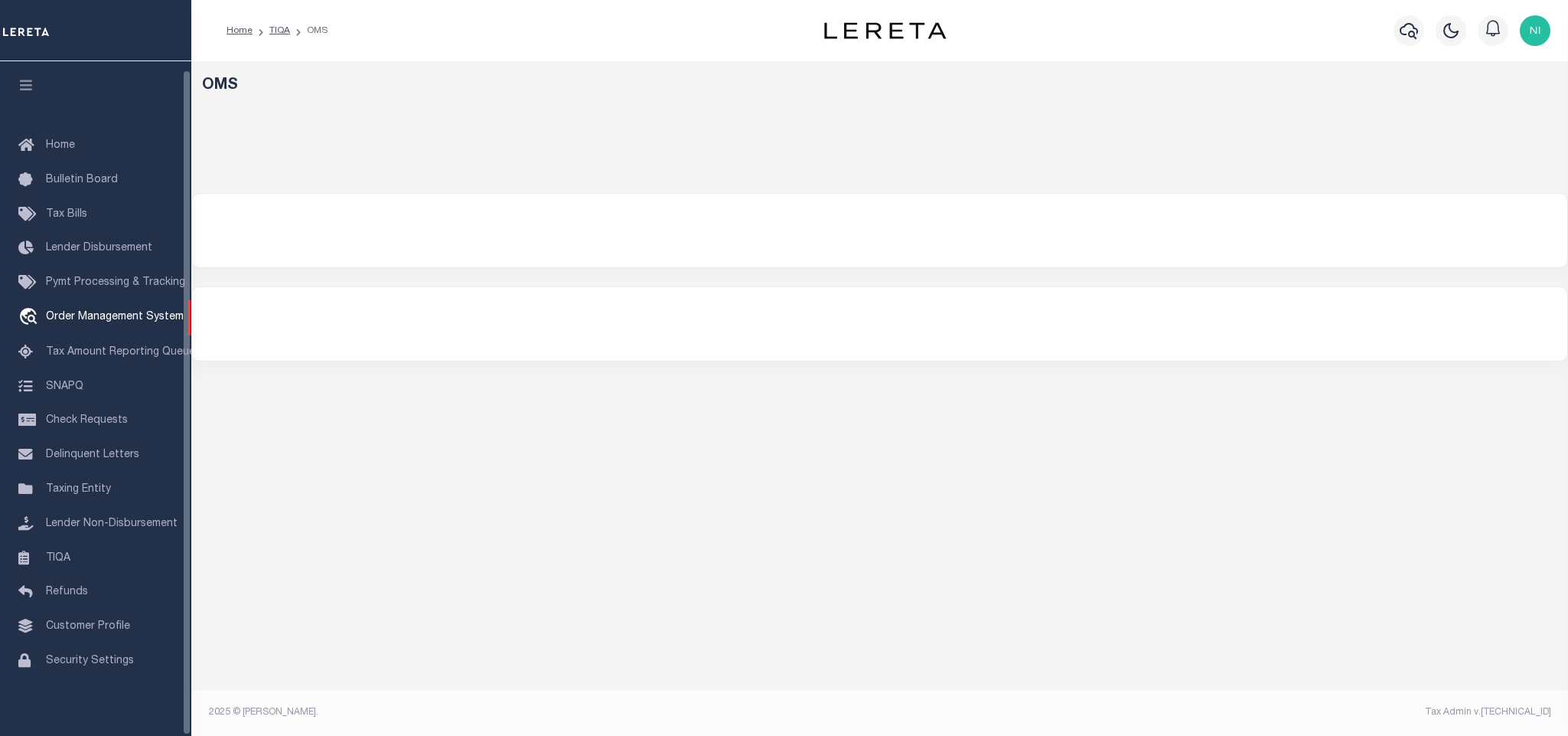
select select "200"
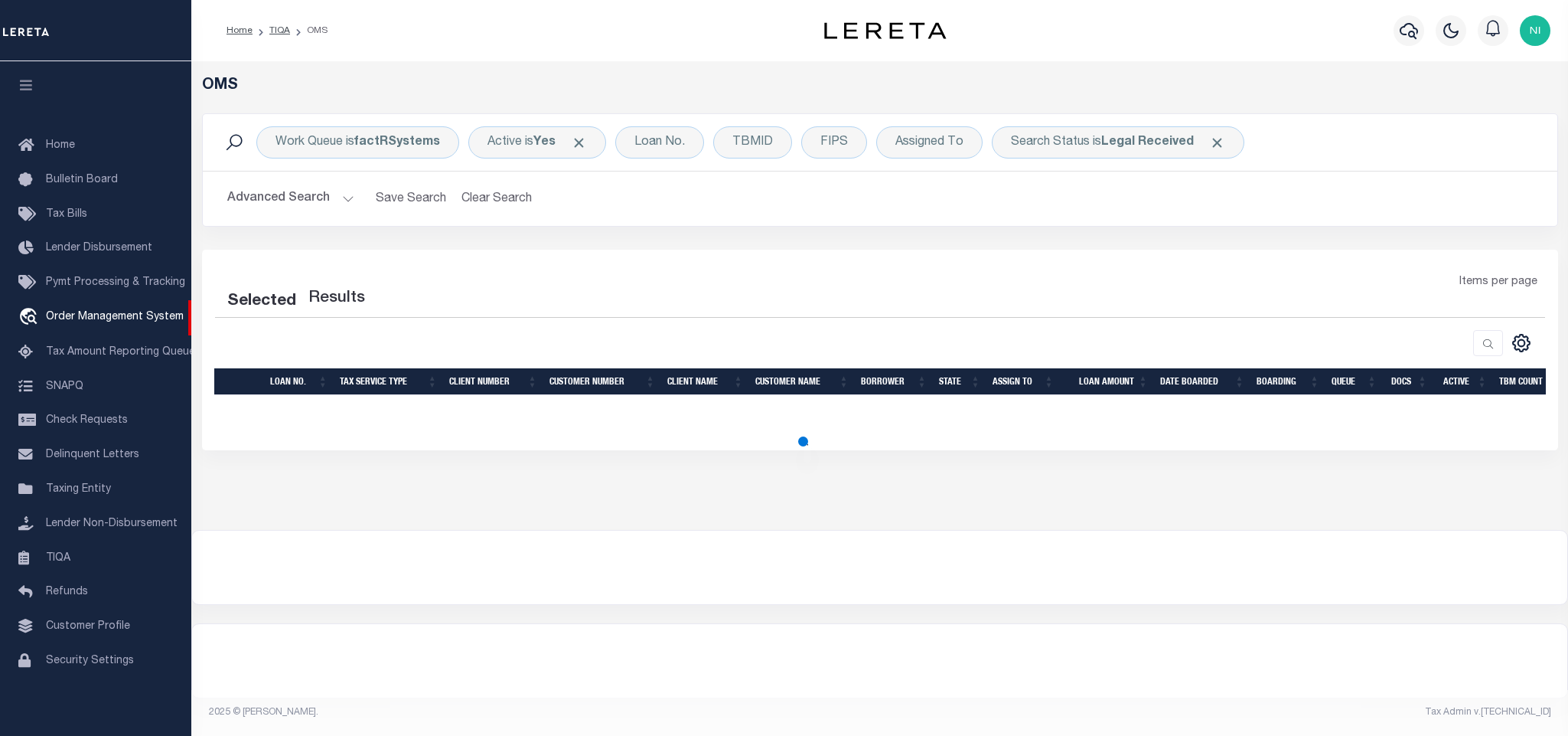
select select "200"
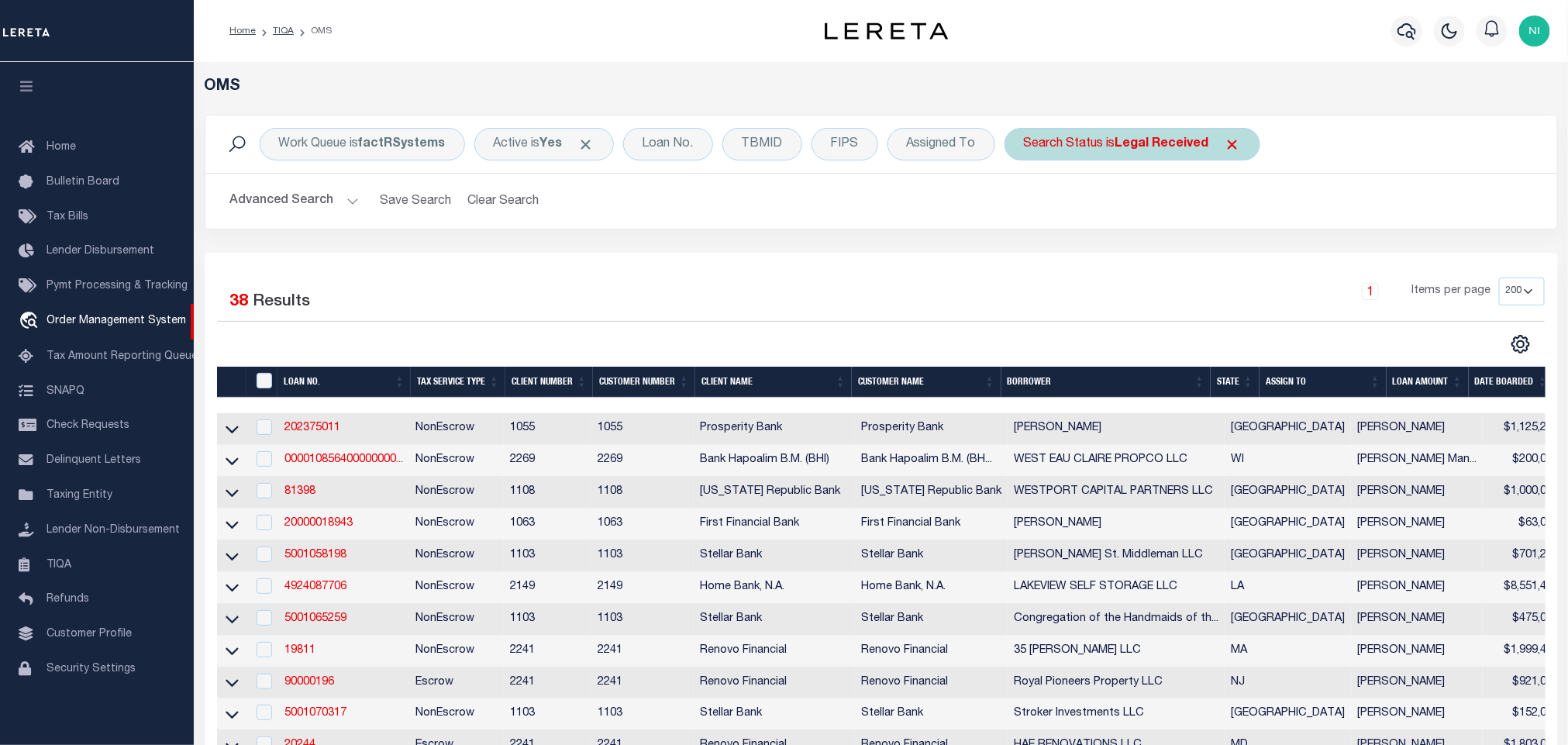
click at [1179, 149] on b "Legal Received" at bounding box center [1161, 144] width 93 height 12
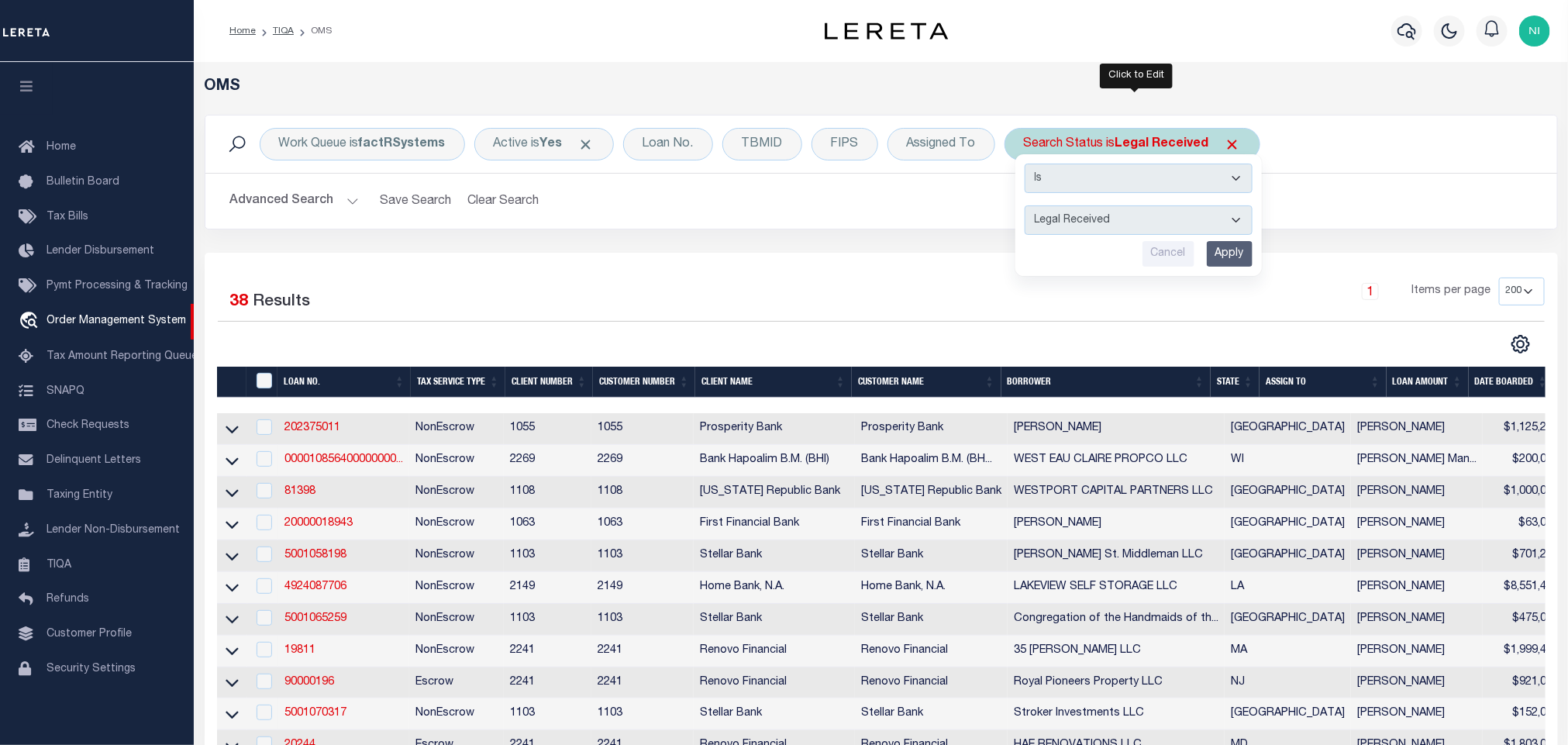
click at [1154, 222] on select "Automated Search Bad Parcel Complete Duplicate Parcel High Dollar Reporting In …" at bounding box center [1138, 220] width 228 height 30
select select "IP"
click at [1029, 207] on select "Automated Search Bad Parcel Complete Duplicate Parcel High Dollar Reporting In …" at bounding box center [1138, 220] width 228 height 30
click at [1215, 259] on input "Apply" at bounding box center [1229, 253] width 45 height 25
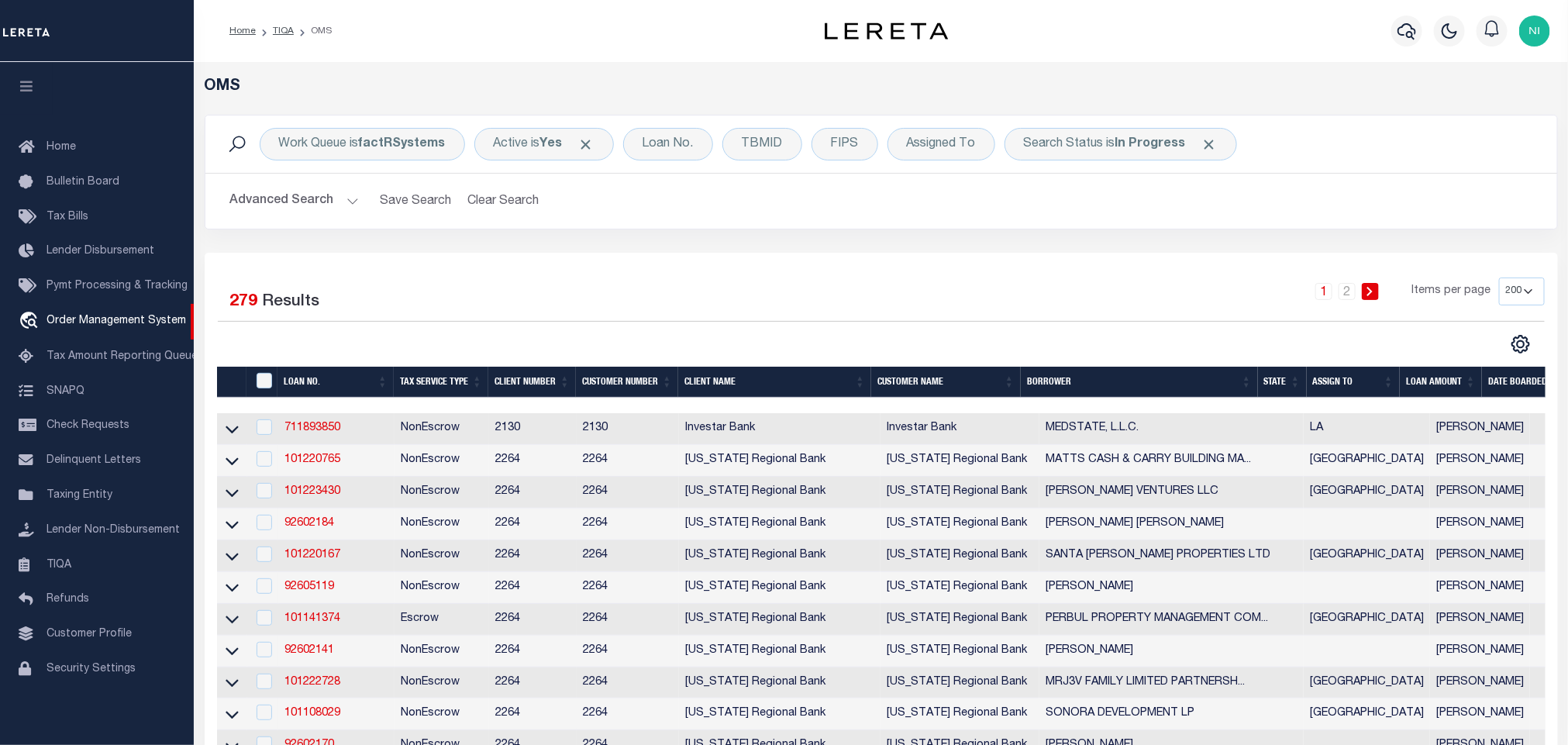
click at [1142, 237] on div "Work Queue is factRSystems Active is Yes Loan No. TBMID FIPS Assigned To Search…" at bounding box center [881, 183] width 1377 height 138
click at [1128, 150] on b "In Progress" at bounding box center [1150, 144] width 71 height 12
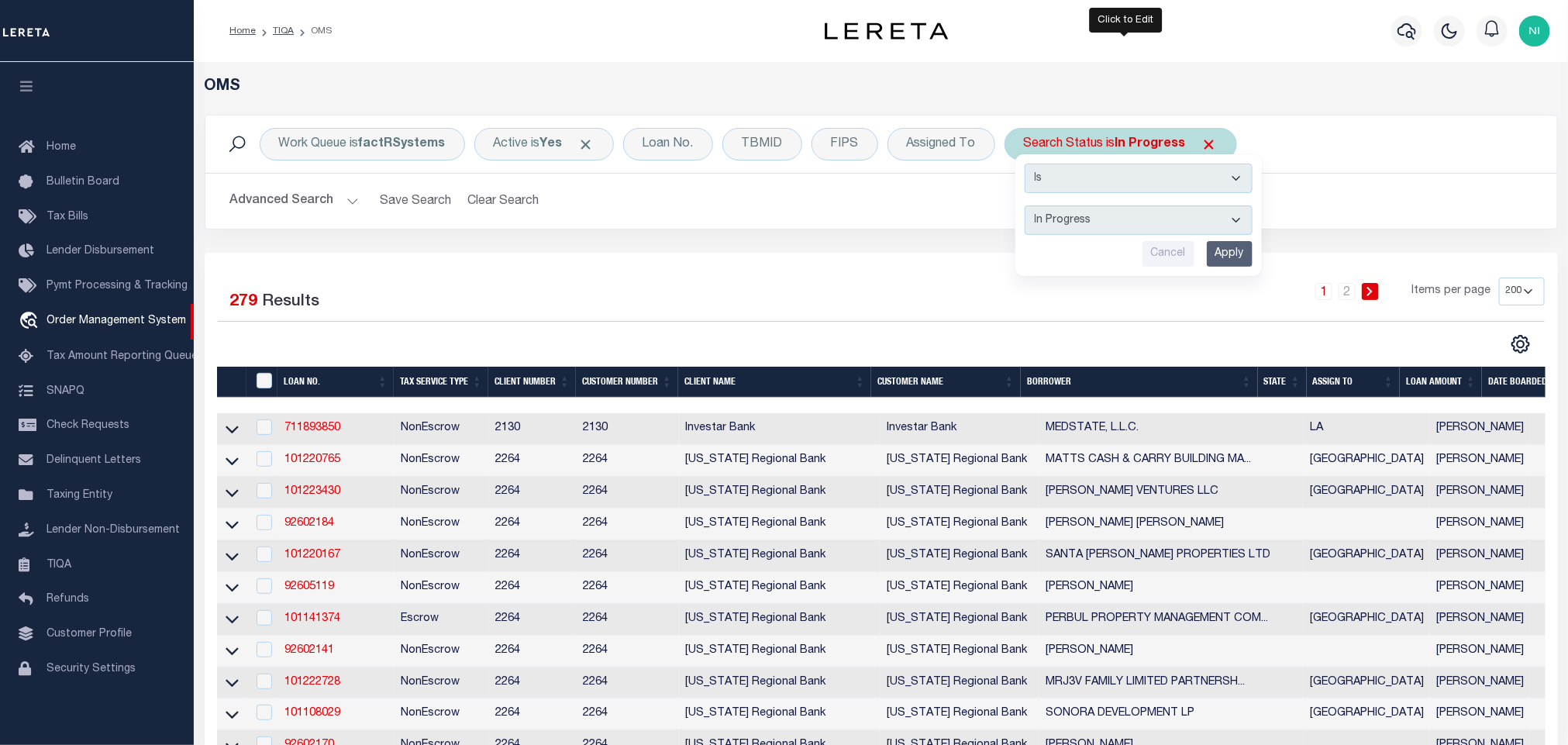
click at [1131, 210] on select "Automated Search Bad Parcel Complete Duplicate Parcel High Dollar Reporting In …" at bounding box center [1138, 220] width 228 height 30
select select "QC"
click at [1029, 207] on select "Automated Search Bad Parcel Complete Duplicate Parcel High Dollar Reporting In …" at bounding box center [1138, 220] width 228 height 30
click at [1228, 256] on input "Apply" at bounding box center [1229, 253] width 45 height 25
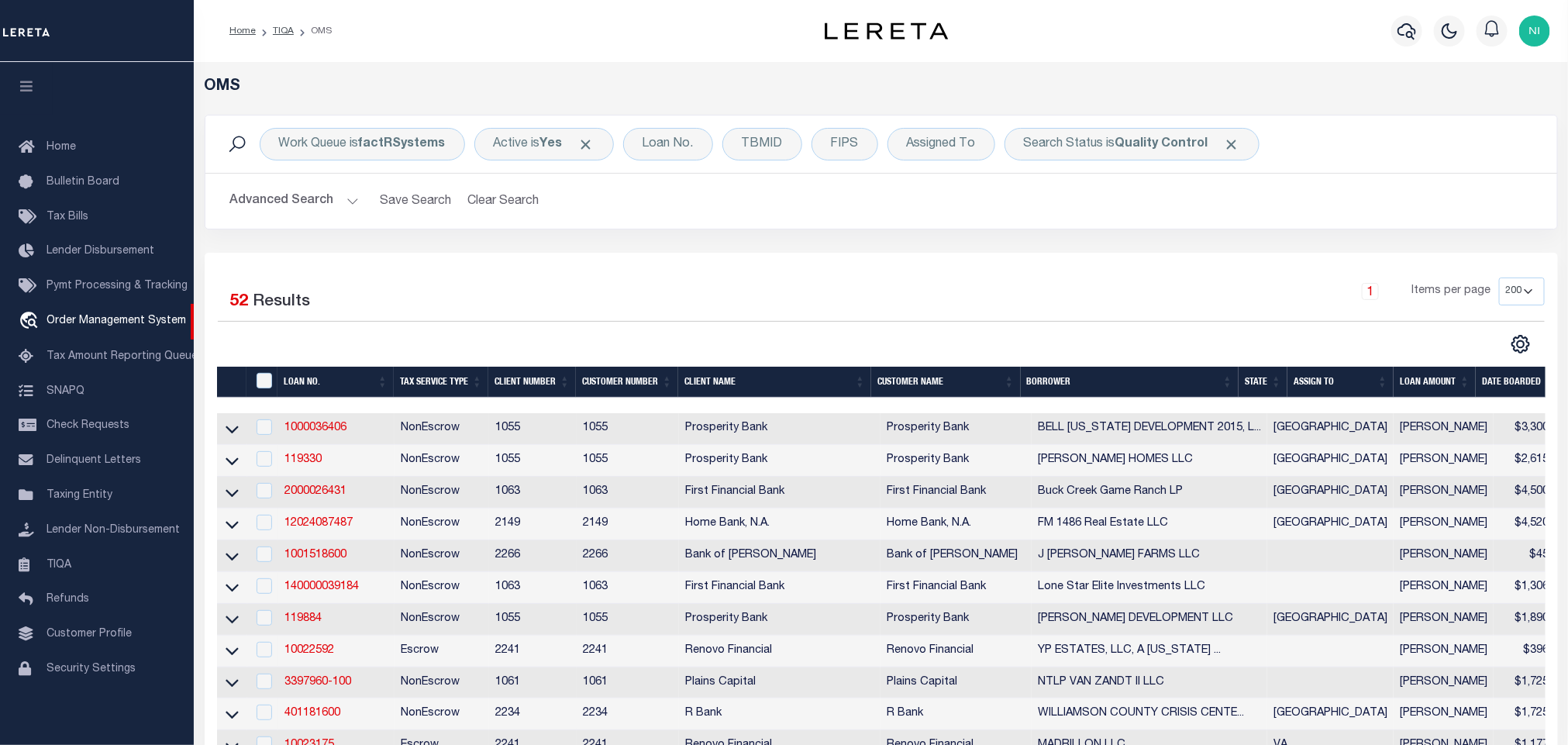
click at [1082, 245] on div "Work Queue is factRSystems Active is Yes Loan No. TBMID FIPS Assigned To Search…" at bounding box center [881, 183] width 1377 height 138
click at [501, 297] on div "Selected 52 Results" at bounding box center [375, 299] width 315 height 44
click at [1188, 147] on b "Quality Control" at bounding box center [1161, 144] width 93 height 12
select select "QC"
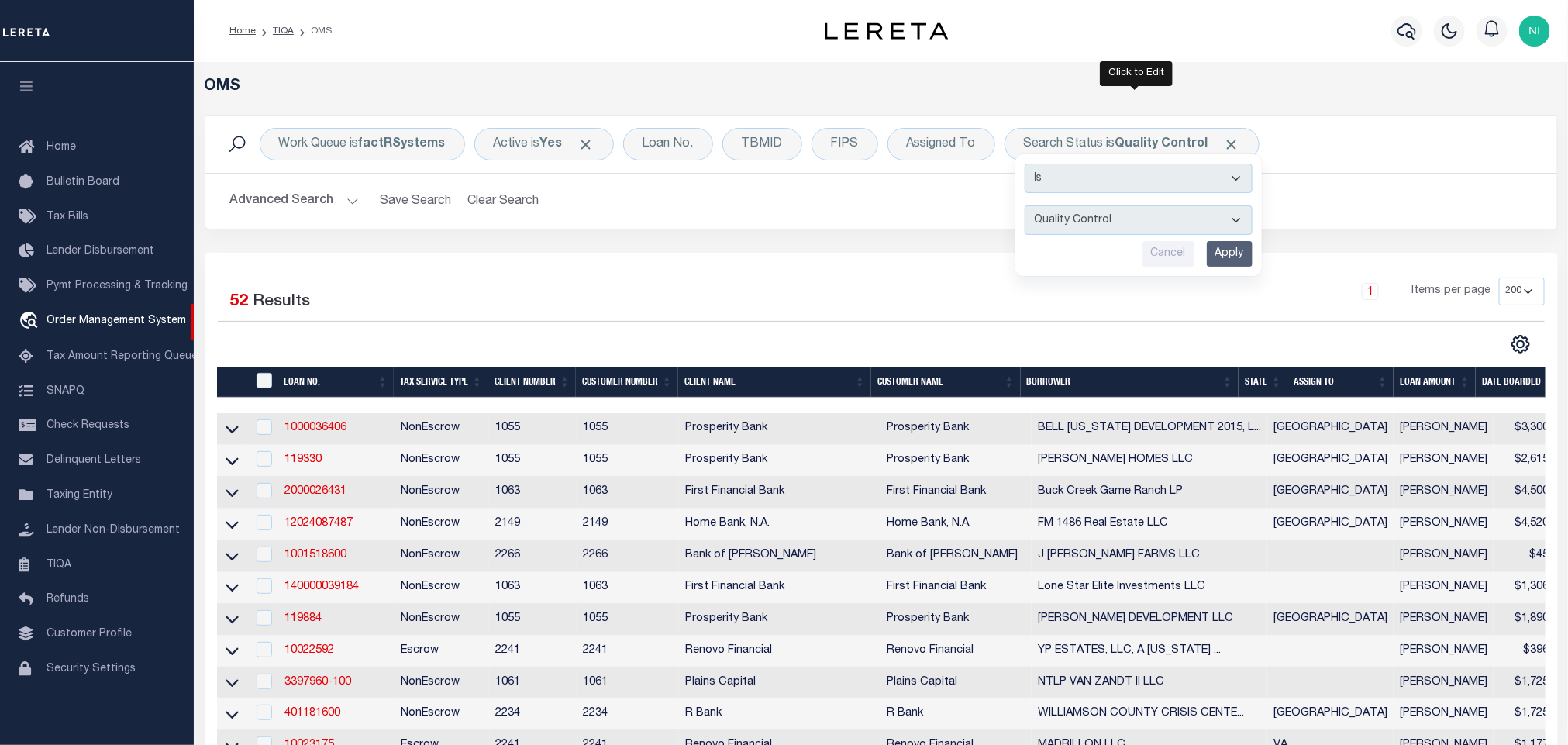
click at [1232, 249] on input "Apply" at bounding box center [1229, 253] width 45 height 25
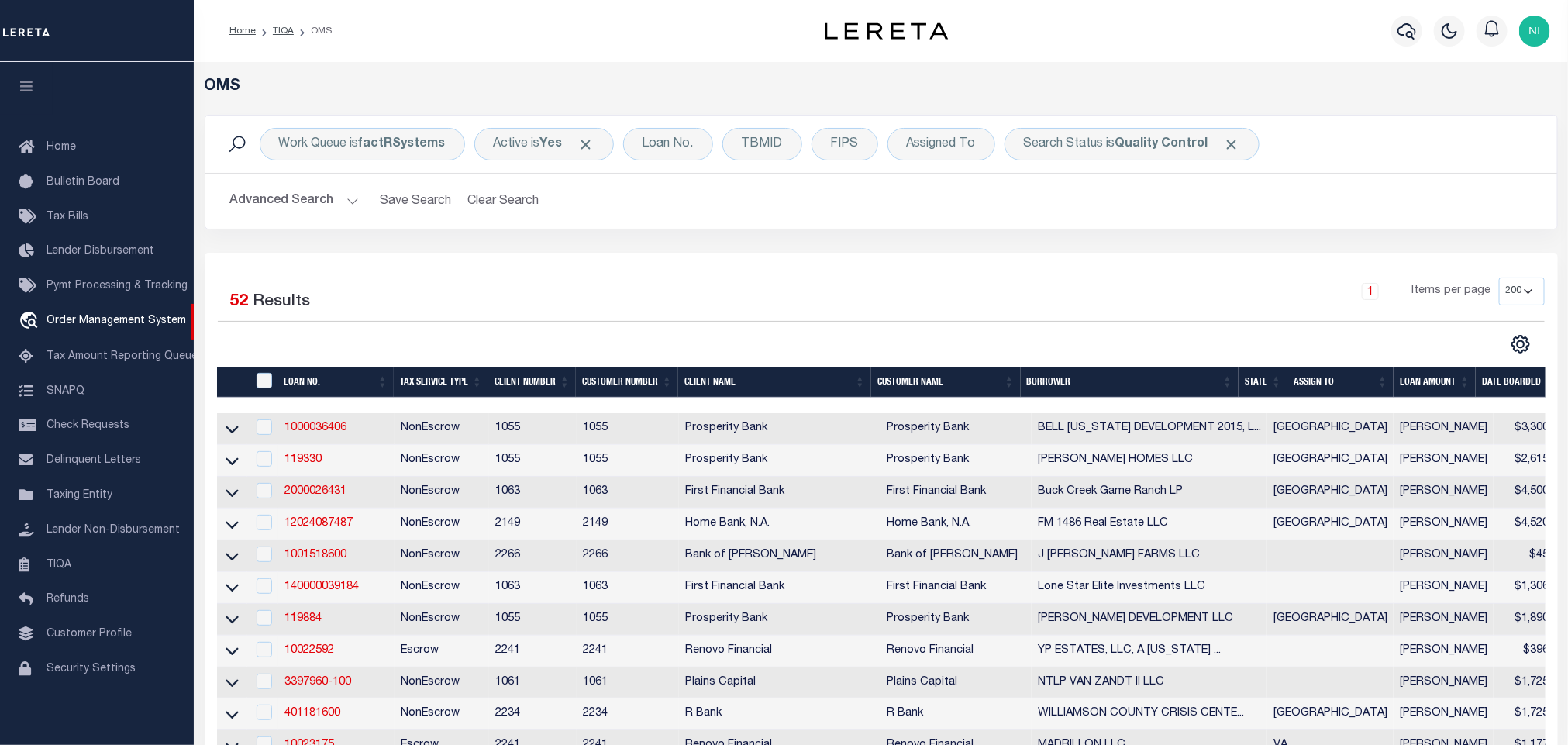
click at [1121, 145] on b "Quality Control" at bounding box center [1161, 144] width 93 height 12
select select "QC"
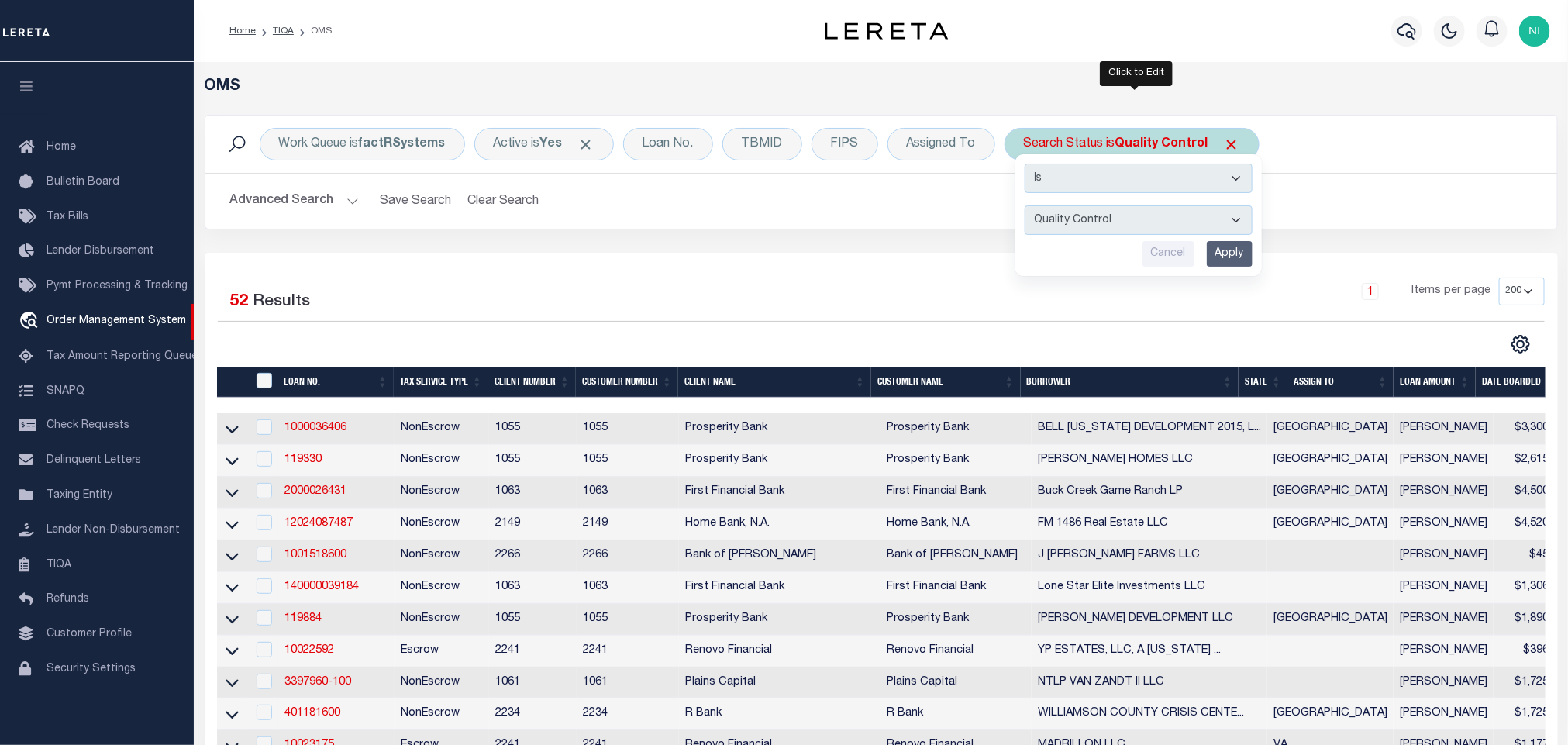
click at [1233, 252] on input "Apply" at bounding box center [1229, 253] width 45 height 25
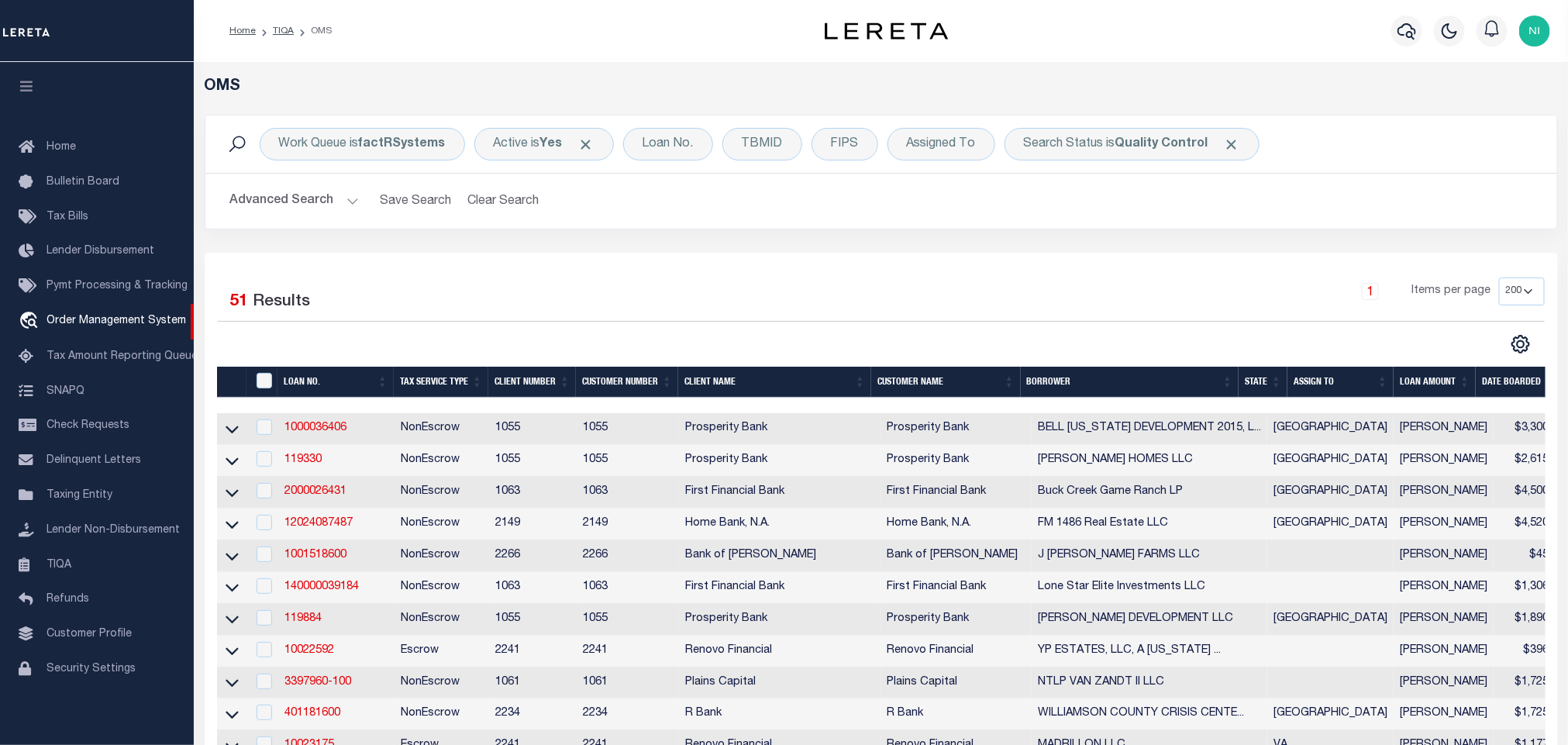
click at [969, 214] on h2 "Advanced Search Save Search Clear Search tblSearchTopScreen_dynamictable_____De…" at bounding box center [881, 201] width 1327 height 31
click at [969, 215] on h2 "Advanced Search Save Search Clear Search tblSearchTopScreen_dynamictable_____De…" at bounding box center [881, 201] width 1327 height 31
click at [984, 194] on h2 "Advanced Search Save Search Clear Search tblSearchTopScreen_dynamictable_____De…" at bounding box center [881, 201] width 1327 height 31
click at [958, 235] on div "Work Queue is factRSystems Active is Yes Loan No. TBMID FIPS Assigned To Search…" at bounding box center [881, 183] width 1377 height 138
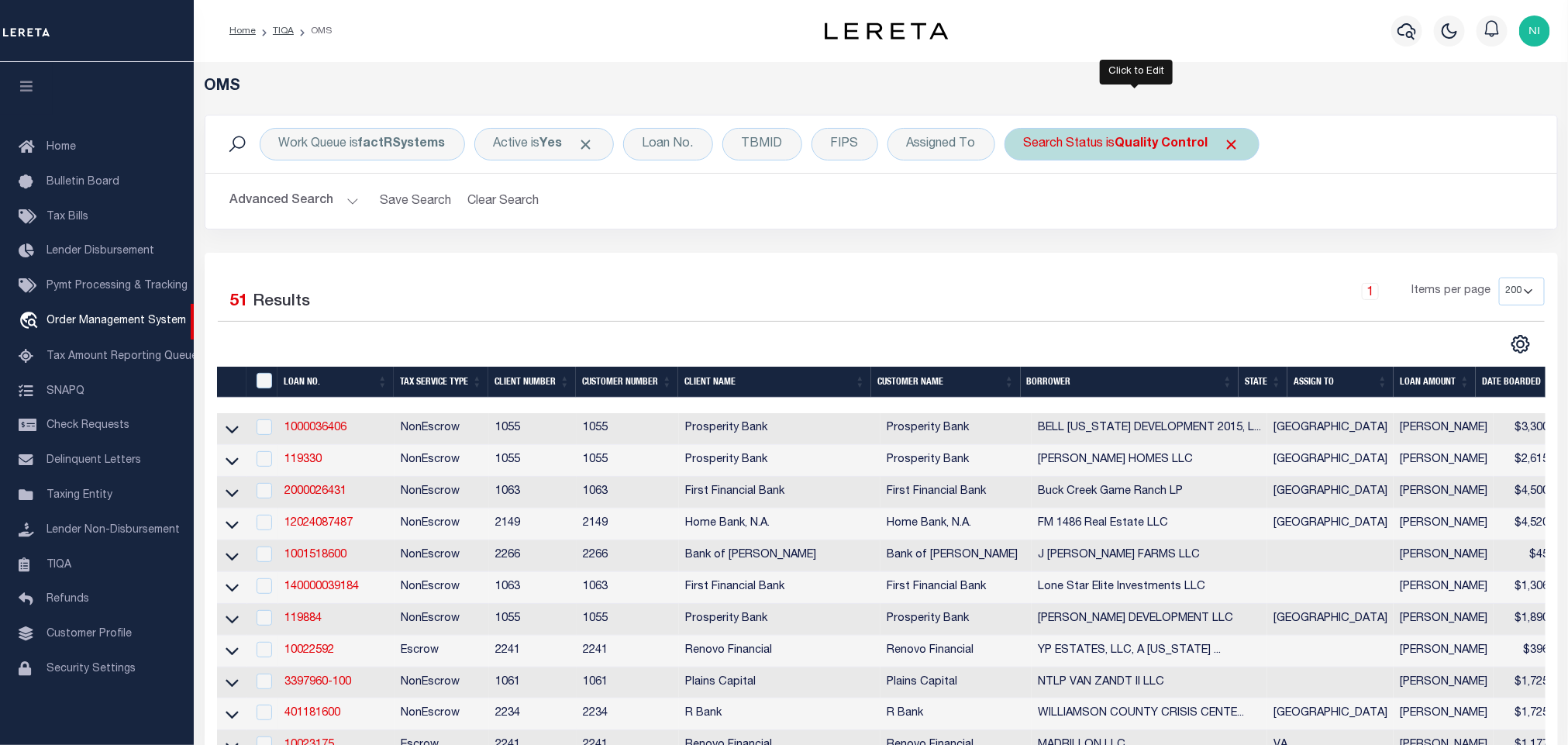
click at [1100, 149] on div "Search Status is Quality Control" at bounding box center [1132, 144] width 255 height 32
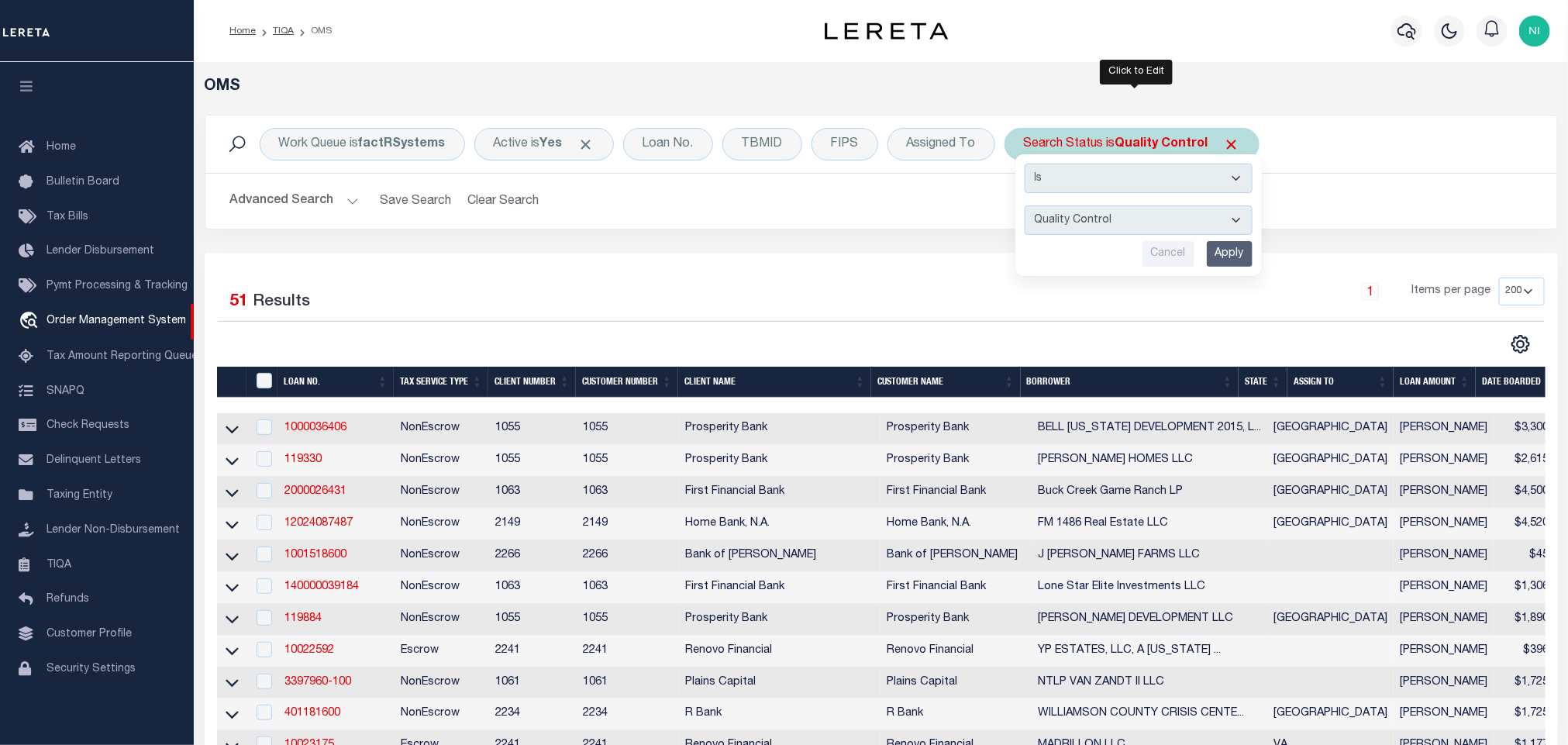
click at [1084, 231] on select "Automated Search Bad Parcel Complete Duplicate Parcel High Dollar Reporting In …" at bounding box center [1138, 220] width 228 height 30
select select "IP"
click at [1029, 207] on select "Automated Search Bad Parcel Complete Duplicate Parcel High Dollar Reporting In …" at bounding box center [1138, 220] width 228 height 30
click at [1235, 252] on input "Apply" at bounding box center [1229, 253] width 45 height 25
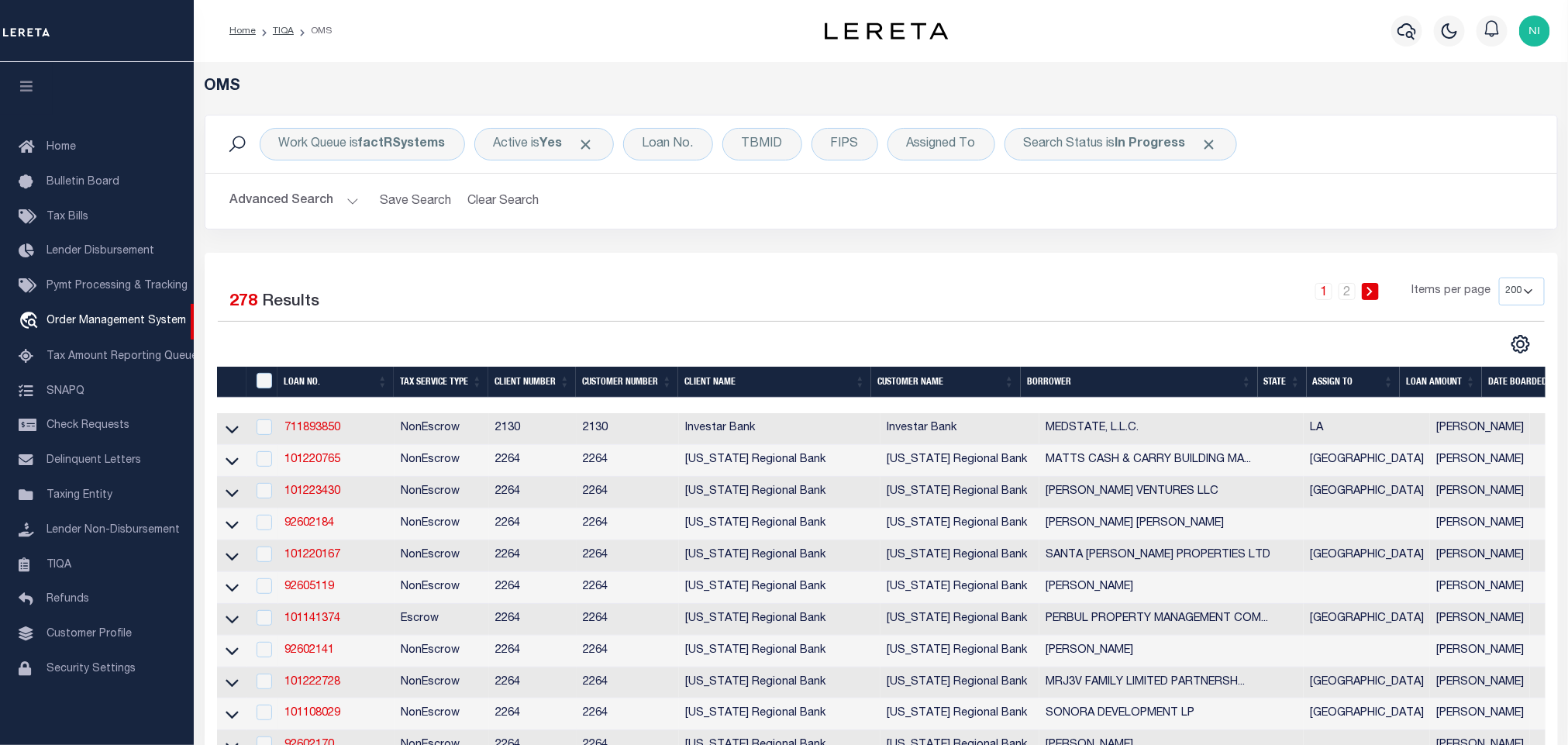
click at [1089, 242] on div "Work Queue is factRSystems Active is Yes Loan No. TBMID FIPS Assigned To Search…" at bounding box center [881, 183] width 1377 height 138
click at [1044, 249] on div "Work Queue is factRSystems Active is Yes Loan No. TBMID FIPS Assigned To Search…" at bounding box center [881, 183] width 1377 height 138
click at [1407, 36] on icon "button" at bounding box center [1407, 31] width 18 height 18
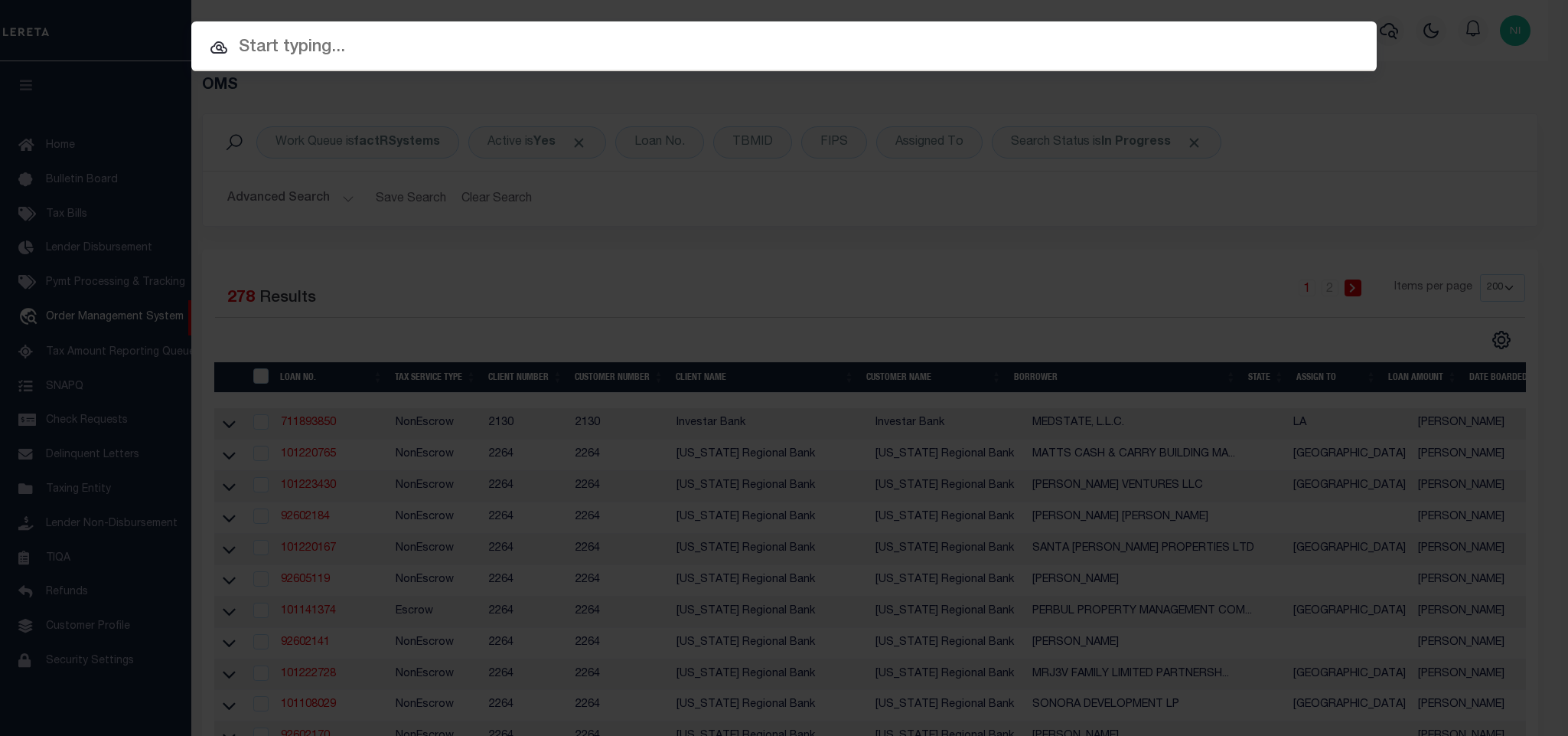
click at [767, 45] on input "text" at bounding box center [784, 47] width 1185 height 27
paste input "900008069"
type input "900008069"
click at [955, 189] on div "Include Loans TBM Customers Borrowers Payments (Lender Non-Disb) Payments (Lend…" at bounding box center [784, 368] width 1568 height 736
click at [1328, 124] on div "Include Loans TBM Customers Borrowers Payments (Lender Non-Disb) Payments (Lend…" at bounding box center [784, 368] width 1568 height 736
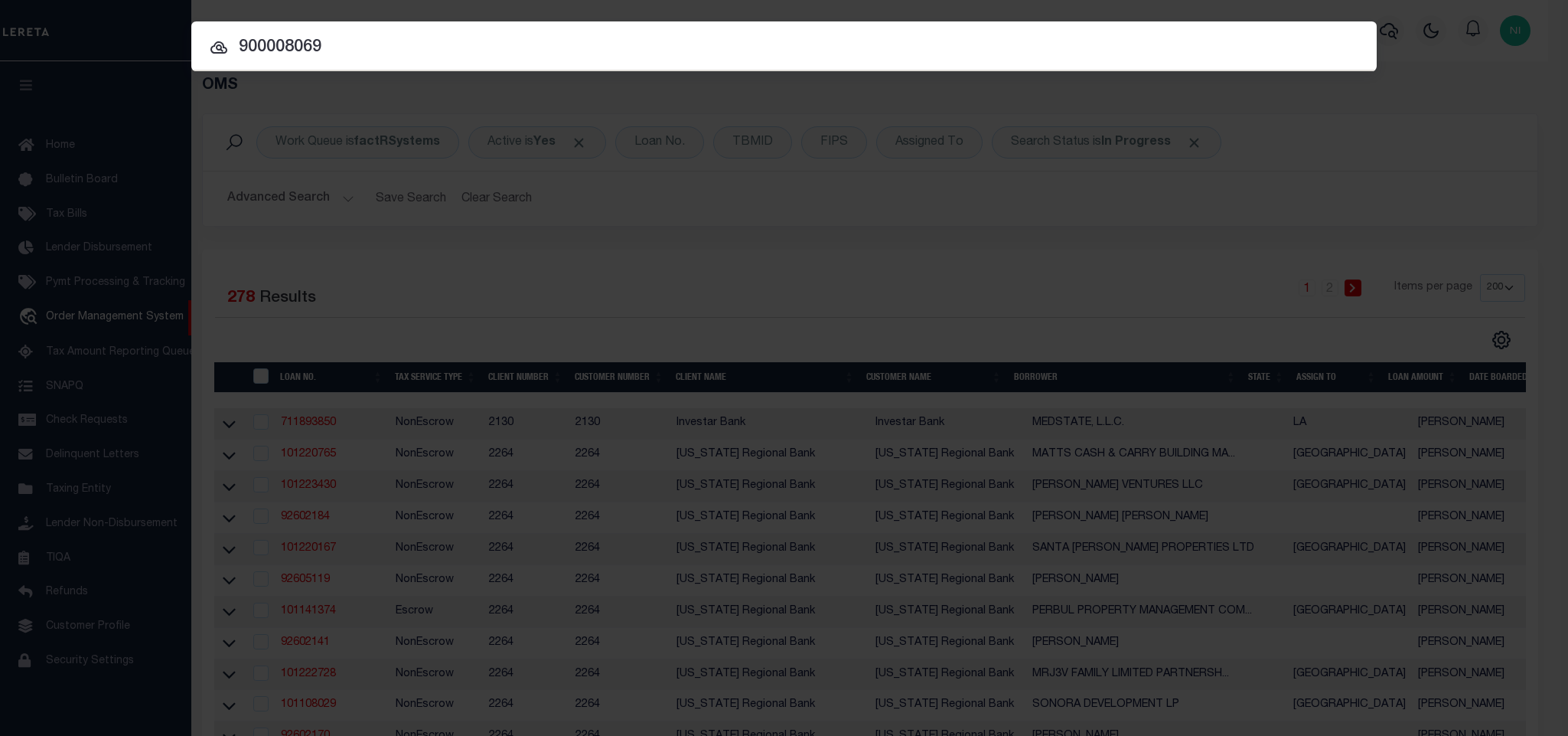
click at [1285, 163] on div "Include Loans TBM Customers Borrowers Payments (Lender Non-Disb) Payments (Lend…" at bounding box center [784, 368] width 1568 height 736
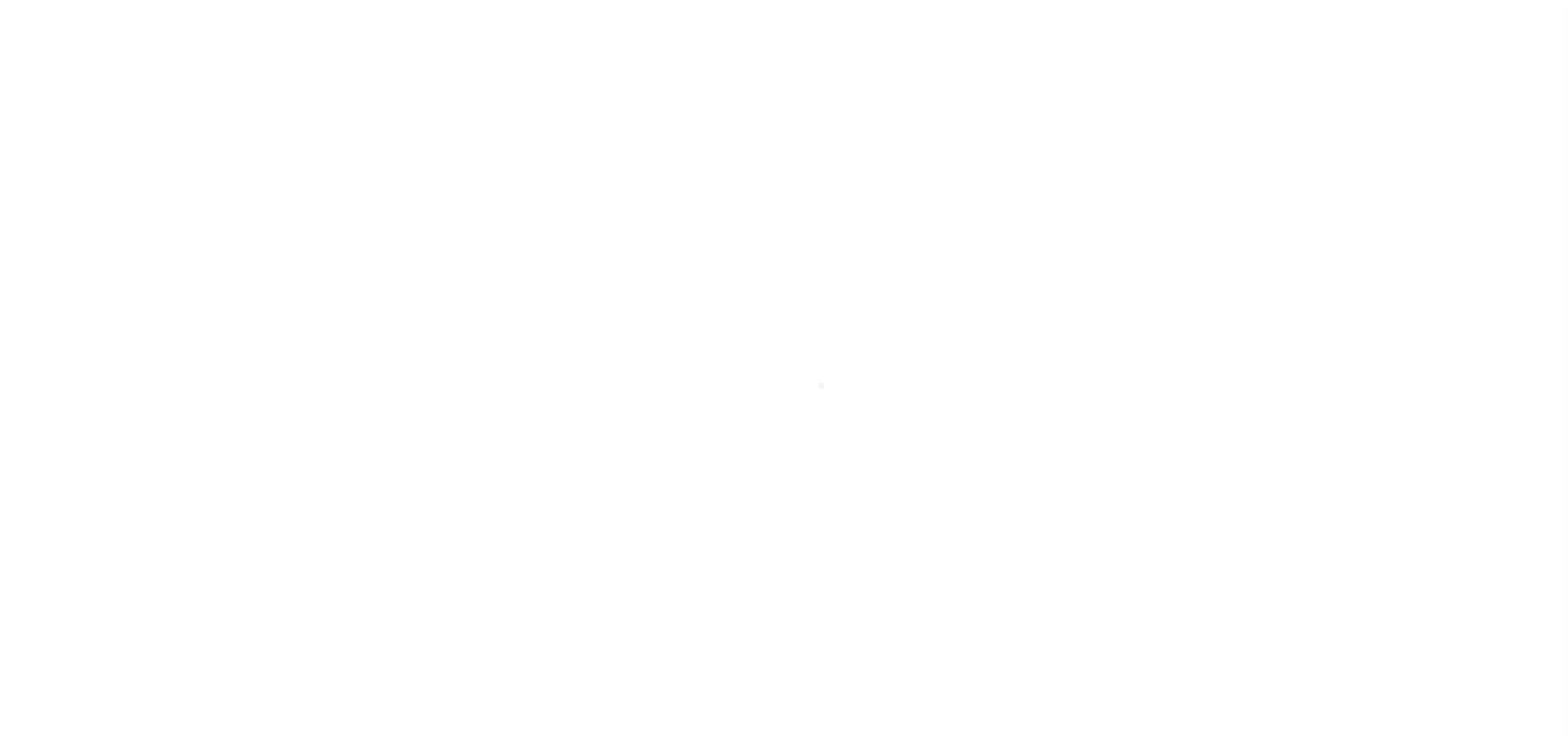
scroll to position [10, 0]
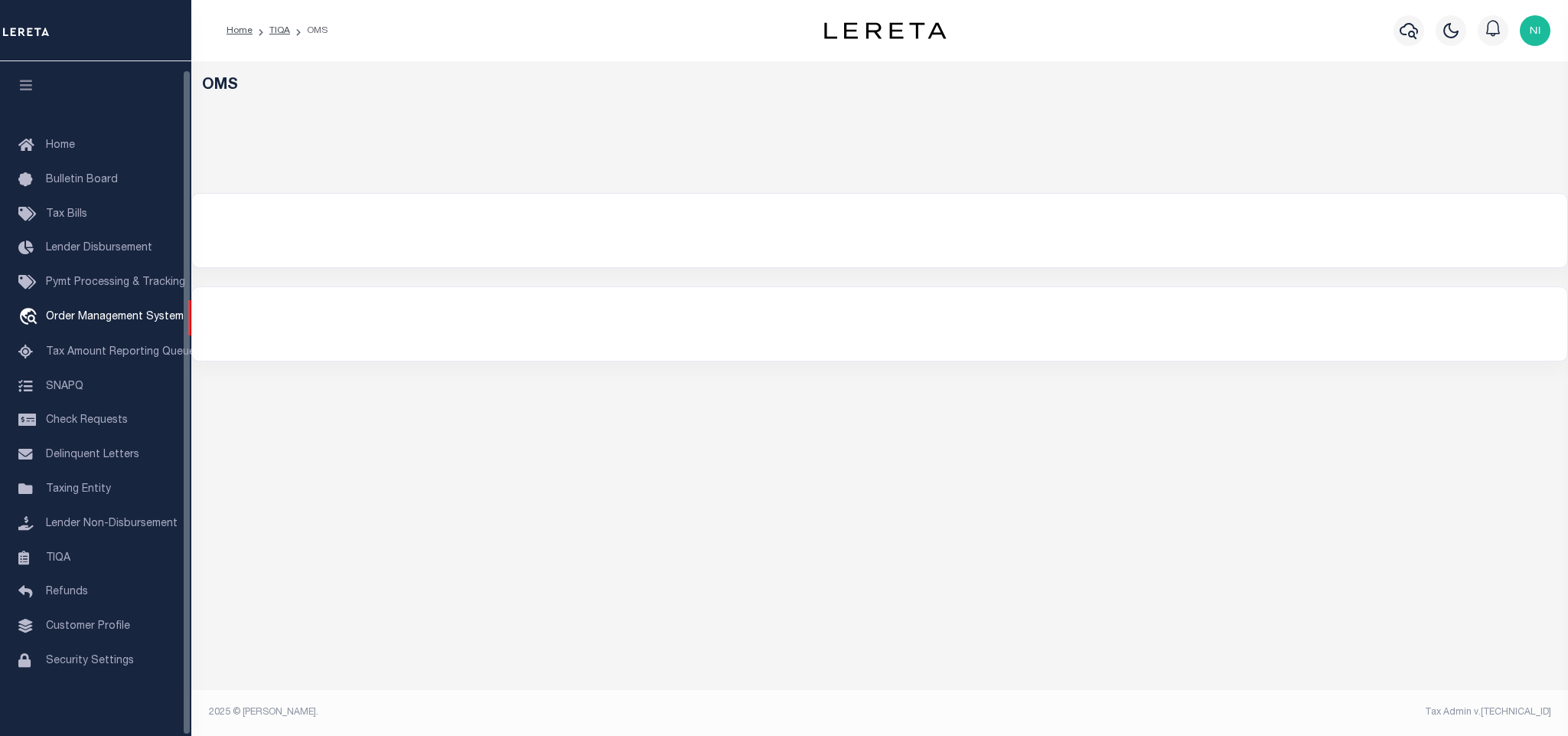
select select "200"
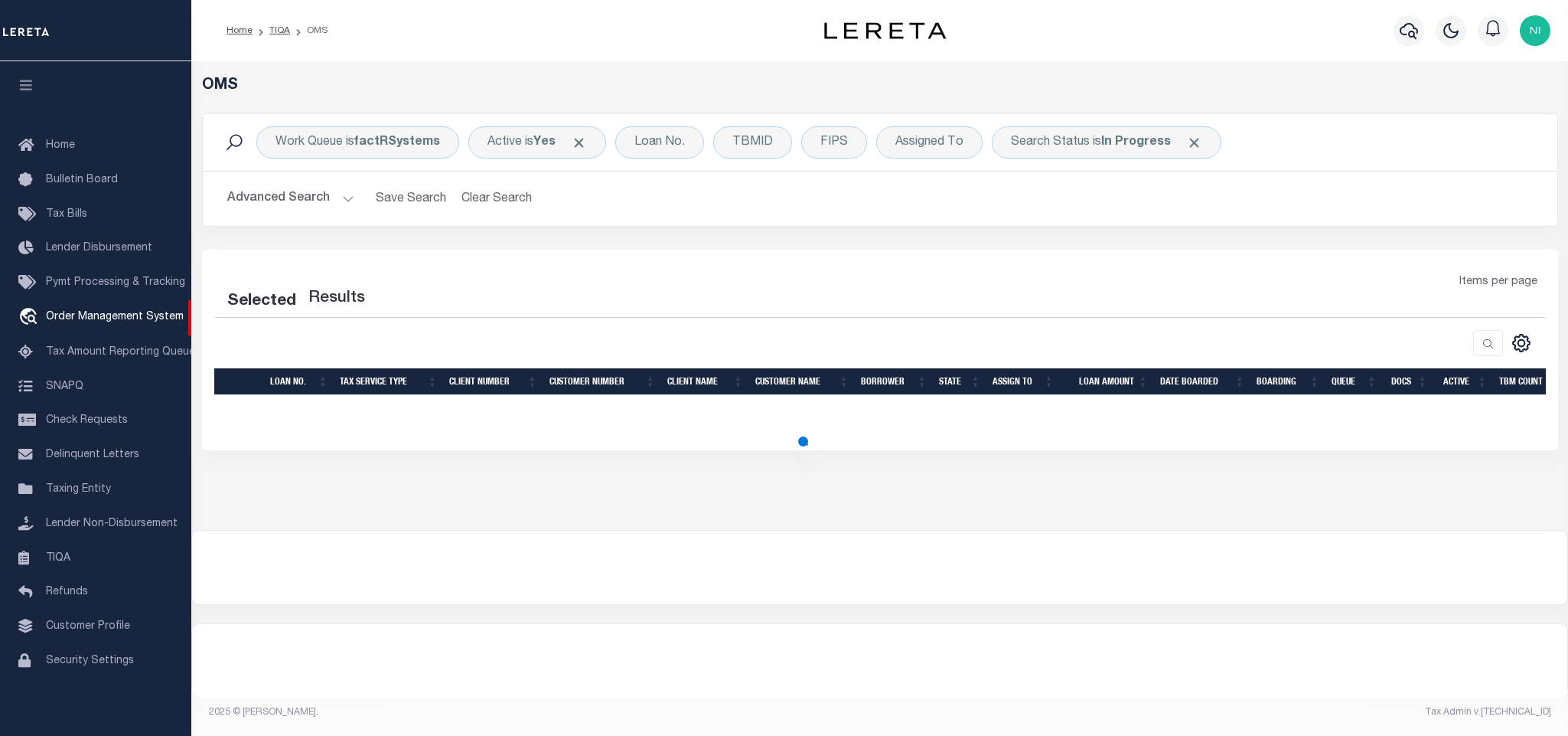
select select "200"
